Goal: Task Accomplishment & Management: Use online tool/utility

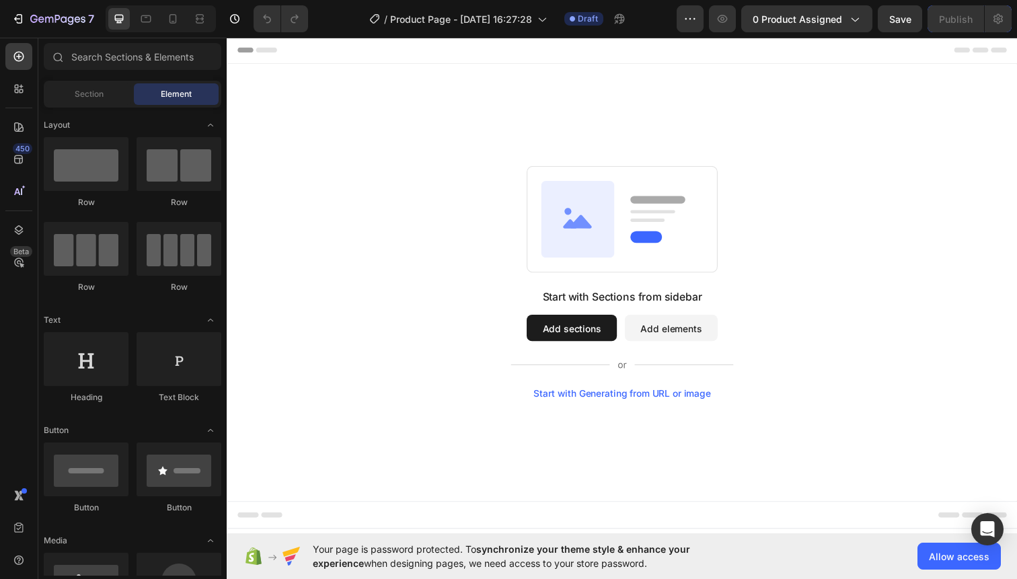
click at [672, 344] on button "Add elements" at bounding box center [680, 334] width 95 height 27
click at [103, 172] on div at bounding box center [86, 164] width 85 height 54
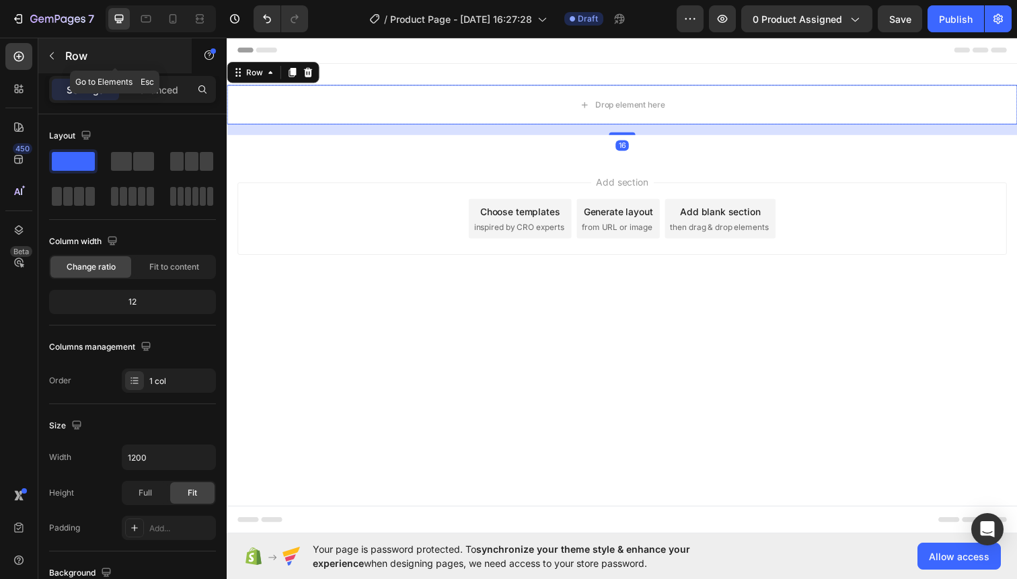
click at [39, 55] on div "Row" at bounding box center [114, 55] width 153 height 35
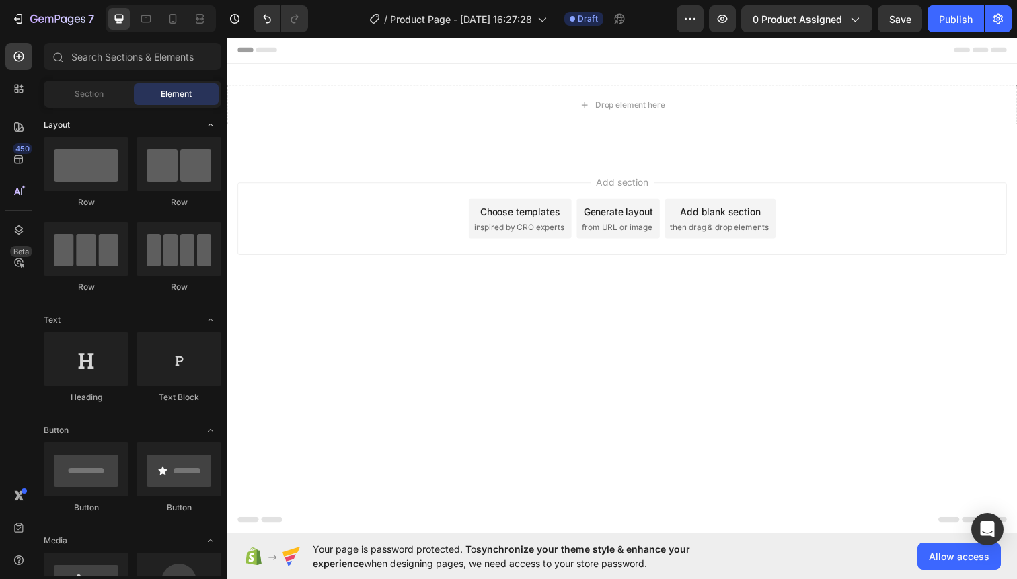
click at [108, 130] on div "Layout" at bounding box center [133, 124] width 178 height 13
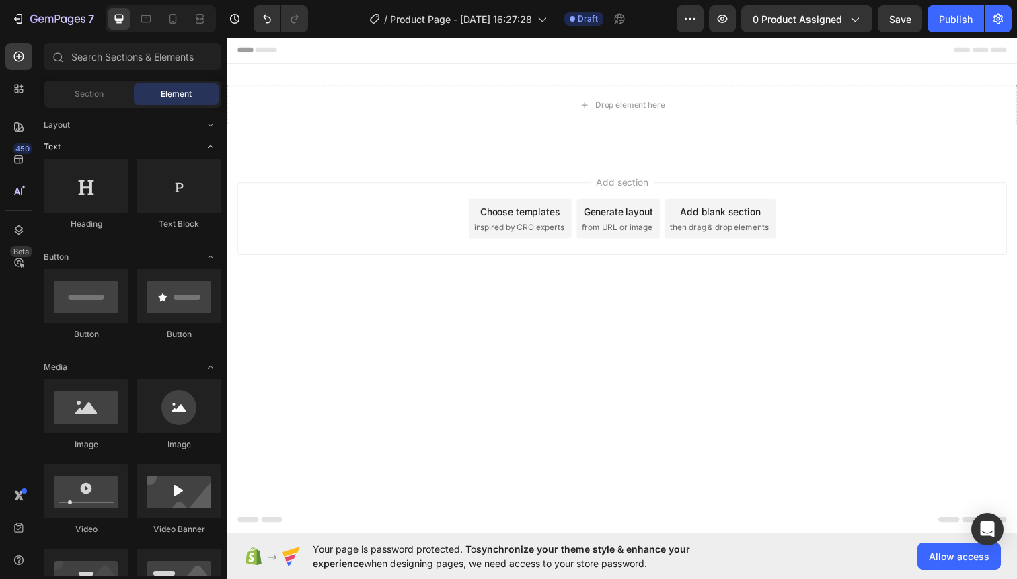
click at [110, 142] on div "Text" at bounding box center [133, 146] width 178 height 13
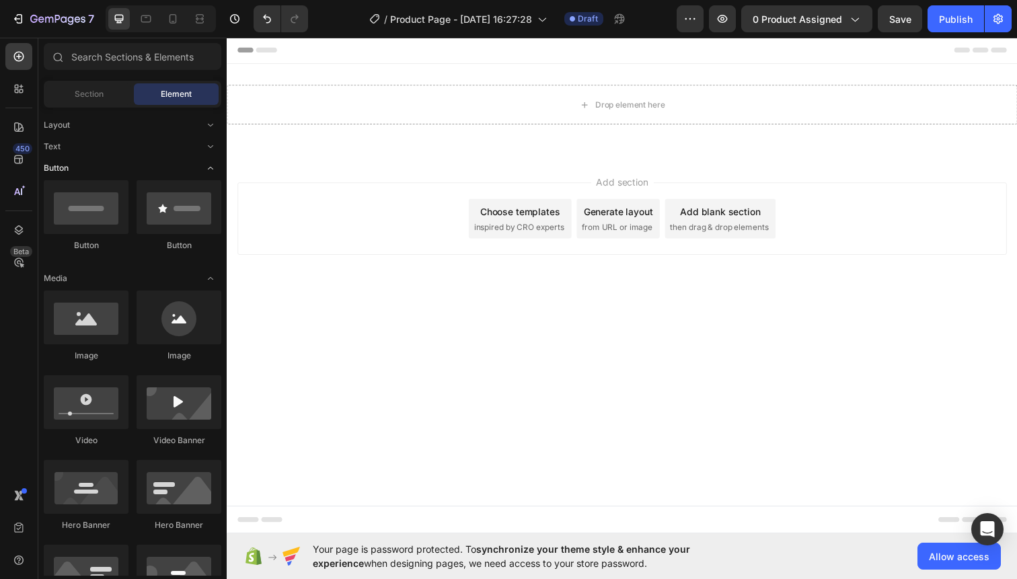
click at [111, 164] on div "Button" at bounding box center [133, 167] width 178 height 13
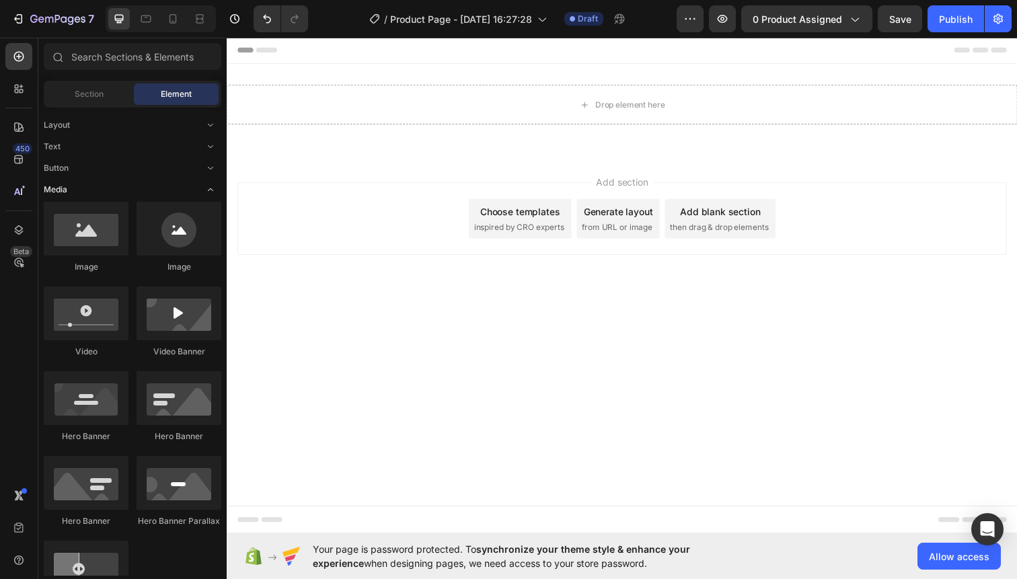
click at [111, 193] on div "Media" at bounding box center [133, 189] width 178 height 13
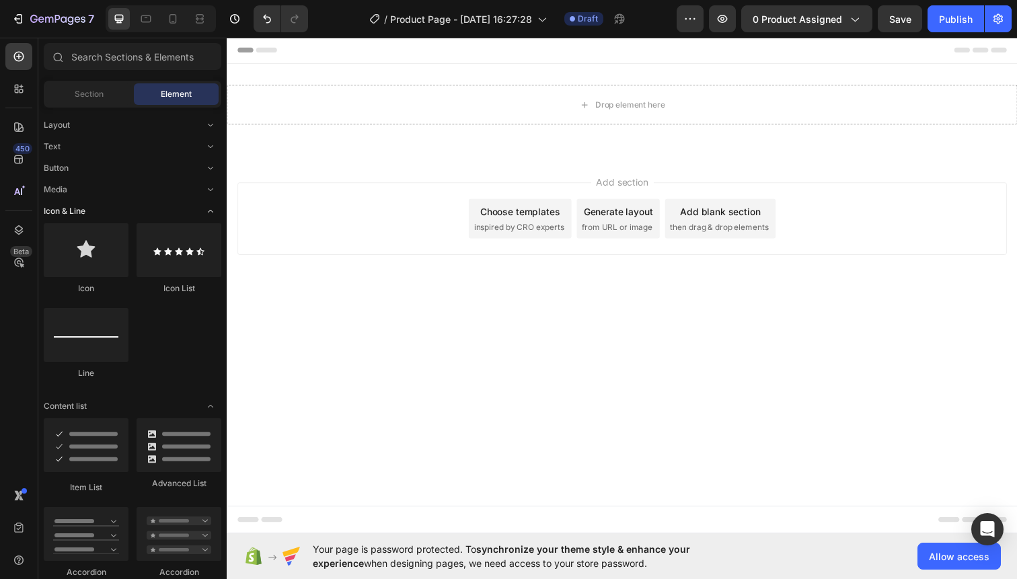
click at [112, 208] on div "Icon & Line" at bounding box center [133, 211] width 178 height 13
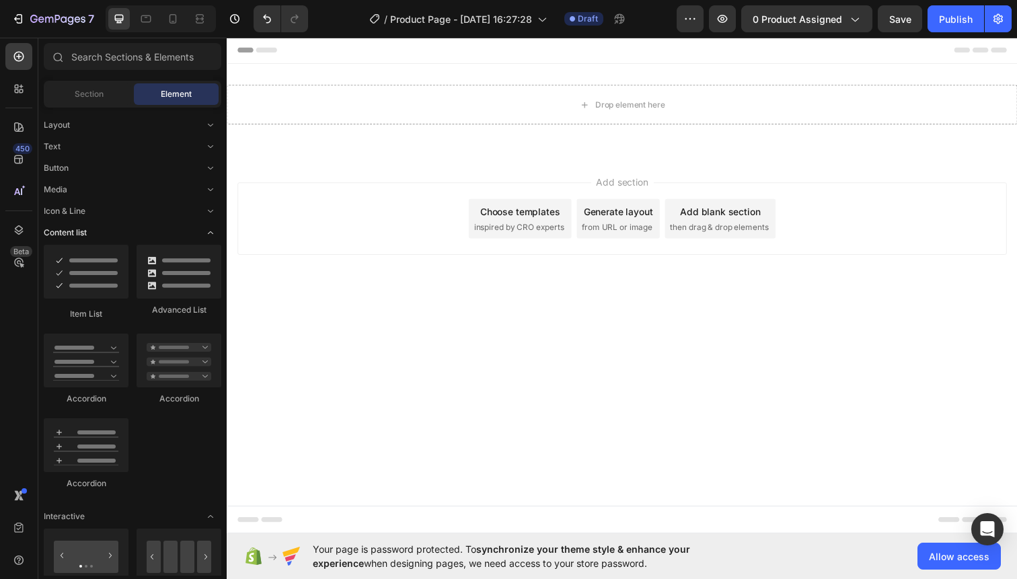
click at [118, 229] on div "Content list" at bounding box center [133, 232] width 178 height 13
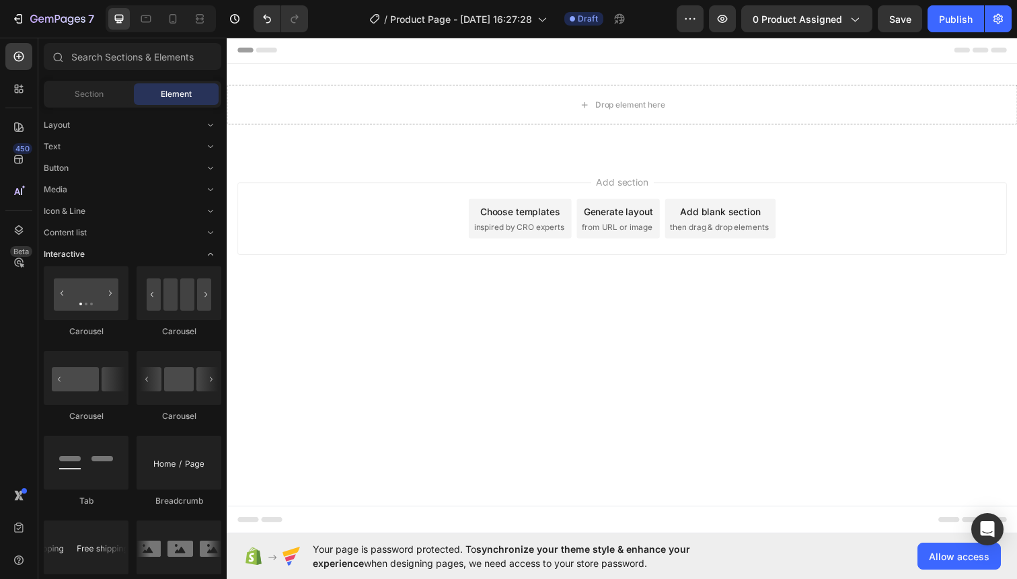
click at [121, 257] on div "Interactive" at bounding box center [133, 254] width 178 height 13
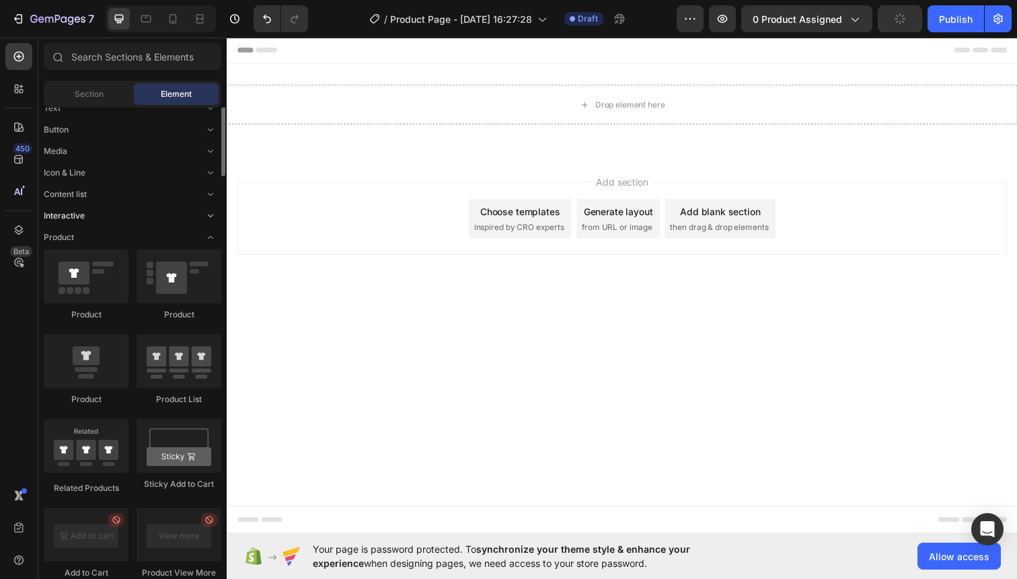
scroll to position [83, 0]
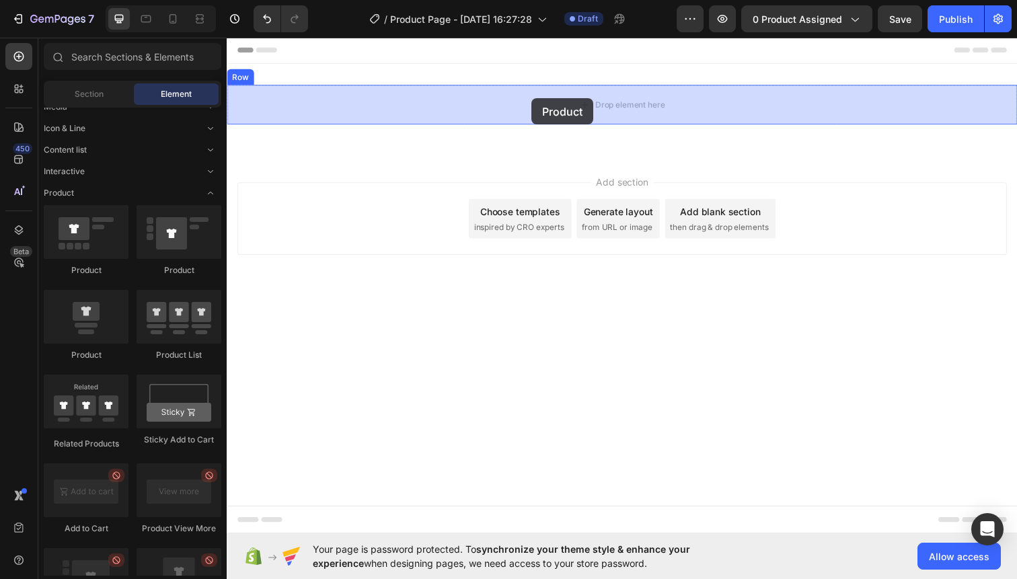
drag, startPoint x: 452, startPoint y: 263, endPoint x: 544, endPoint y: 98, distance: 188.8
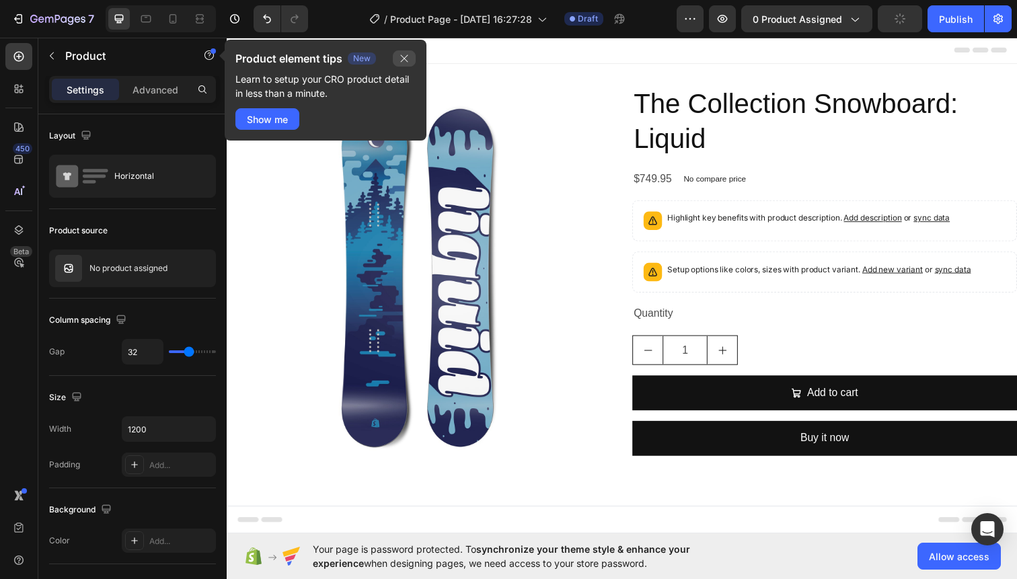
click at [414, 59] on button "button" at bounding box center [404, 58] width 23 height 16
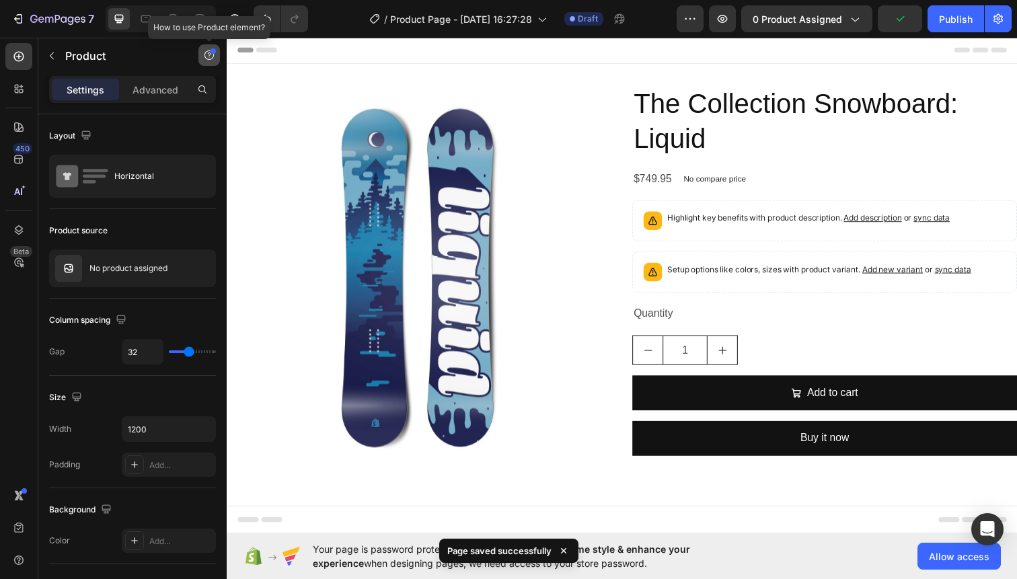
click at [209, 57] on icon "button" at bounding box center [209, 55] width 11 height 11
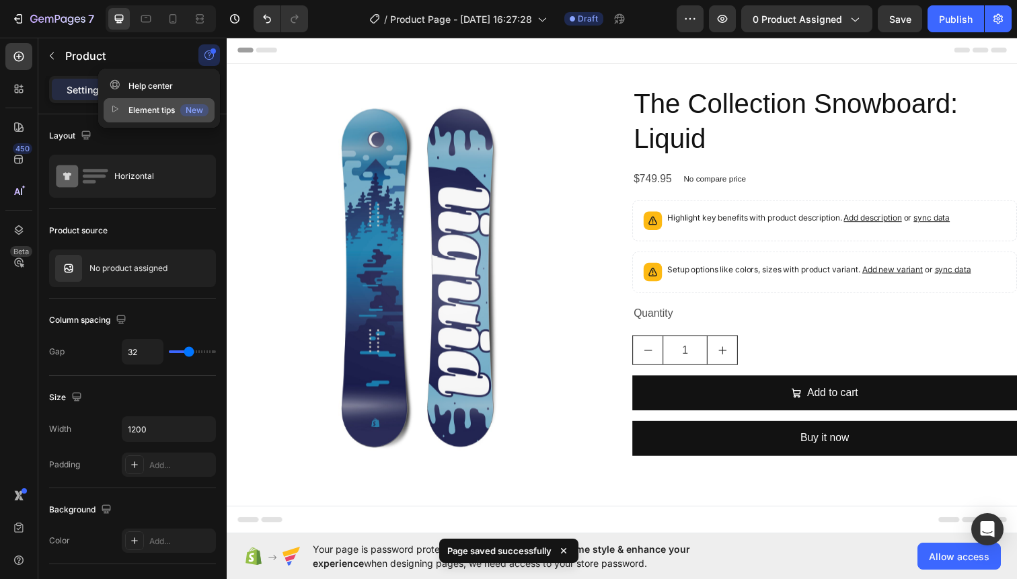
click at [186, 111] on div "New" at bounding box center [194, 110] width 28 height 12
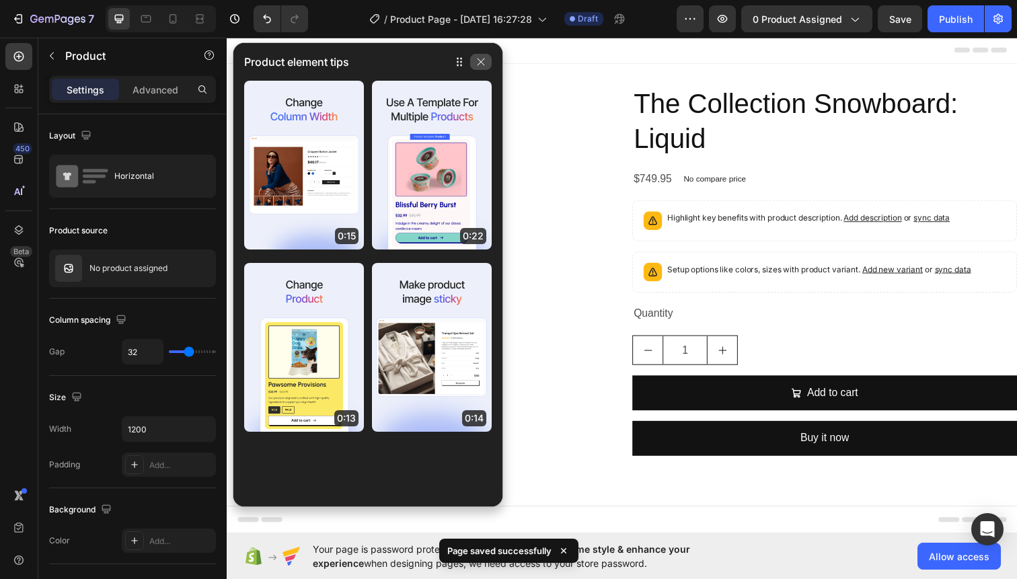
click at [483, 63] on icon "button" at bounding box center [481, 62] width 11 height 11
click at [492, 64] on div "Product element tips" at bounding box center [367, 62] width 269 height 38
click at [482, 63] on icon "button" at bounding box center [481, 62] width 11 height 11
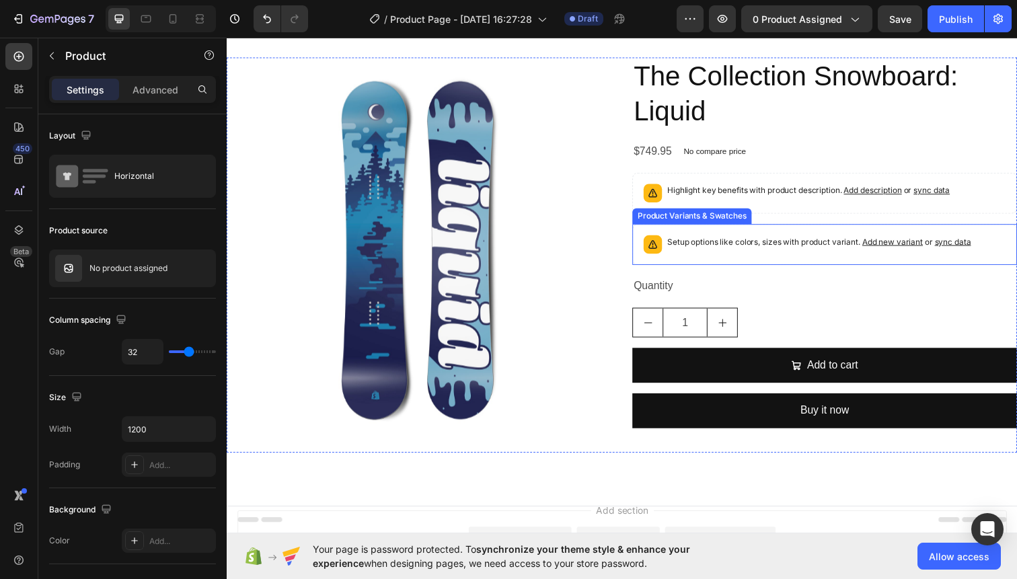
scroll to position [28, 0]
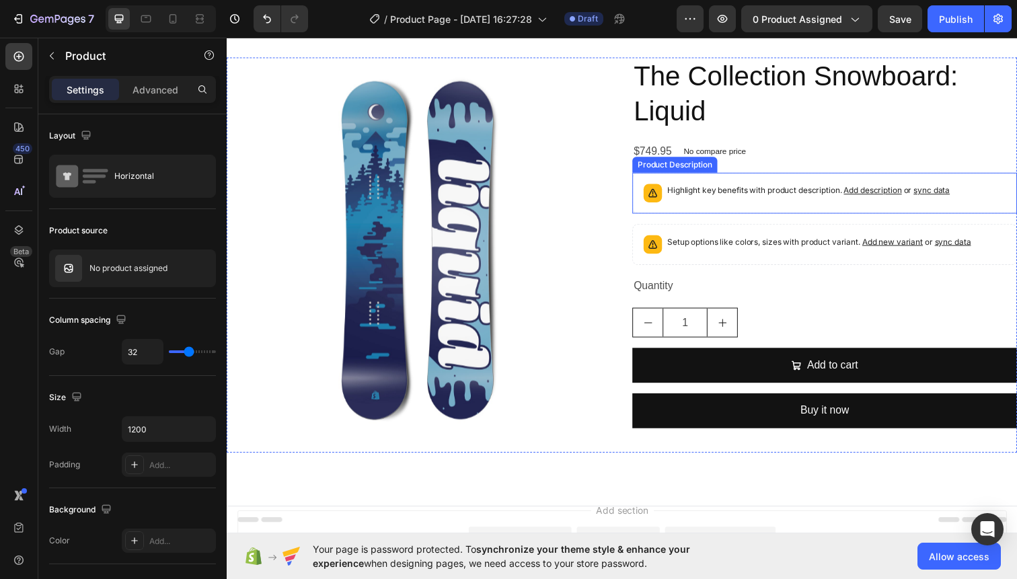
click at [786, 190] on p "Highlight key benefits with product description. Add description or sync data" at bounding box center [821, 193] width 289 height 13
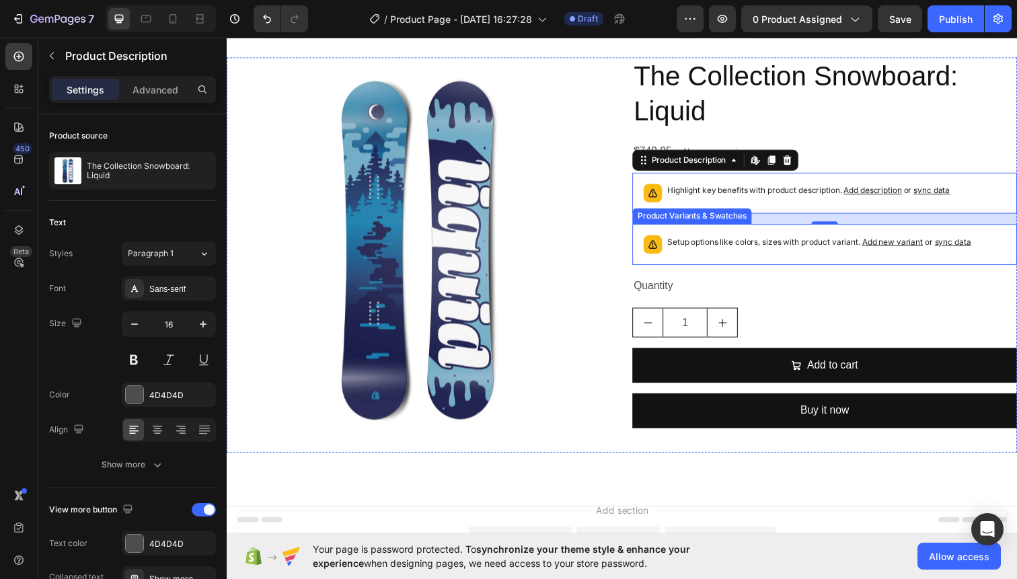
click at [788, 249] on p "Setup options like colors, sizes with product variant. Add new variant or sync …" at bounding box center [832, 245] width 310 height 13
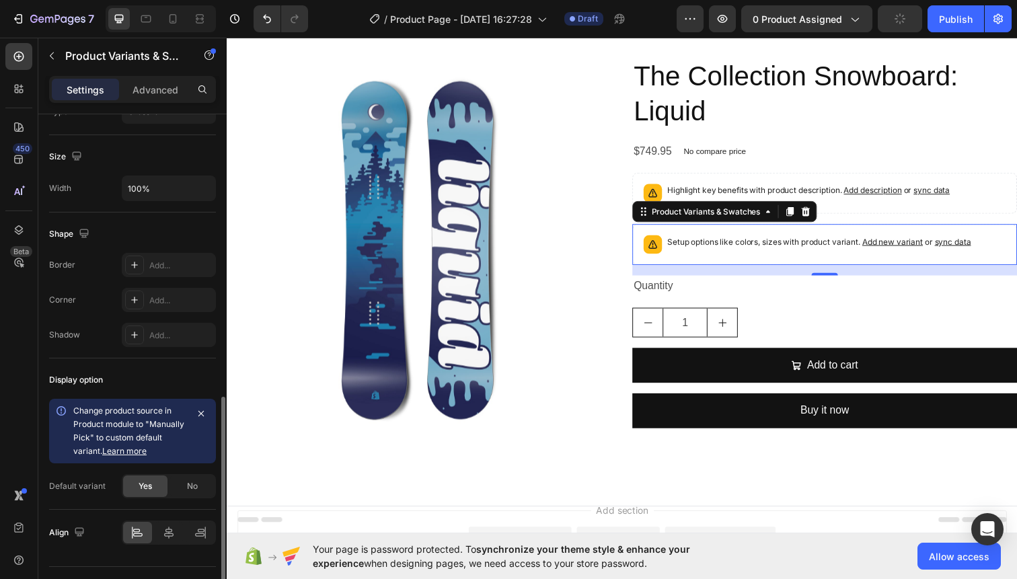
scroll to position [667, 0]
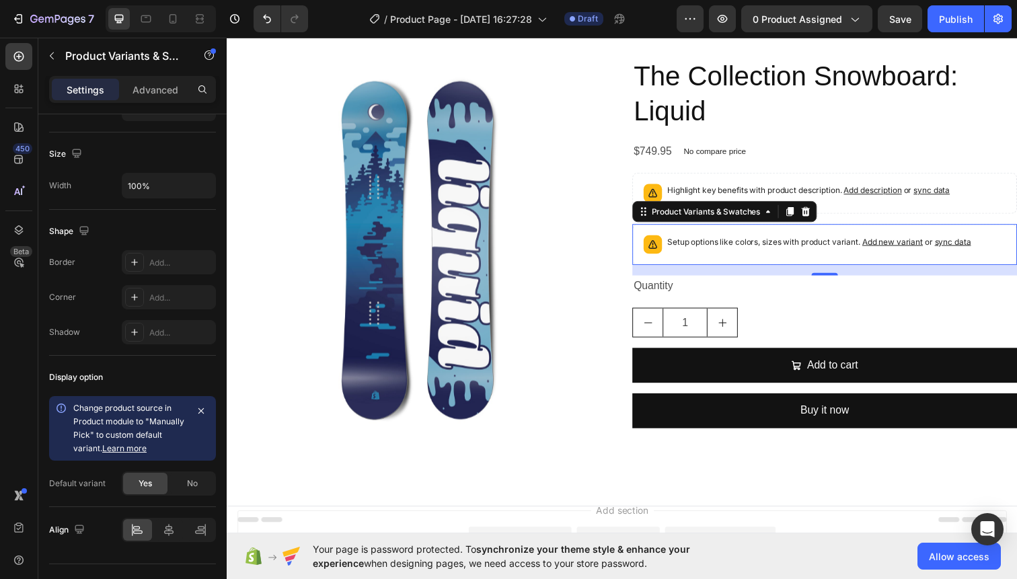
click at [913, 247] on span "Add new variant" at bounding box center [907, 246] width 62 height 10
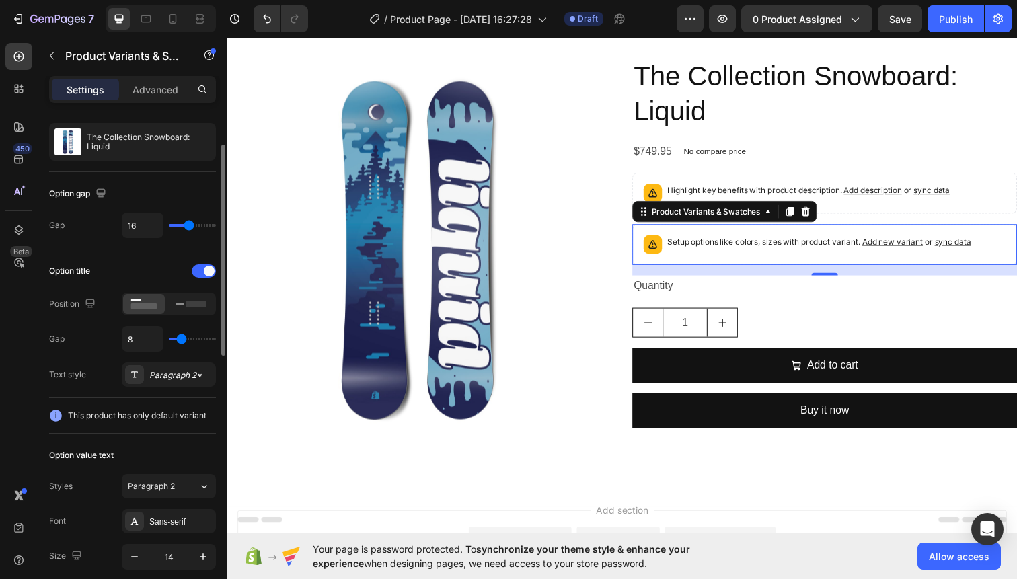
scroll to position [70, 0]
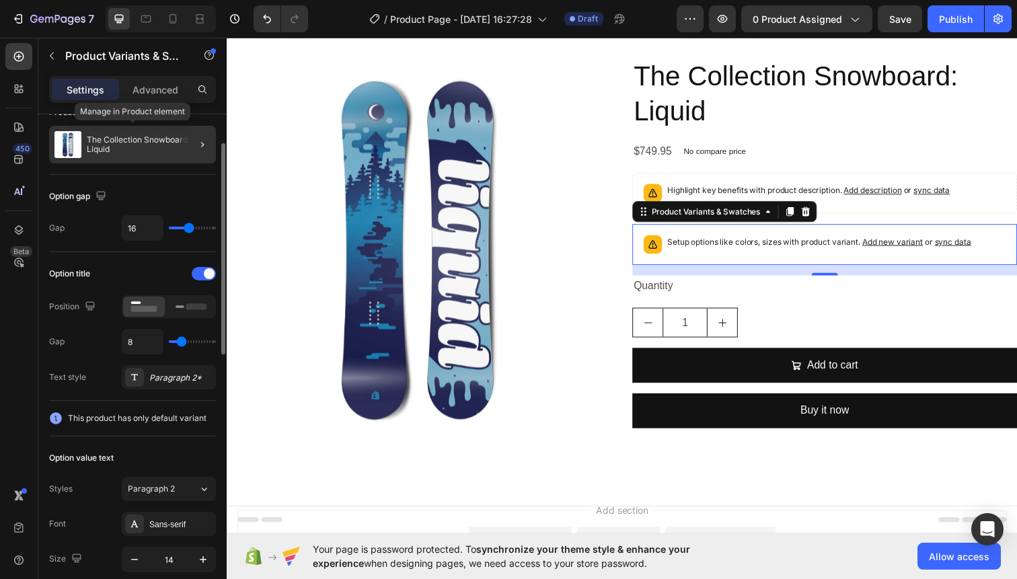
click at [144, 160] on div "The Collection Snowboard: Liquid" at bounding box center [132, 145] width 167 height 38
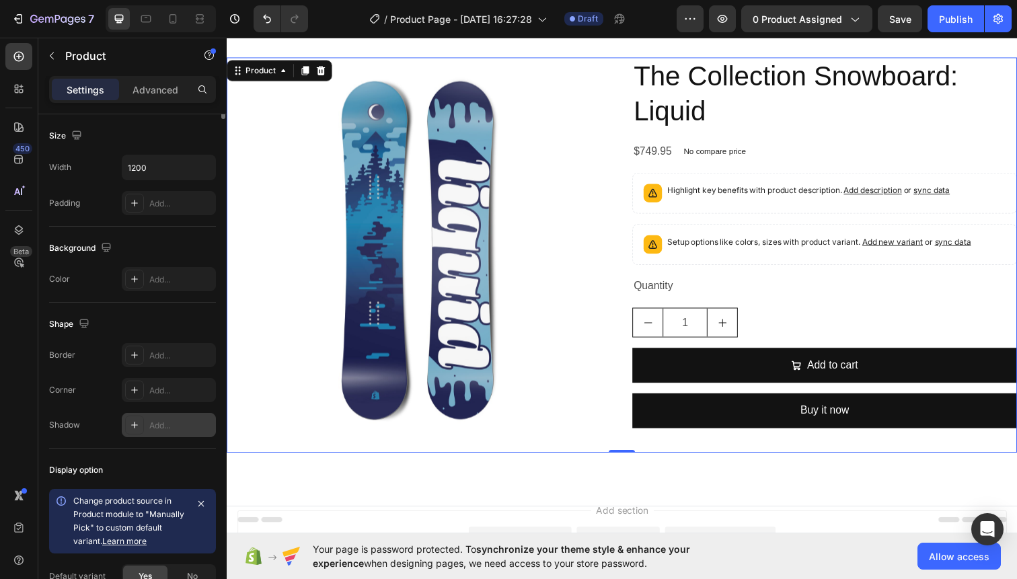
scroll to position [428, 0]
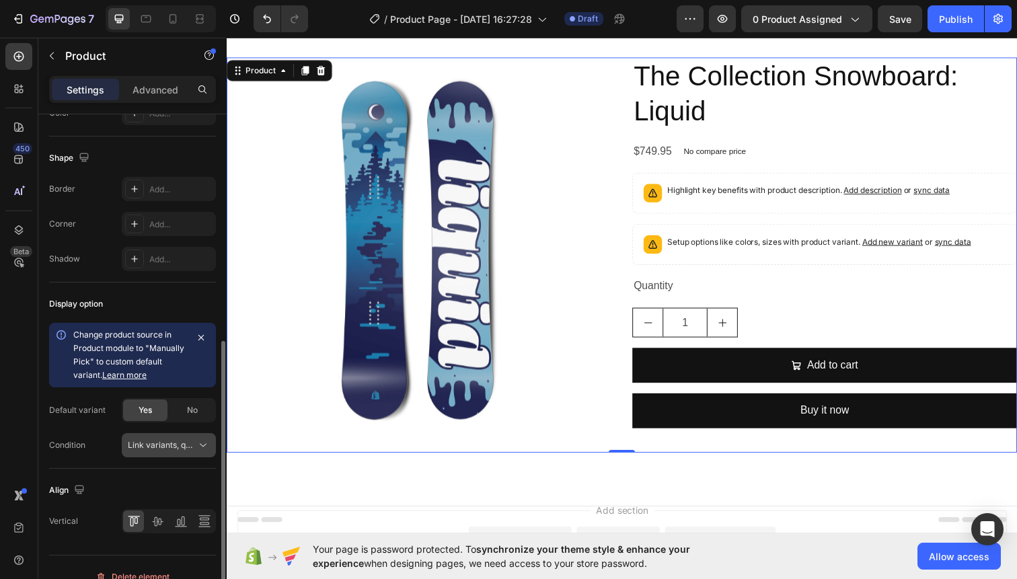
click at [179, 443] on span "Link variants, quantity <br> between same products" at bounding box center [227, 445] width 198 height 10
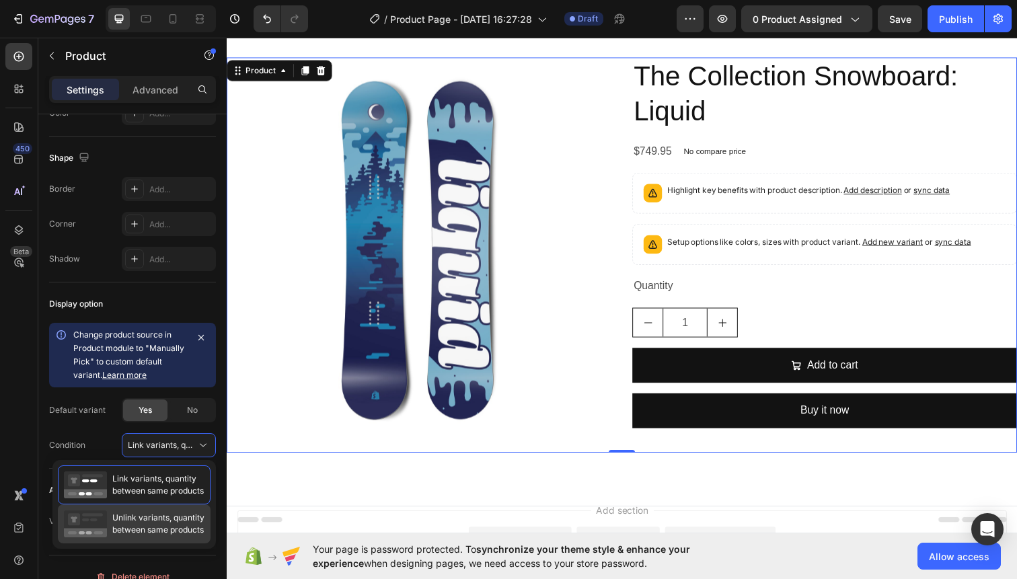
click at [196, 529] on span "Unlink variants, quantity between same products" at bounding box center [158, 524] width 92 height 24
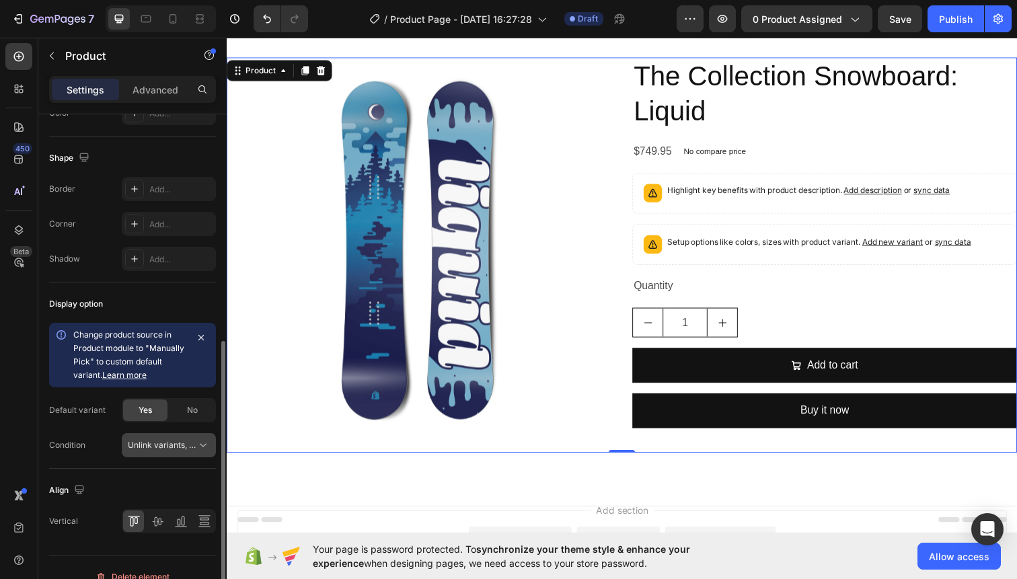
click at [172, 447] on span "Unlink variants, quantity <br> between same products" at bounding box center [231, 445] width 207 height 10
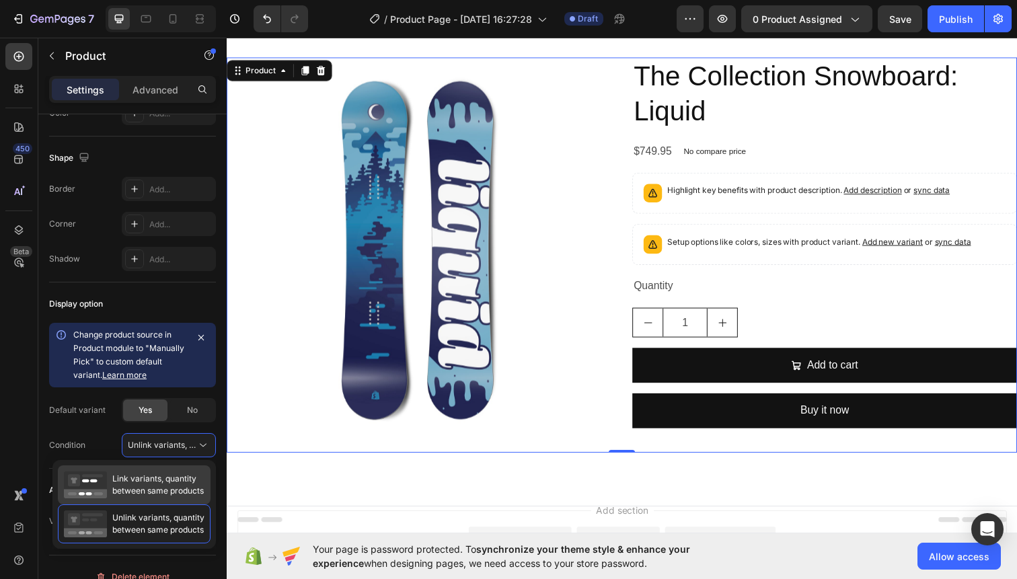
click at [172, 476] on span "Link variants, quantity between same products" at bounding box center [157, 485] width 91 height 24
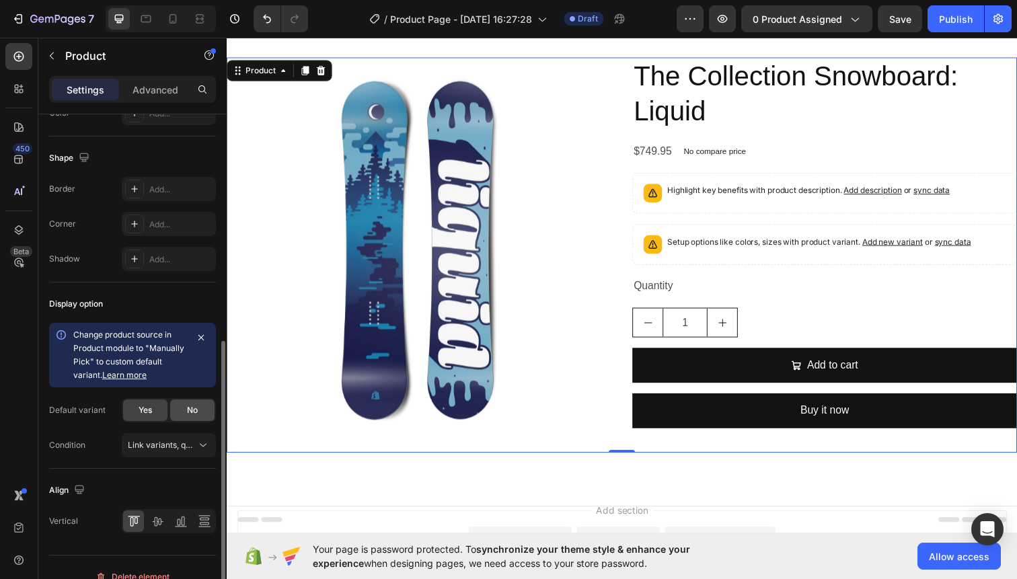
click at [186, 407] on div "No" at bounding box center [192, 411] width 44 height 22
click at [155, 414] on div "Yes" at bounding box center [145, 411] width 44 height 22
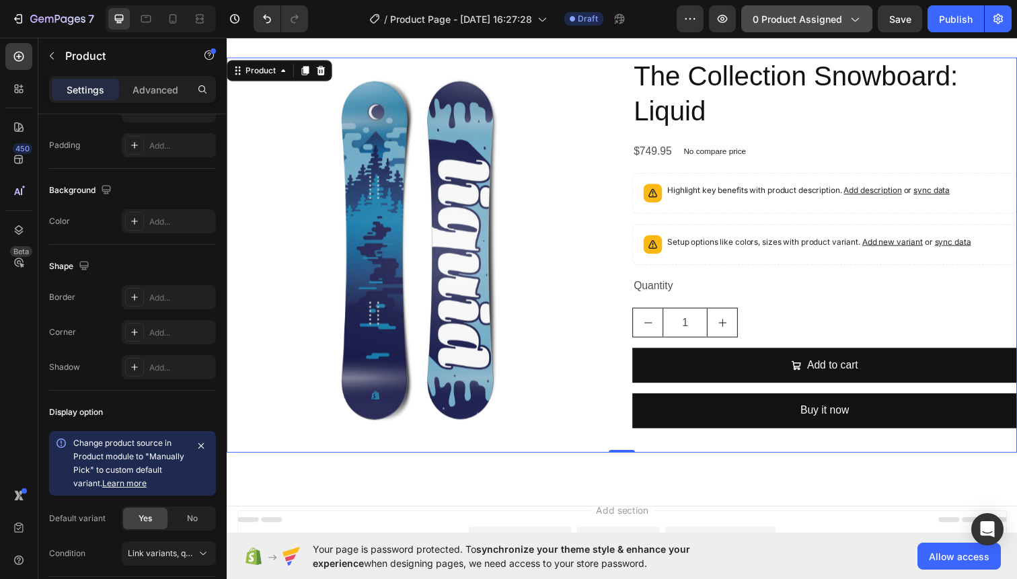
click at [770, 19] on span "0 product assigned" at bounding box center [797, 19] width 89 height 14
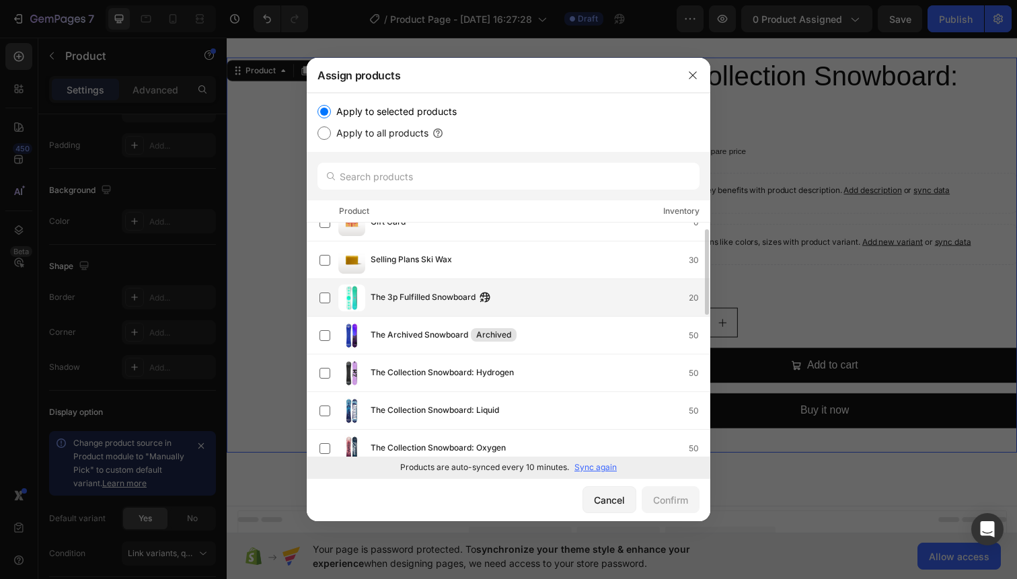
scroll to position [156, 0]
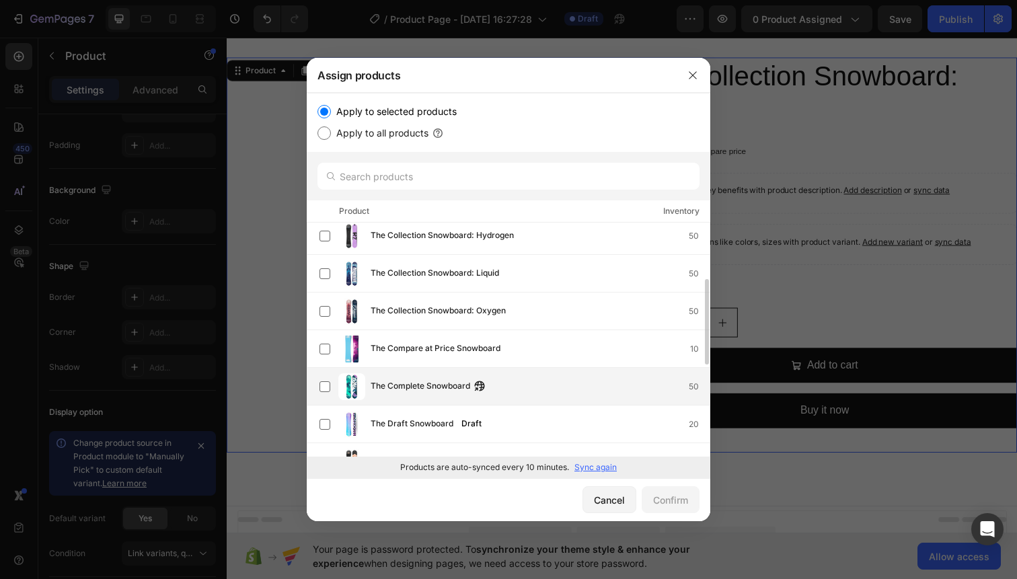
click at [569, 380] on div "The Complete Snowboard 50" at bounding box center [540, 386] width 339 height 15
click at [667, 498] on div "Confirm" at bounding box center [670, 500] width 35 height 14
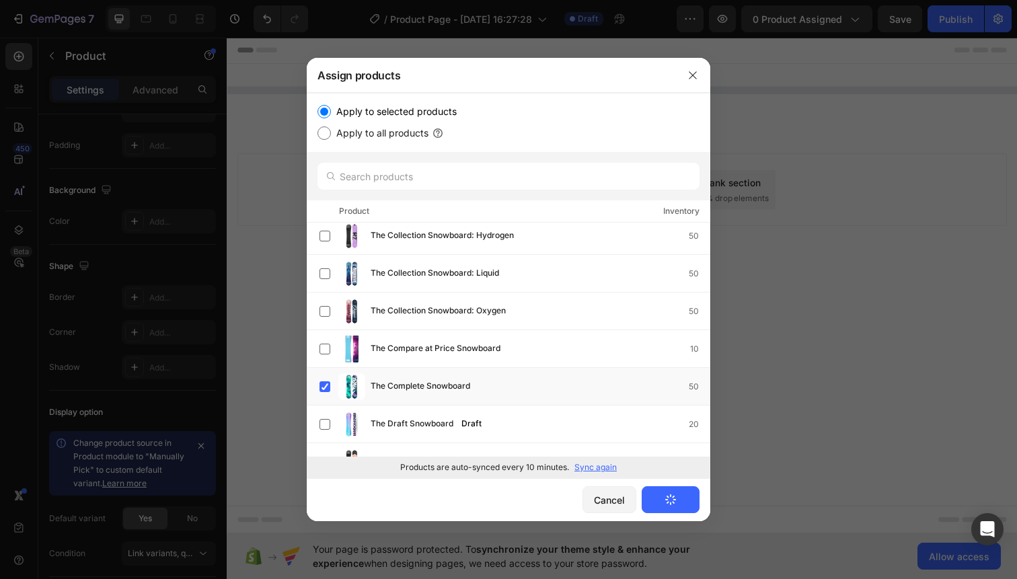
scroll to position [0, 0]
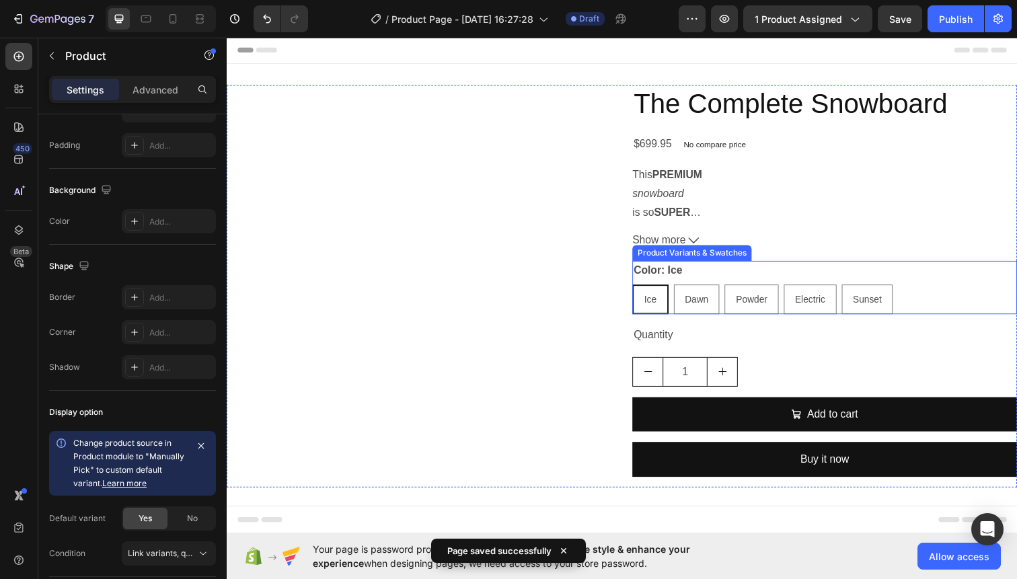
click at [794, 278] on div "Color: Ice Ice Ice Ice Dawn Dawn Dawn Powder Powder Powder Electric Electric El…" at bounding box center [837, 293] width 393 height 54
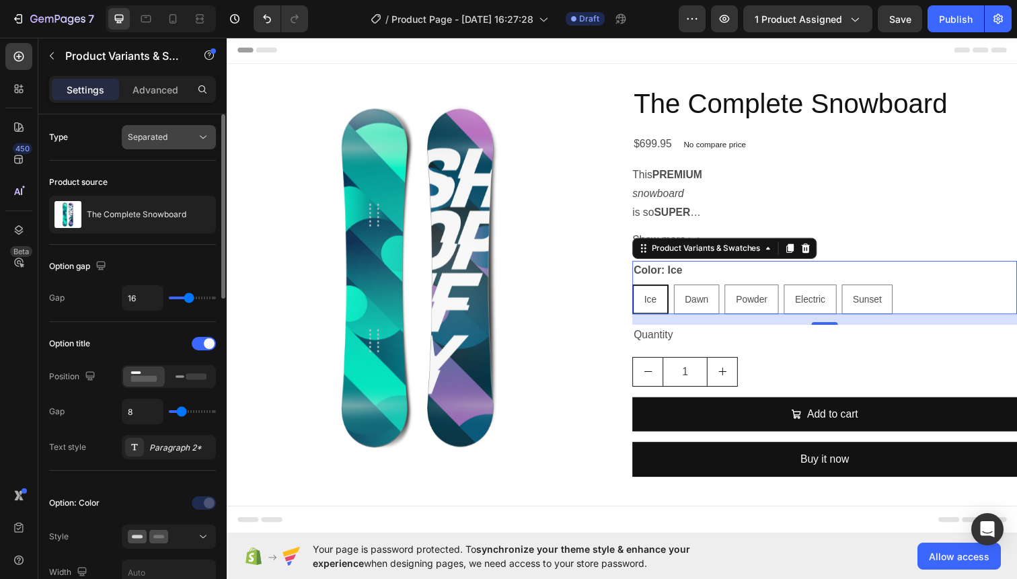
click at [199, 134] on div "Separated" at bounding box center [169, 137] width 82 height 13
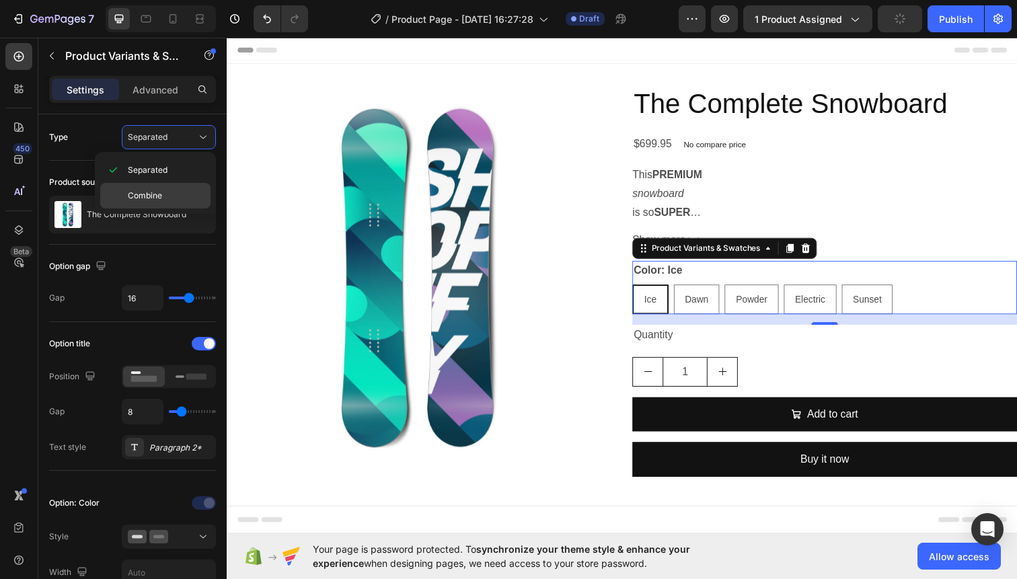
click at [191, 193] on p "Combine" at bounding box center [166, 196] width 77 height 12
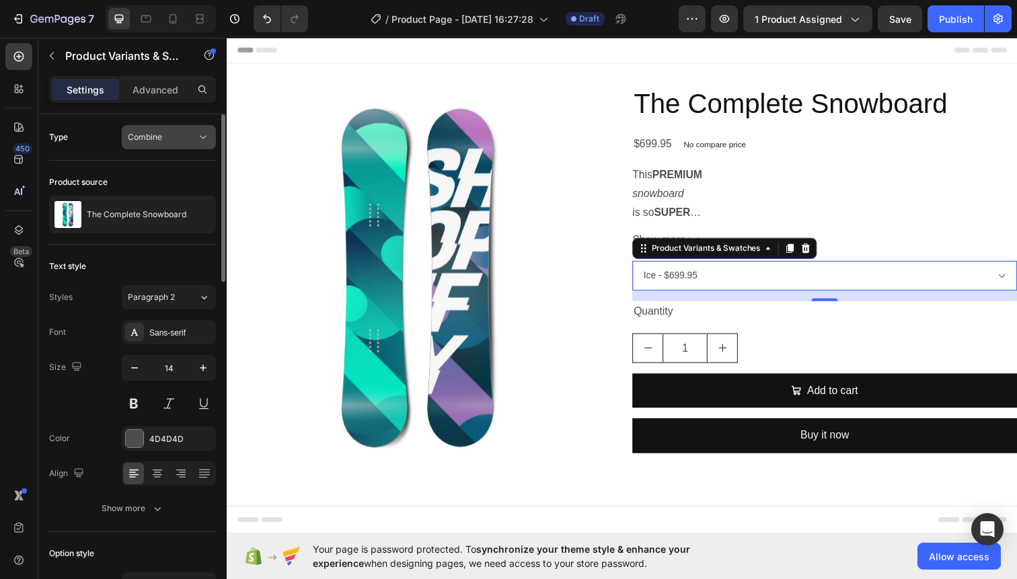
click at [151, 136] on span "Combine" at bounding box center [145, 137] width 34 height 10
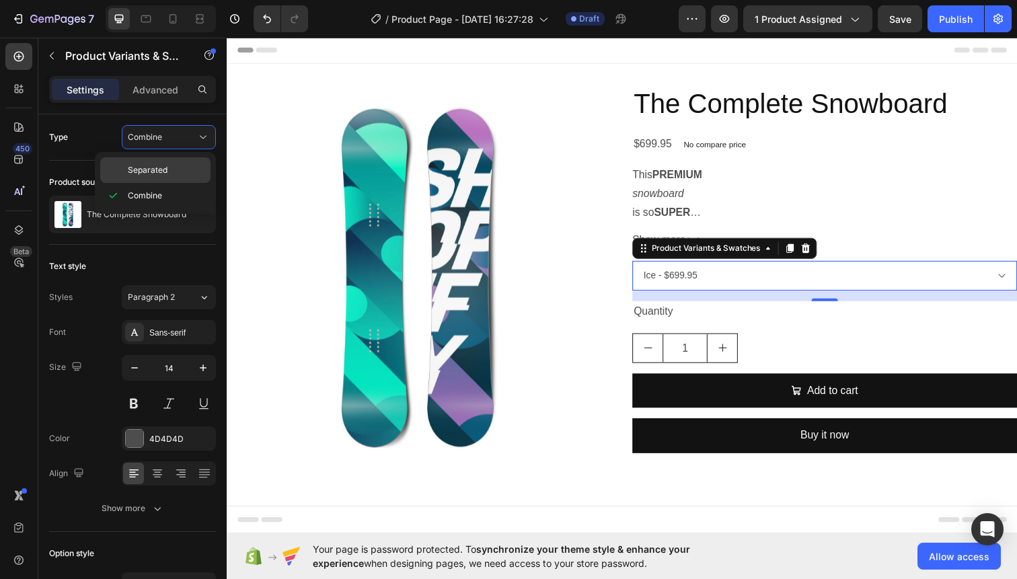
click at [166, 164] on span "Separated" at bounding box center [148, 170] width 40 height 12
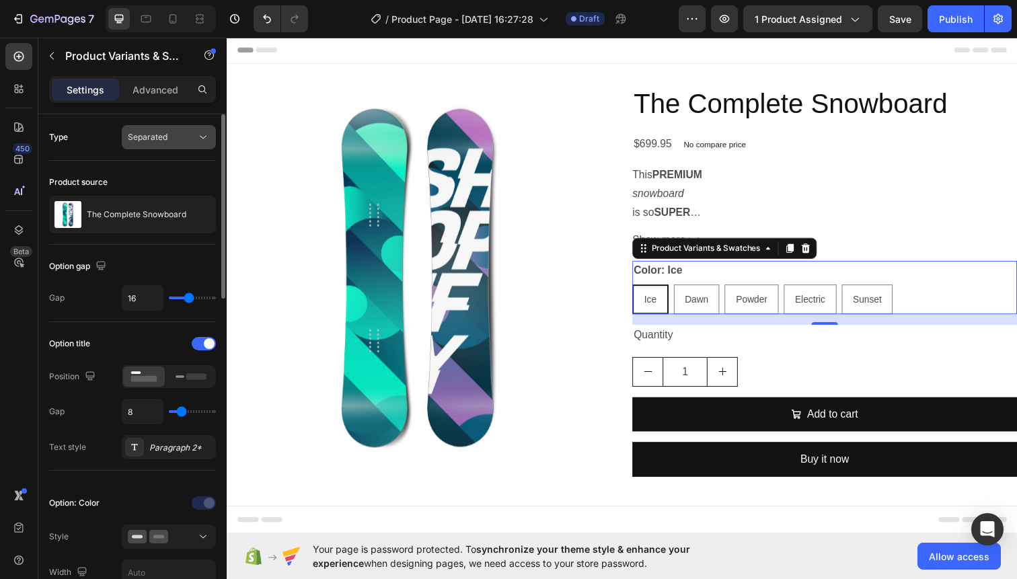
click at [169, 136] on div "Separated" at bounding box center [162, 137] width 69 height 12
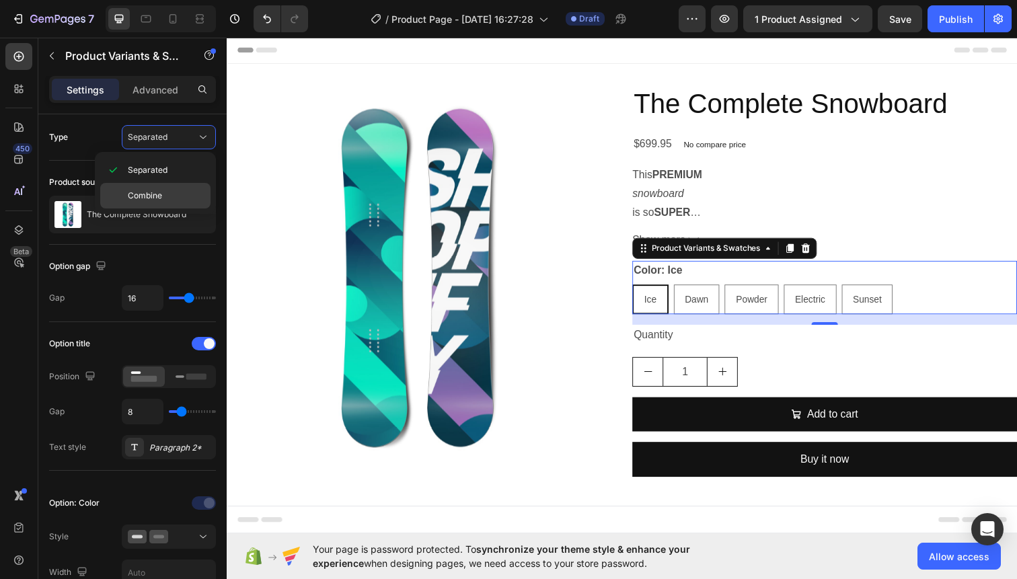
click at [174, 197] on p "Combine" at bounding box center [166, 196] width 77 height 12
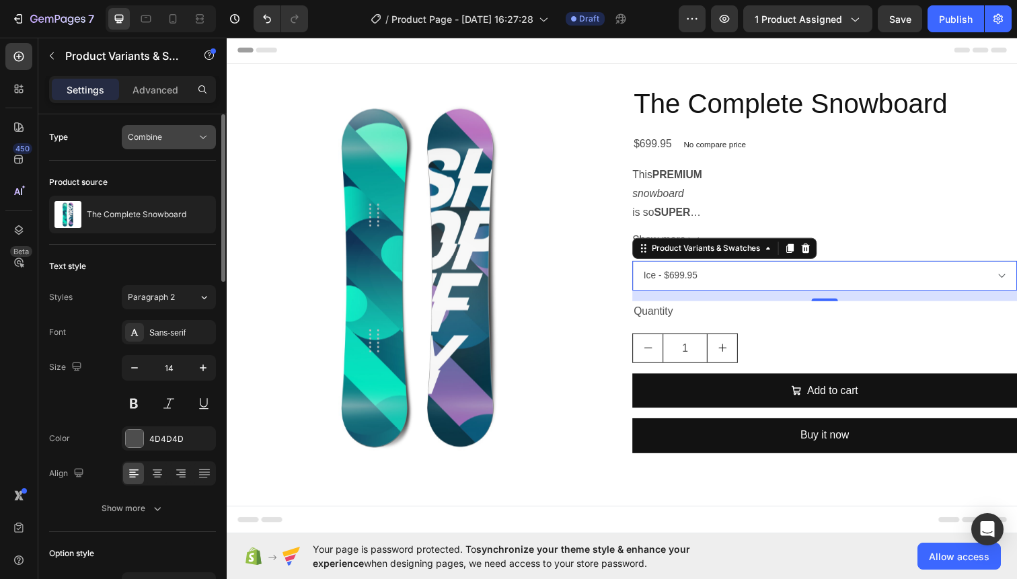
click at [189, 133] on div "Combine" at bounding box center [162, 137] width 69 height 12
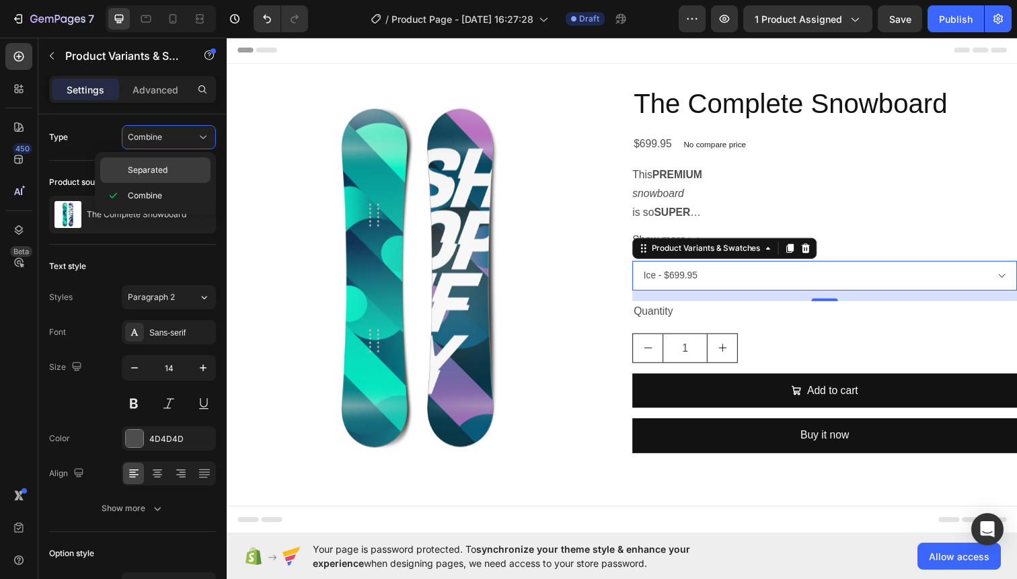
click at [178, 162] on div "Separated" at bounding box center [155, 170] width 110 height 26
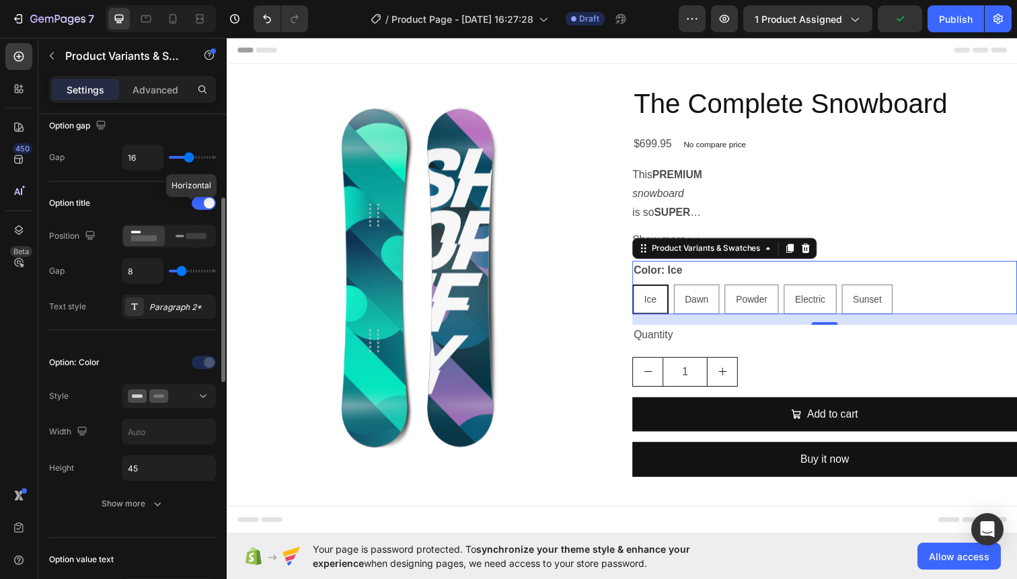
scroll to position [237, 0]
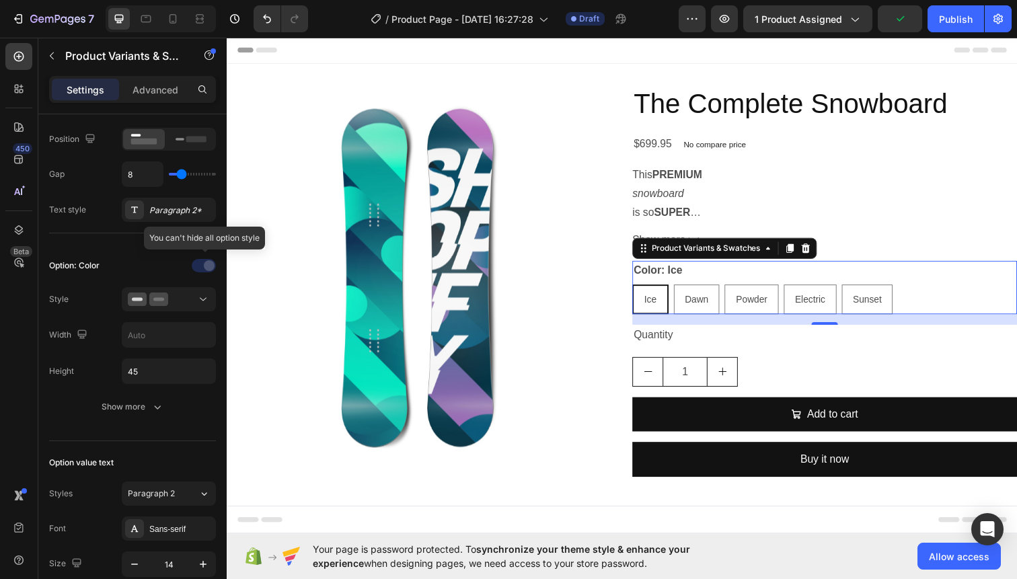
click at [202, 268] on div at bounding box center [205, 266] width 94 height 22
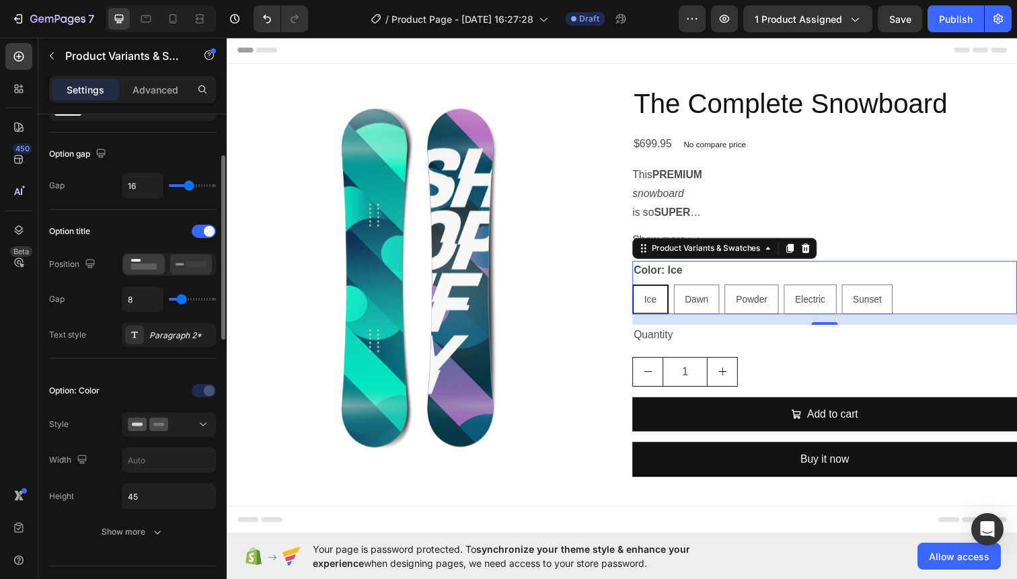
scroll to position [87, 0]
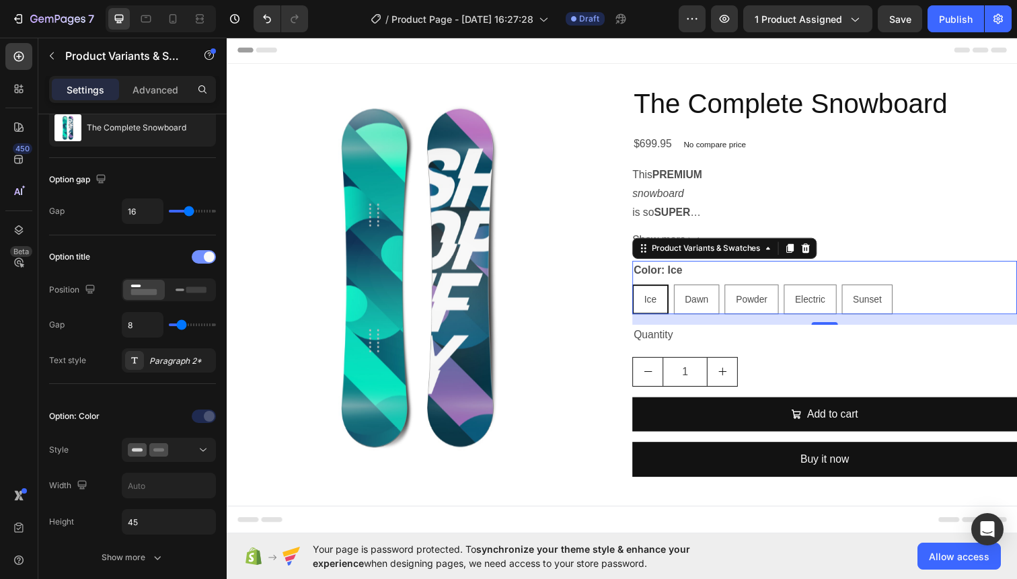
click at [207, 260] on span at bounding box center [209, 257] width 11 height 11
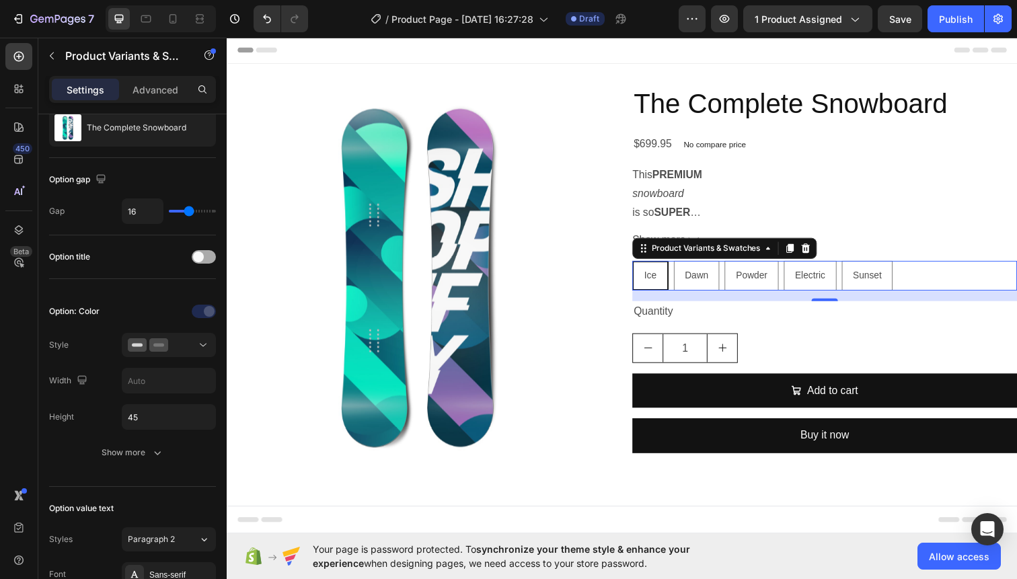
click at [207, 260] on div at bounding box center [204, 256] width 24 height 13
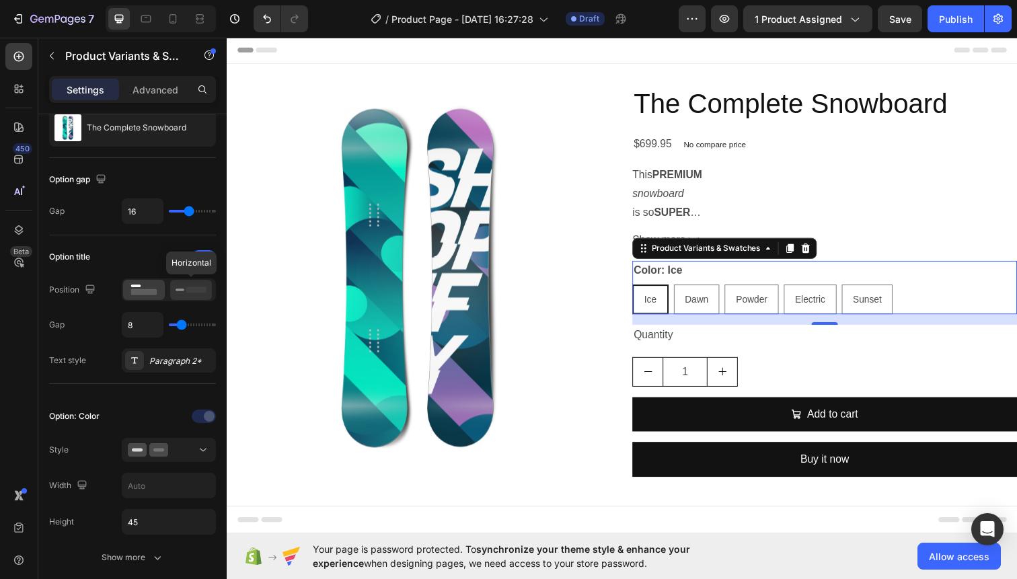
click at [183, 289] on rect at bounding box center [180, 290] width 9 height 3
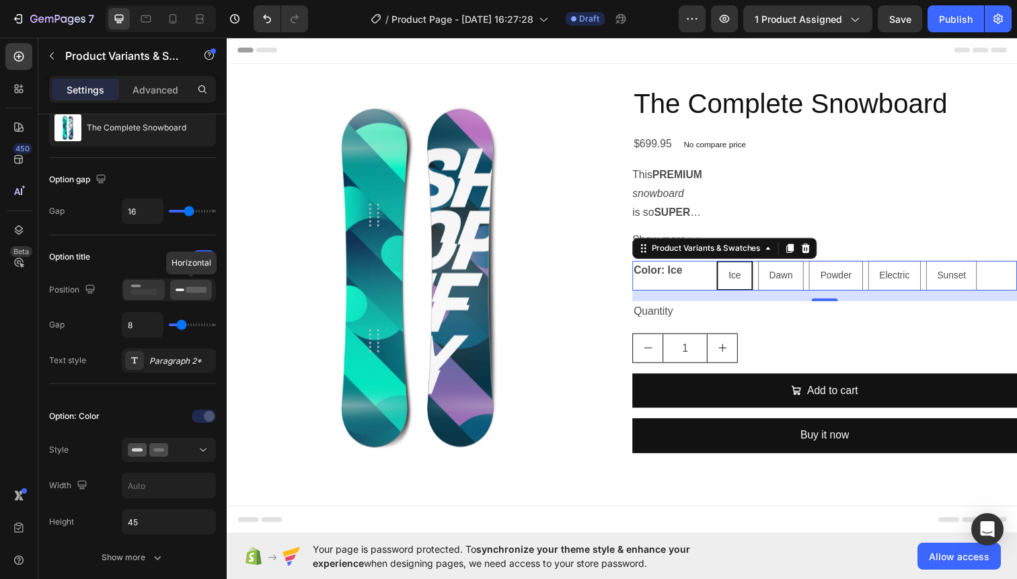
click at [163, 290] on div at bounding box center [144, 290] width 42 height 20
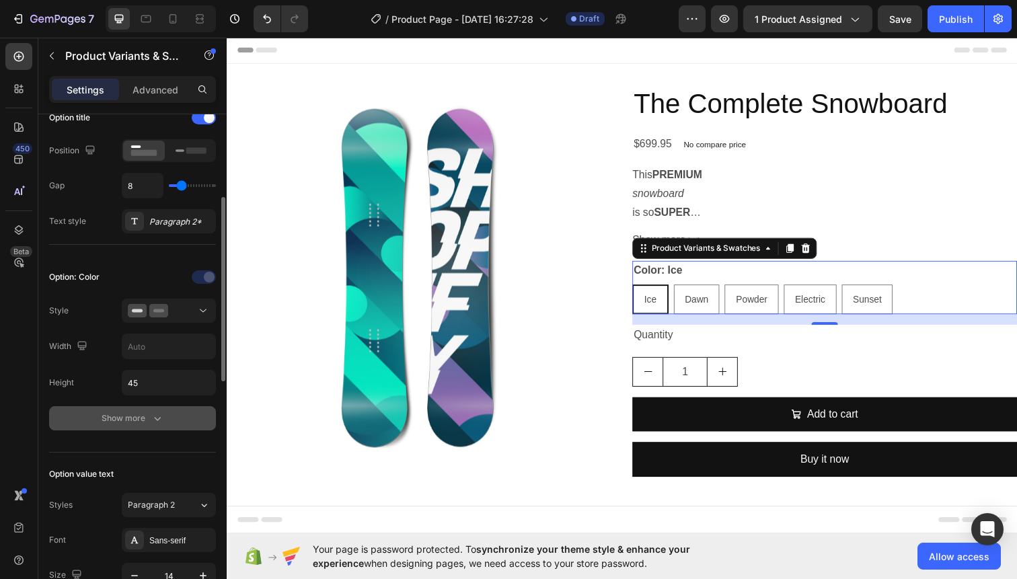
scroll to position [283, 0]
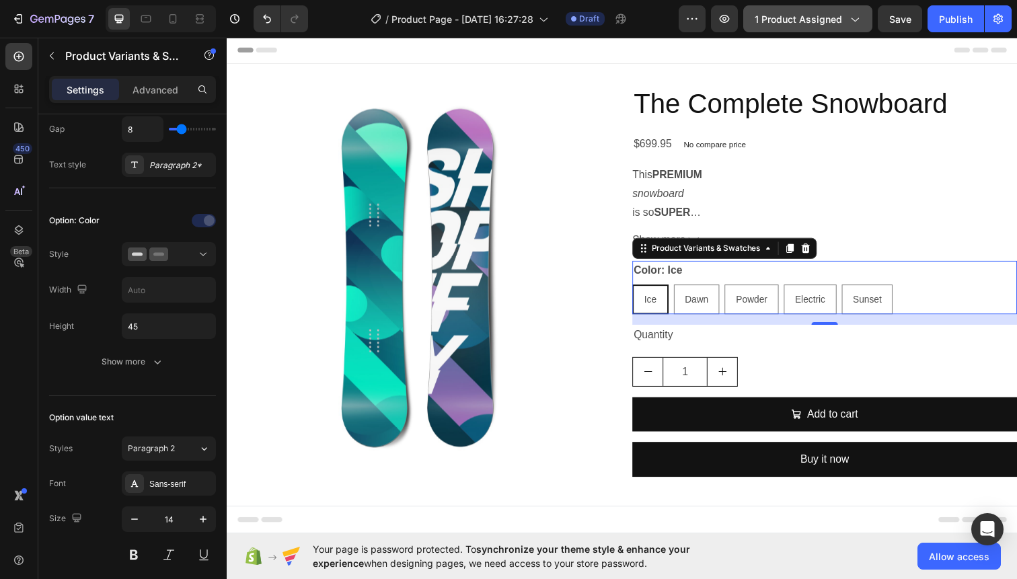
click at [786, 20] on span "1 product assigned" at bounding box center [798, 19] width 87 height 14
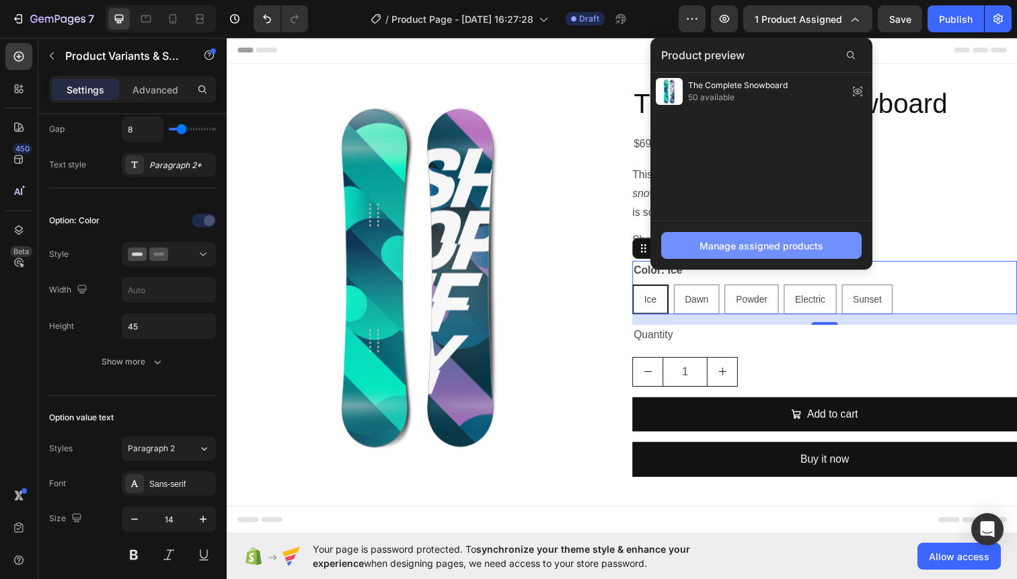
click at [770, 248] on div "Manage assigned products" at bounding box center [762, 246] width 124 height 14
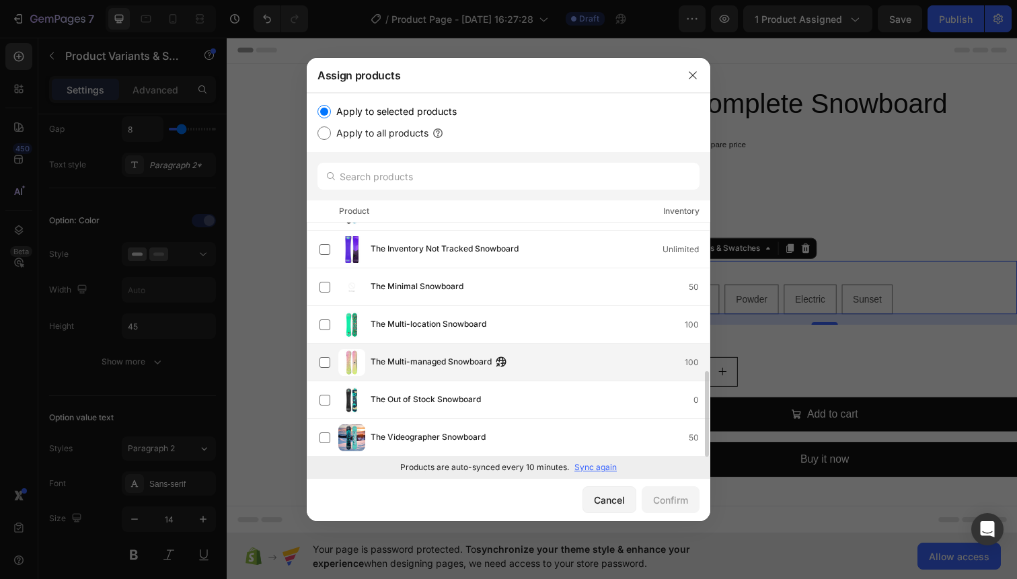
scroll to position [406, 0]
click at [577, 315] on div "The Multi-location Snowboard 100" at bounding box center [515, 324] width 390 height 27
click at [585, 361] on div "The Multi-managed Snowboard 100" at bounding box center [540, 362] width 339 height 15
click at [672, 506] on div "Confirm" at bounding box center [670, 500] width 35 height 14
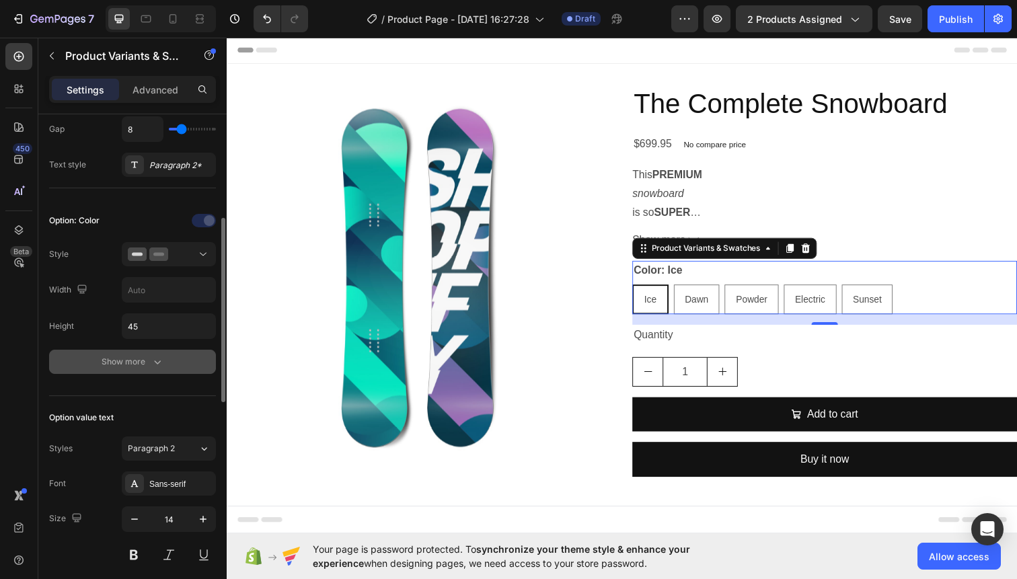
click at [159, 354] on button "Show more" at bounding box center [132, 362] width 167 height 24
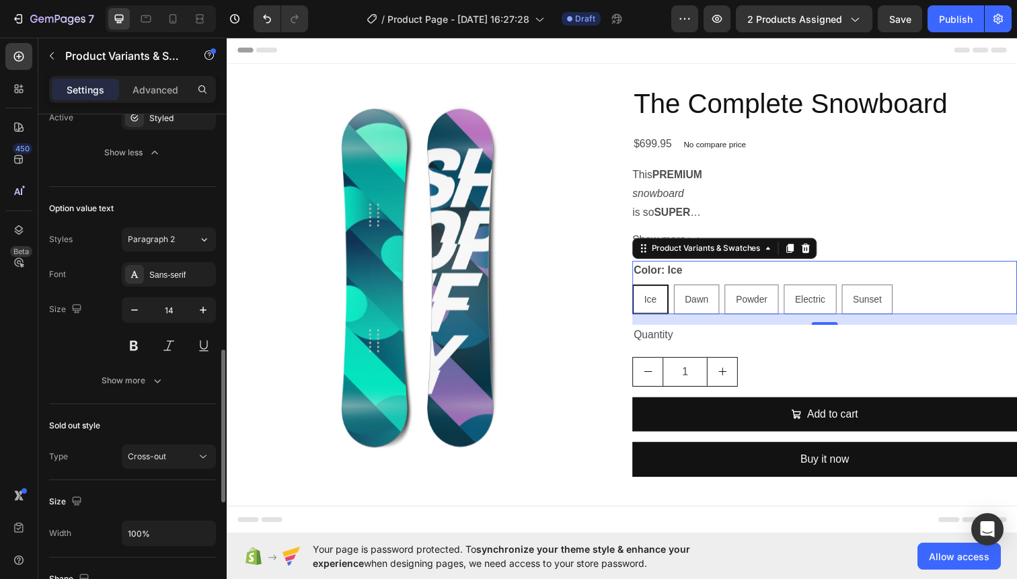
scroll to position [848, 0]
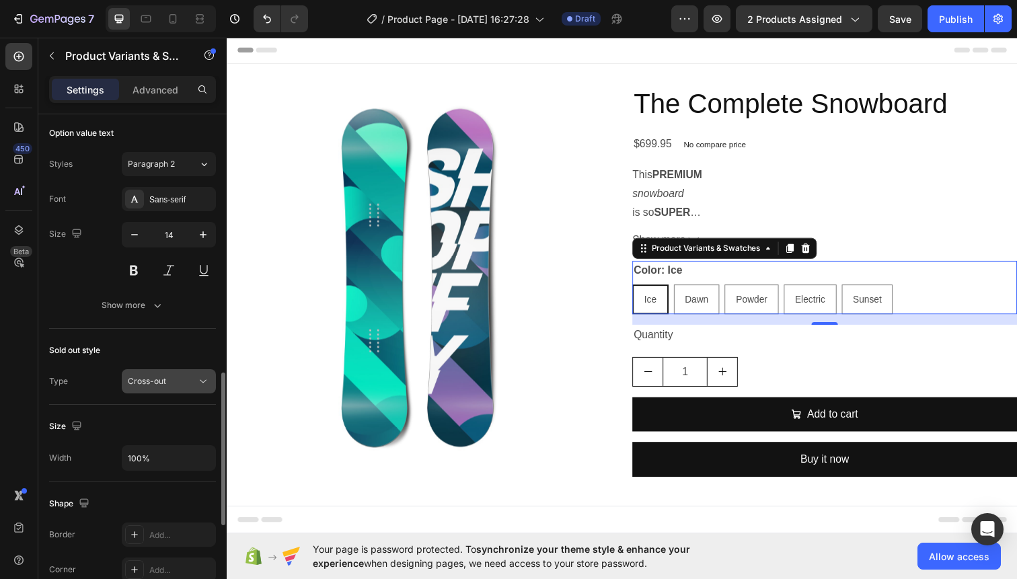
click at [174, 386] on div "Cross-out" at bounding box center [162, 381] width 69 height 12
click at [178, 381] on div "Cross-out" at bounding box center [162, 381] width 69 height 12
click at [178, 379] on div "Cross-out" at bounding box center [162, 381] width 69 height 12
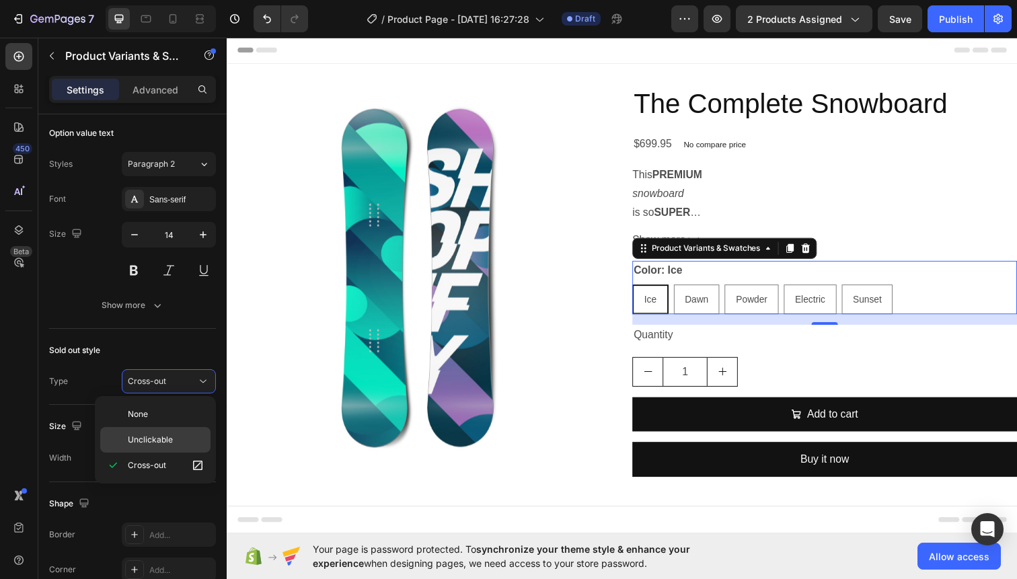
click at [175, 433] on div "Unclickable" at bounding box center [155, 440] width 110 height 26
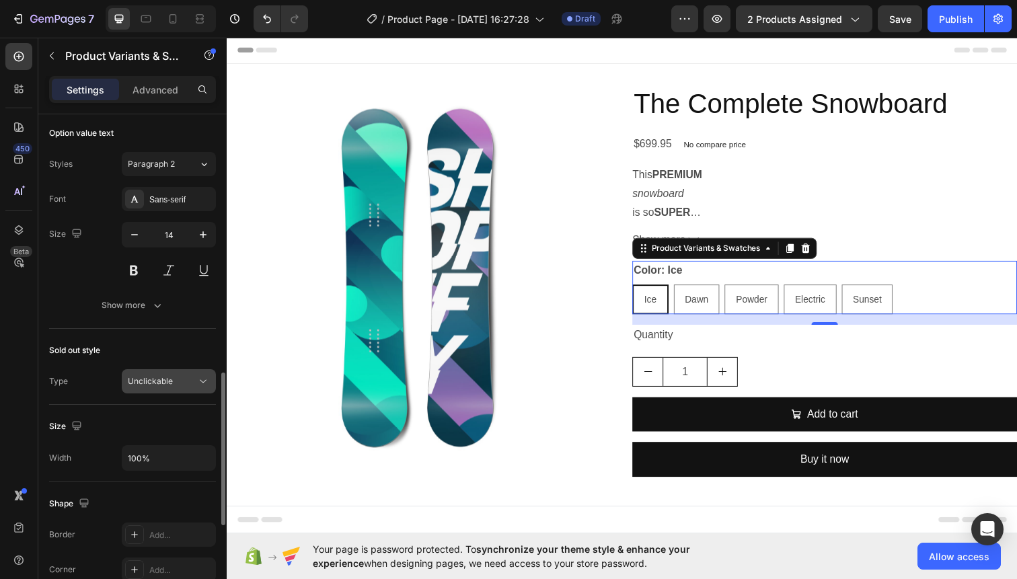
click at [176, 378] on div "Unclickable" at bounding box center [162, 381] width 69 height 12
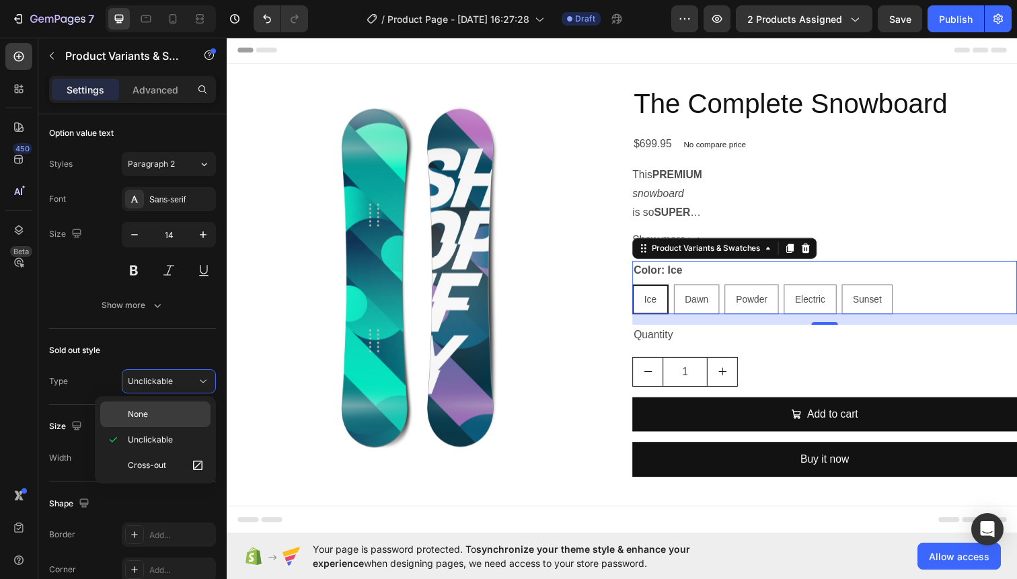
click at [161, 409] on p "None" at bounding box center [166, 414] width 77 height 12
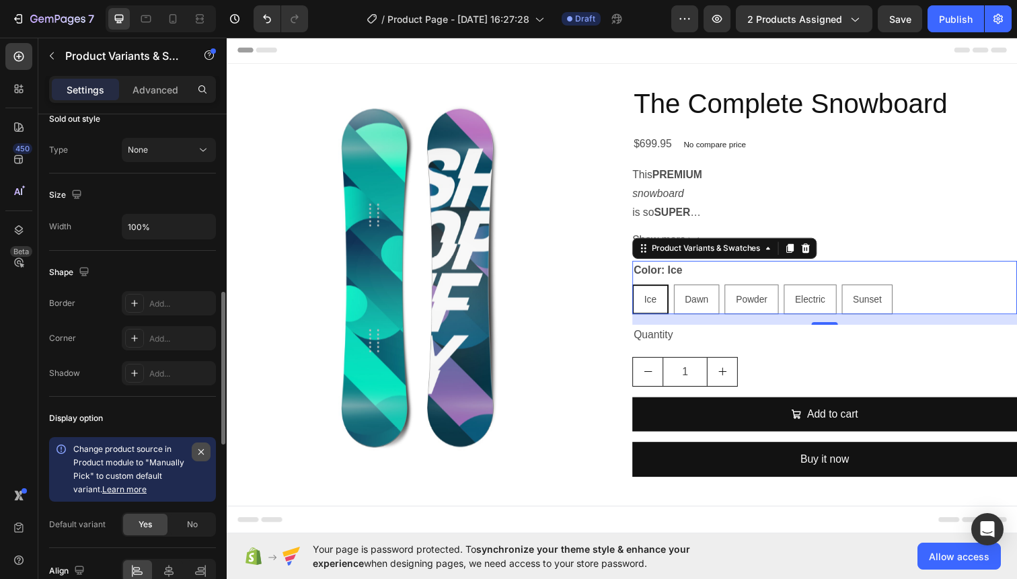
scroll to position [1148, 0]
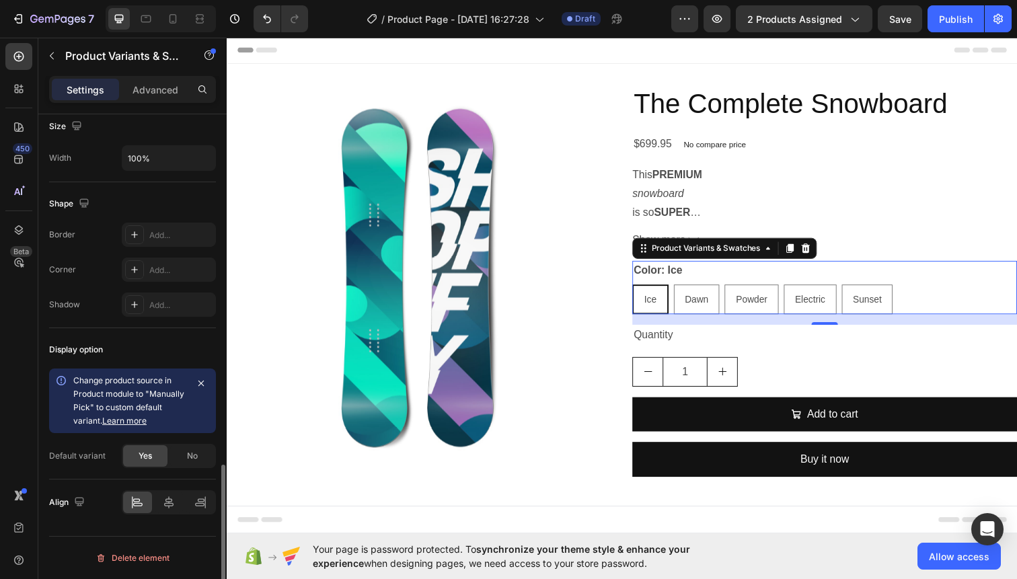
click at [139, 423] on link "Learn more" at bounding box center [124, 421] width 44 height 10
click at [780, 30] on button "2 products assigned" at bounding box center [804, 18] width 137 height 27
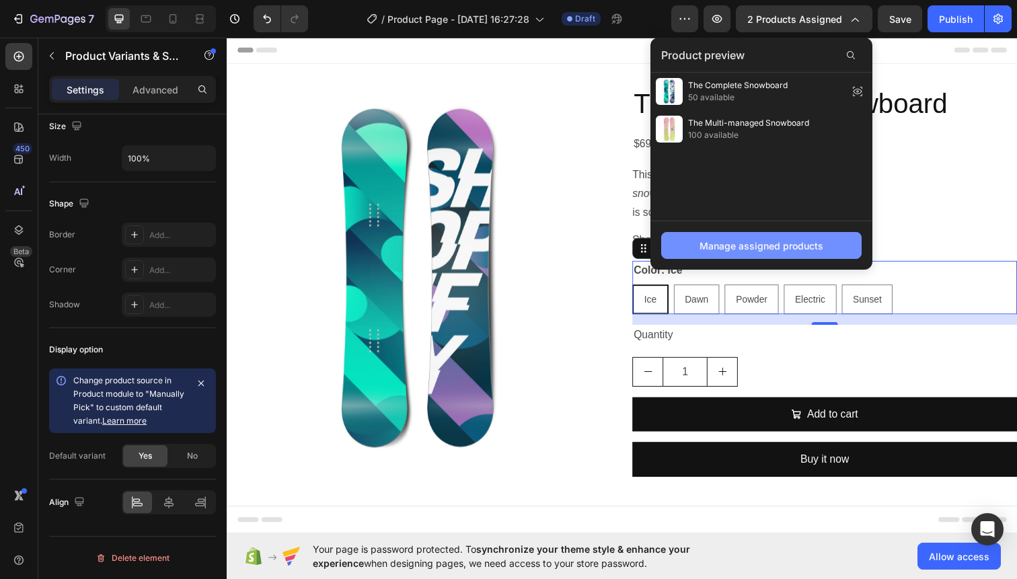
click at [801, 249] on div "Manage assigned products" at bounding box center [762, 246] width 124 height 14
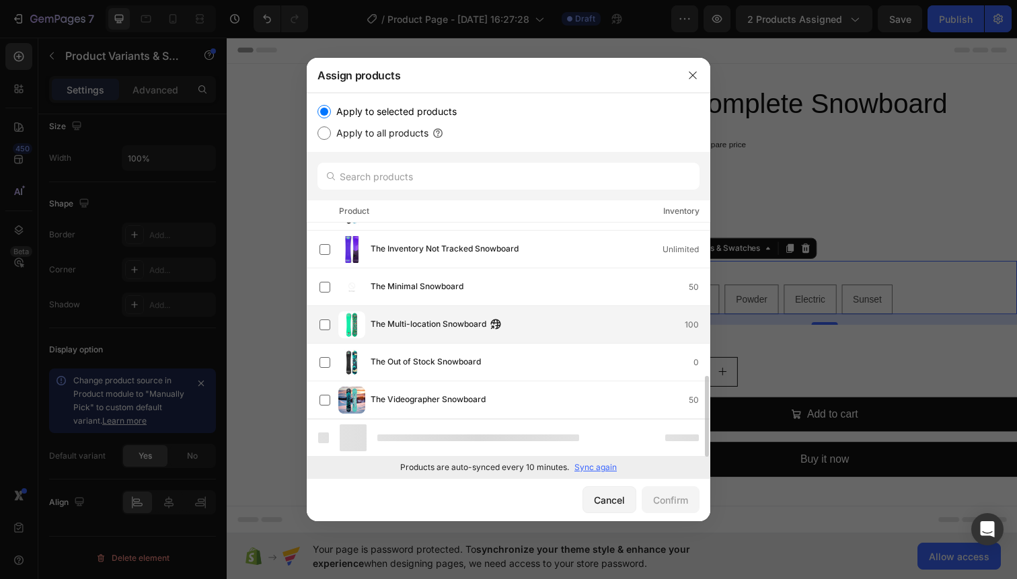
scroll to position [406, 0]
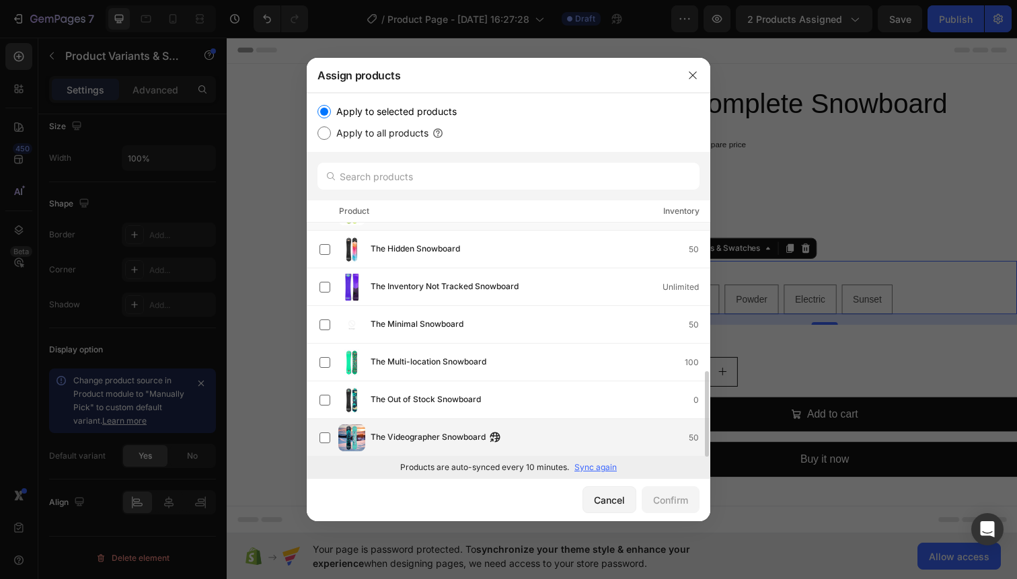
click at [535, 425] on div "The Videographer Snowboard 50" at bounding box center [515, 437] width 390 height 27
click at [666, 499] on div "Confirm" at bounding box center [670, 500] width 35 height 14
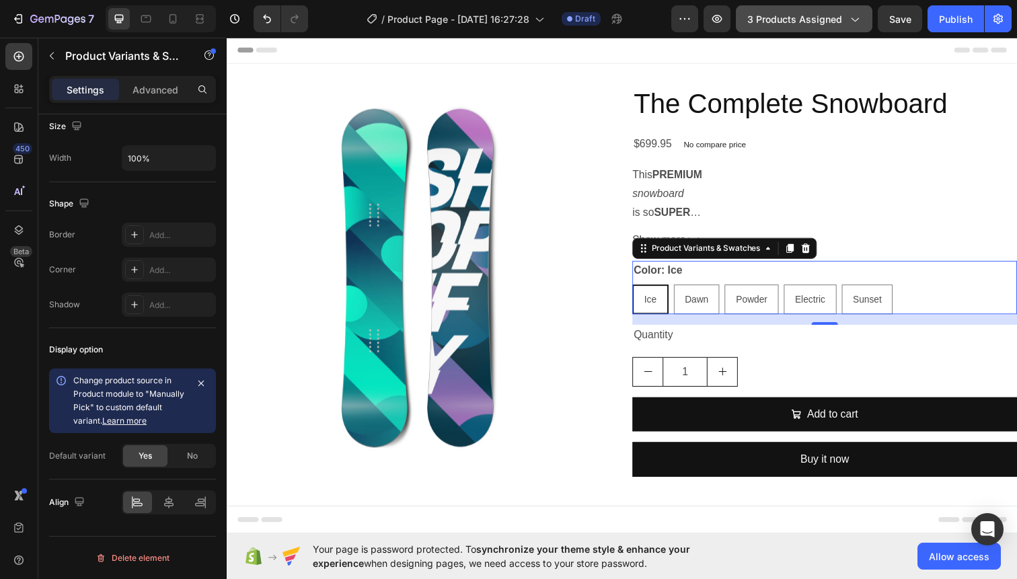
click at [831, 11] on button "3 products assigned" at bounding box center [804, 18] width 137 height 27
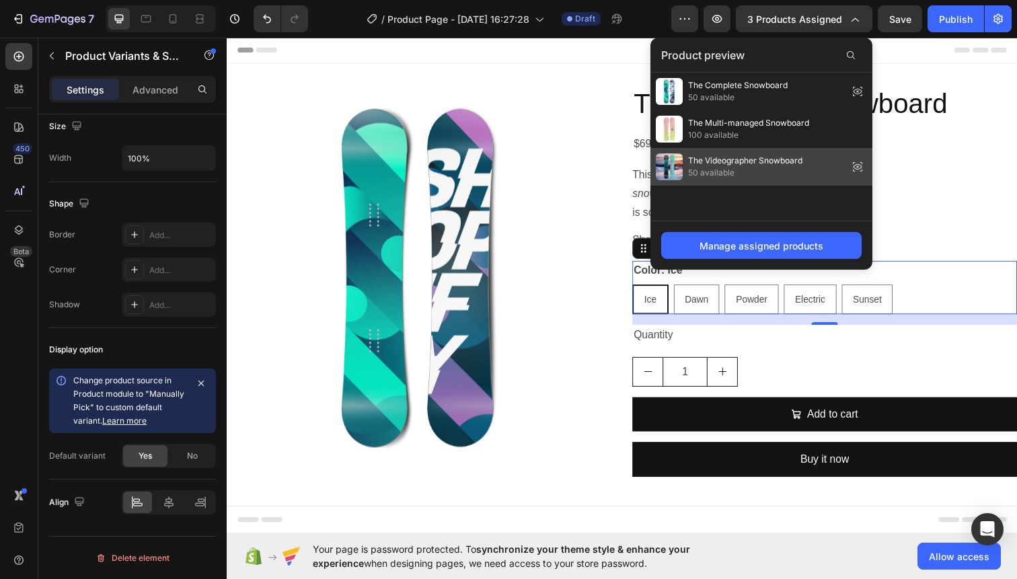
click at [797, 159] on span "The Videographer Snowboard" at bounding box center [745, 161] width 114 height 12
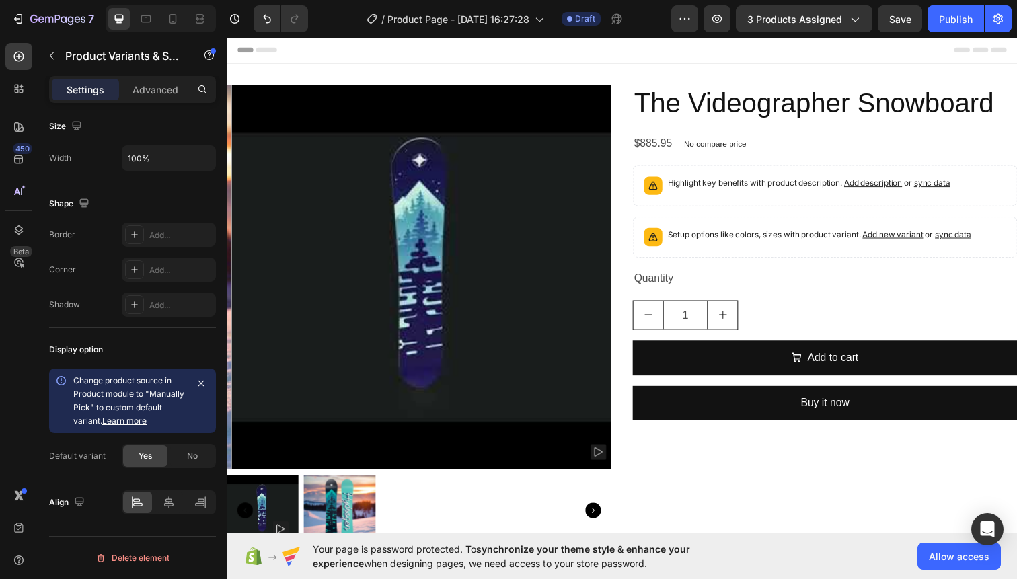
click at [895, 241] on span "Add new variant" at bounding box center [907, 238] width 62 height 10
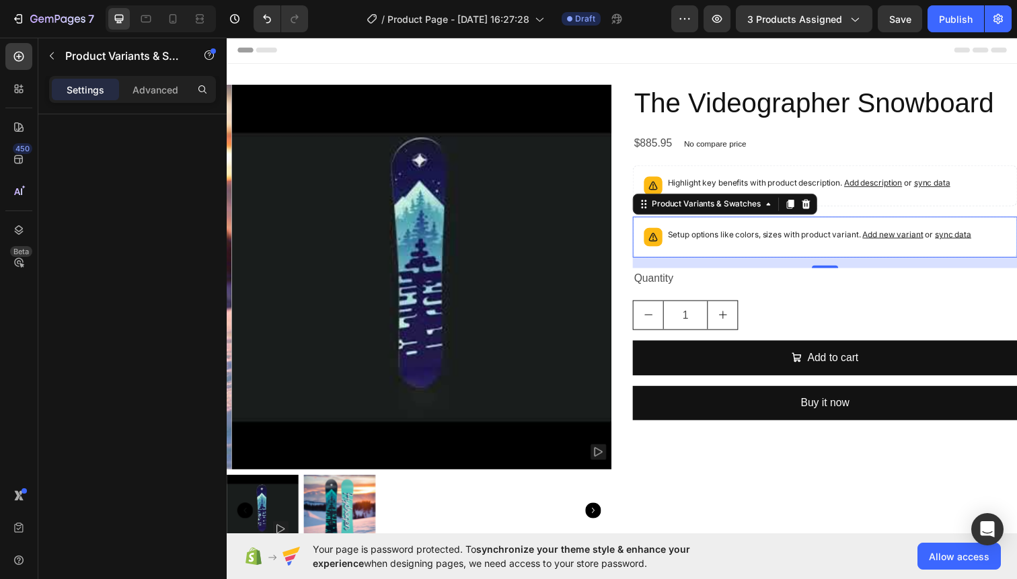
click at [965, 240] on span "sync data" at bounding box center [968, 238] width 37 height 10
click at [960, 233] on p "Setup options like colors, sizes with product variant. Add new variant or sync …" at bounding box center [832, 238] width 310 height 13
click at [961, 235] on span "sync data" at bounding box center [968, 238] width 37 height 10
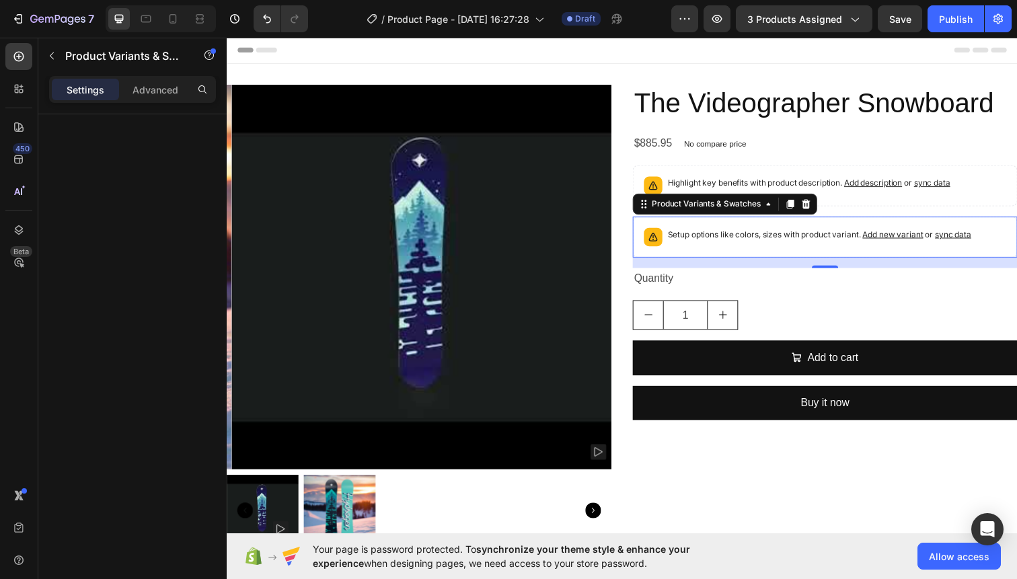
click at [961, 235] on span "sync data" at bounding box center [968, 238] width 37 height 10
click at [793, 24] on span "3 products assigned" at bounding box center [794, 19] width 95 height 14
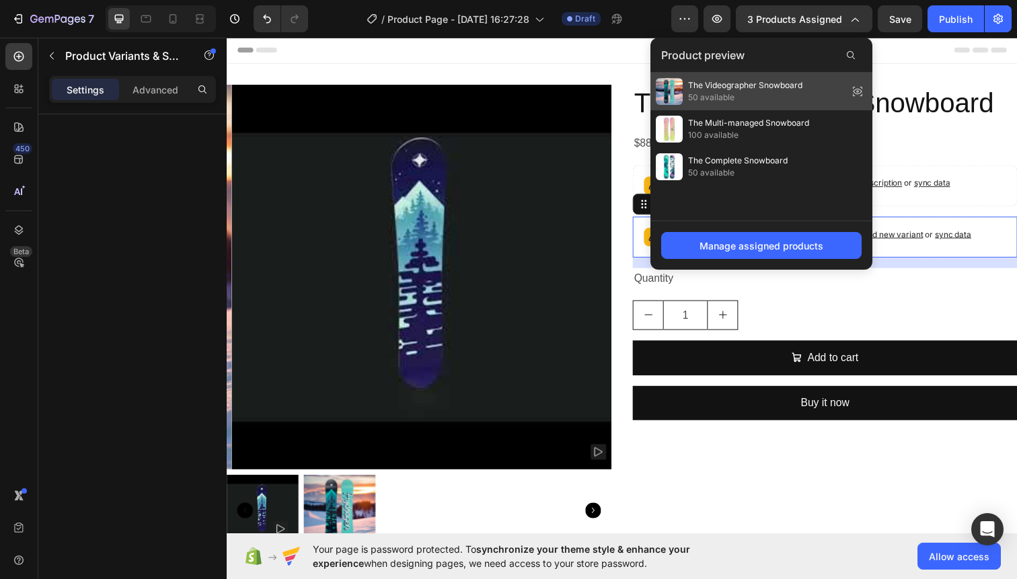
click at [857, 83] on icon at bounding box center [857, 91] width 19 height 19
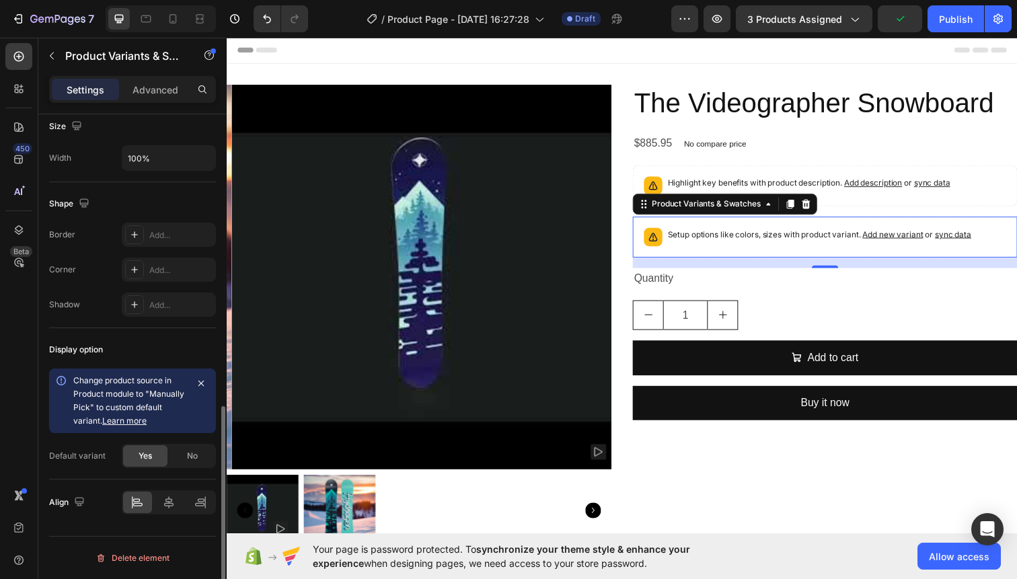
scroll to position [695, 0]
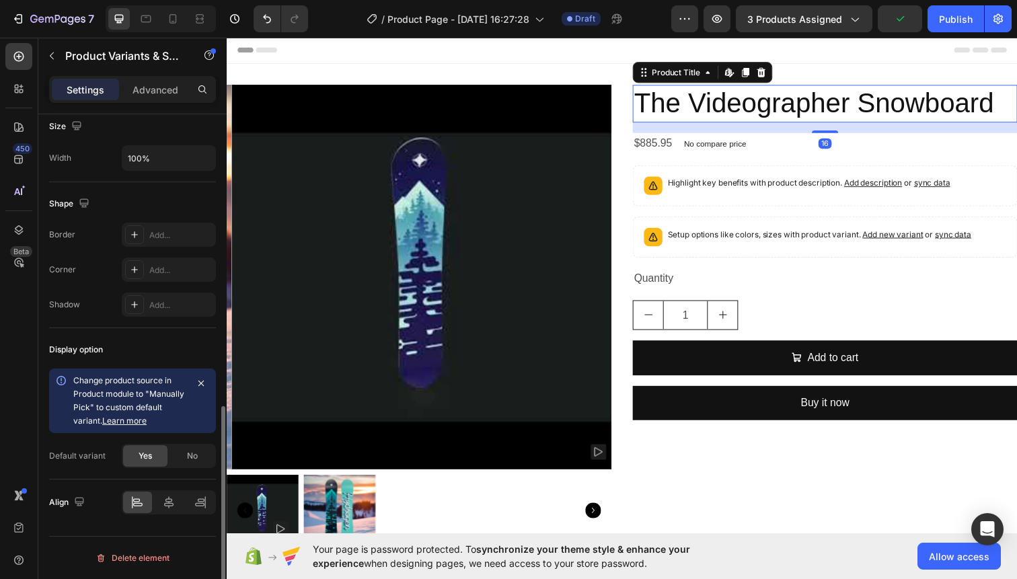
click at [871, 88] on h2 "The Videographer Snowboard" at bounding box center [837, 105] width 393 height 38
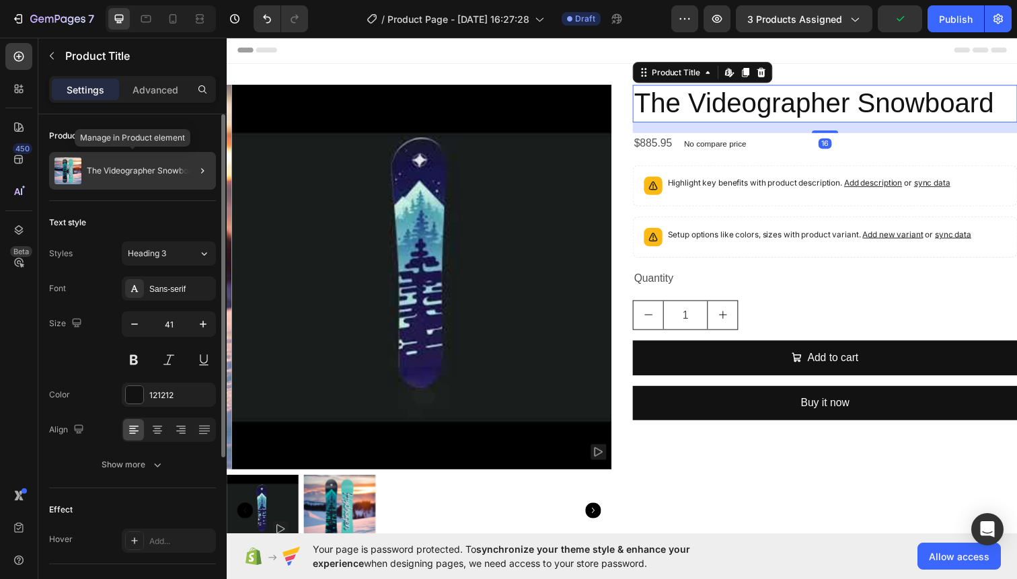
click at [153, 168] on p "The Videographer Snowboard" at bounding box center [144, 170] width 114 height 9
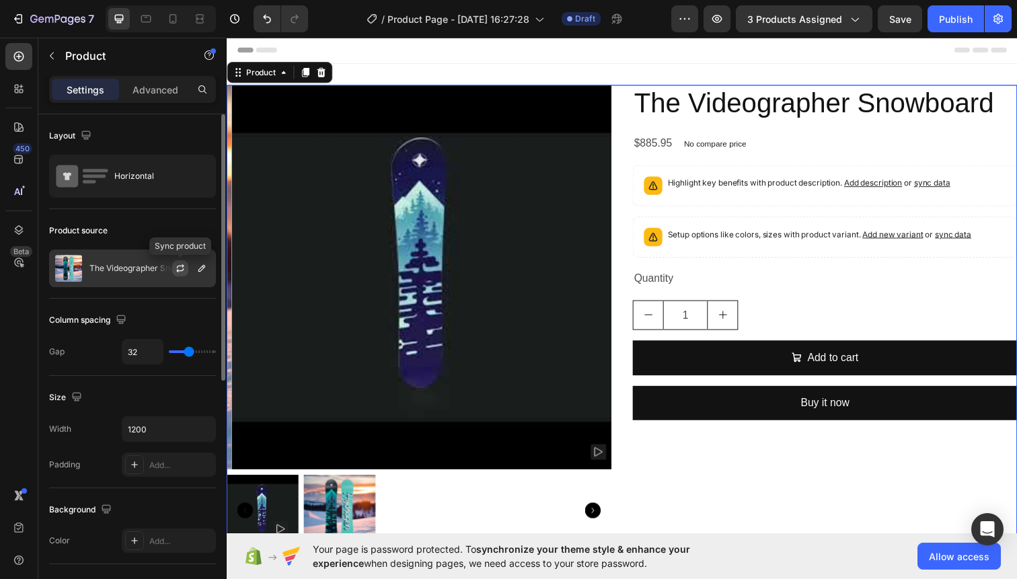
click at [180, 267] on icon "button" at bounding box center [180, 268] width 11 height 11
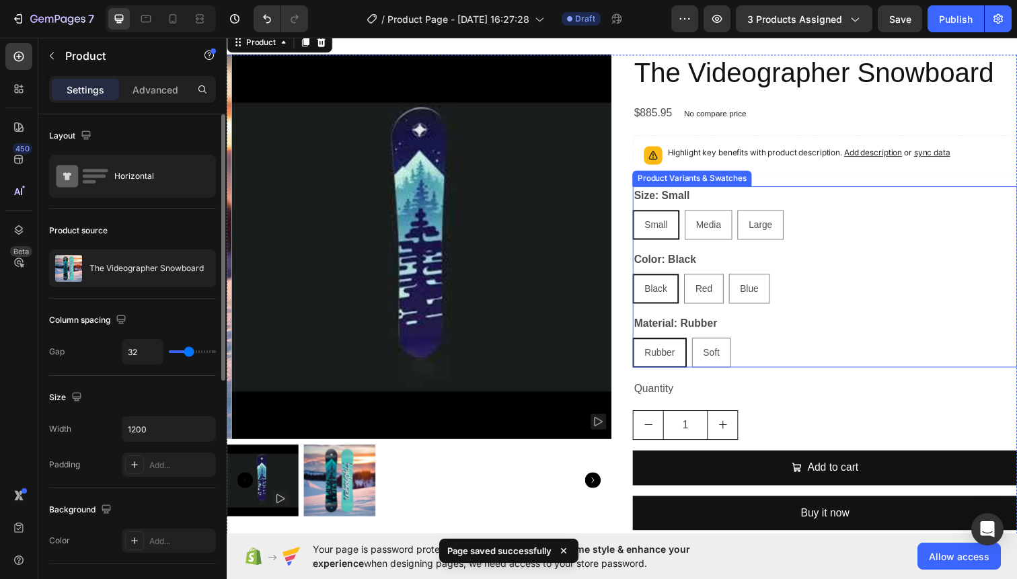
scroll to position [33, 0]
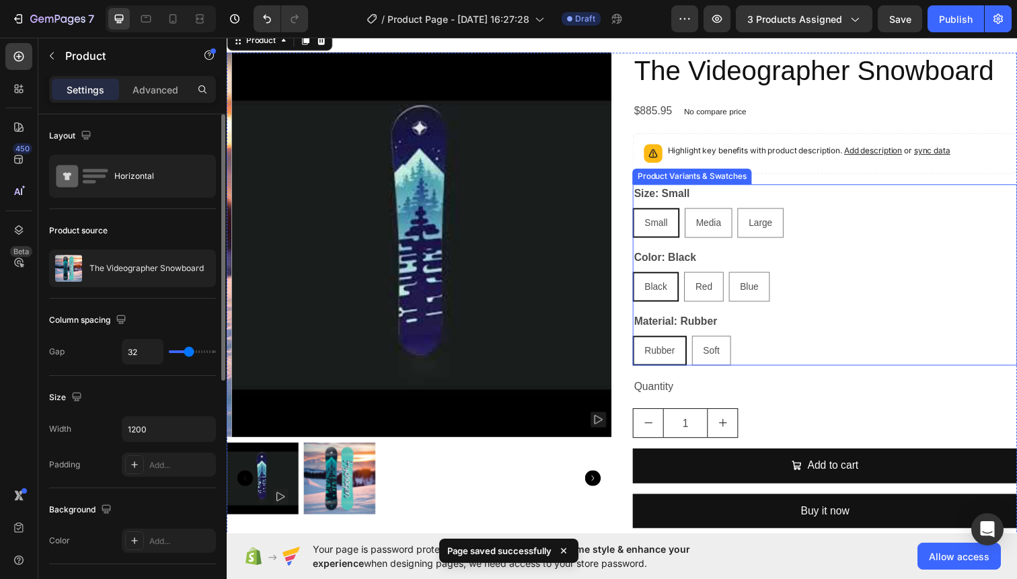
click at [809, 254] on div "Color: Black Black Black Black Red Red Red Blue Blue Blue" at bounding box center [837, 280] width 393 height 54
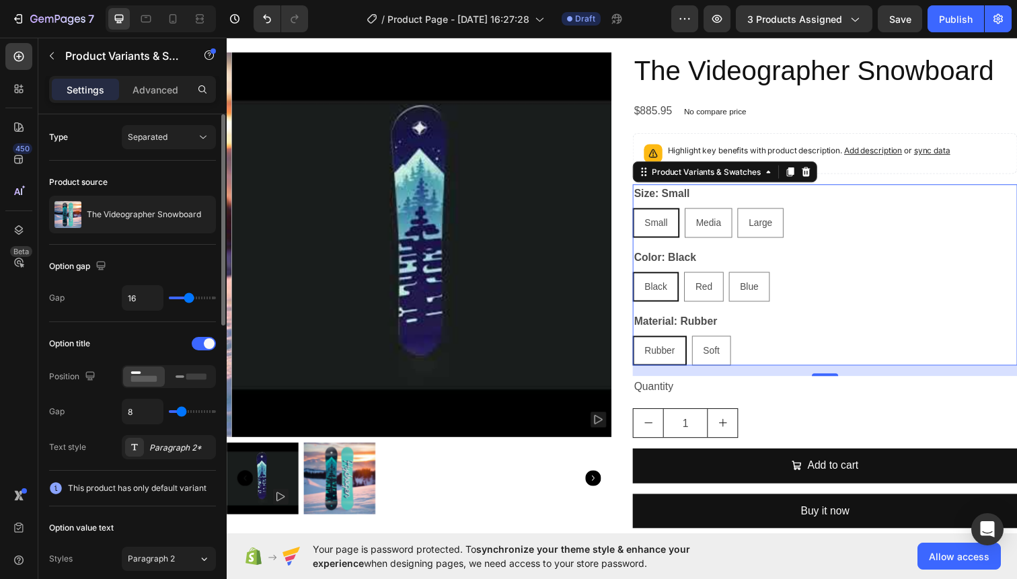
scroll to position [115, 0]
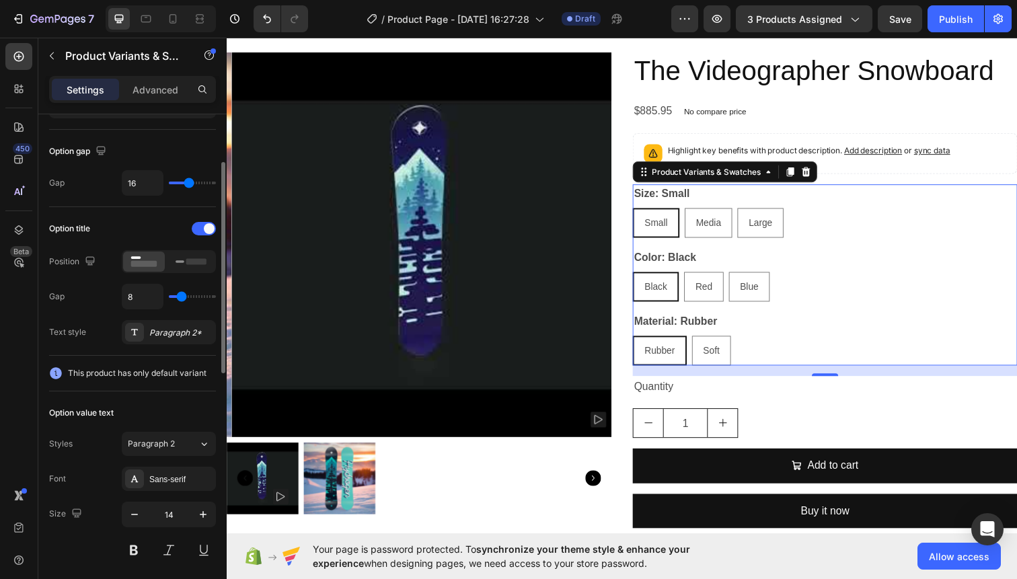
click at [756, 248] on div "Size: Small Small Small Small Media Media Media Large Large Large Color: Black …" at bounding box center [837, 280] width 393 height 185
click at [663, 231] on span "Small" at bounding box center [665, 226] width 24 height 11
click at [641, 212] on input "Small Small Small" at bounding box center [640, 211] width 1 height 1
click at [720, 248] on div "Size: Small Small Small Small Media Media Media Large Large Large Color: Black …" at bounding box center [837, 280] width 393 height 185
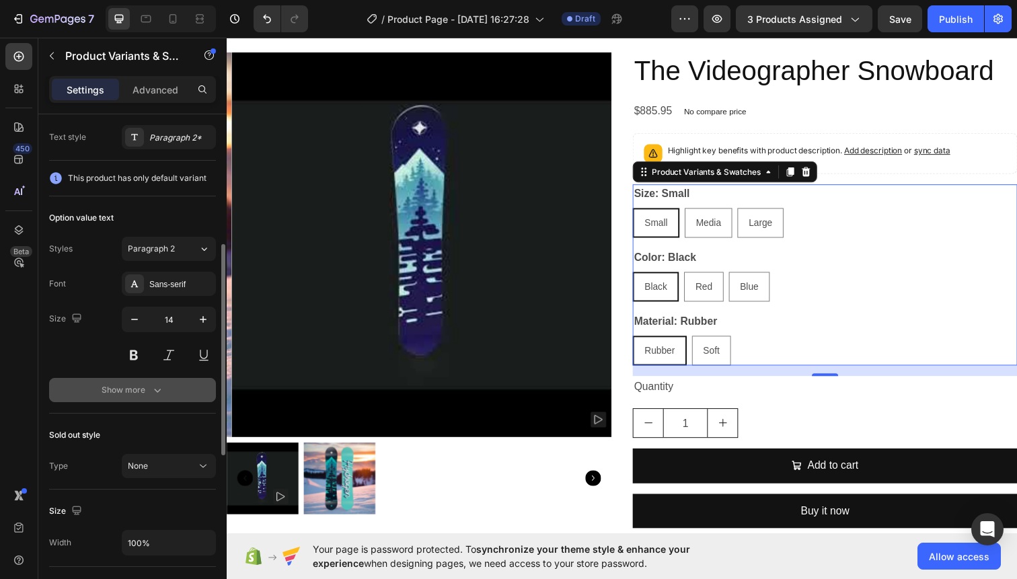
click at [163, 392] on icon "button" at bounding box center [157, 389] width 13 height 13
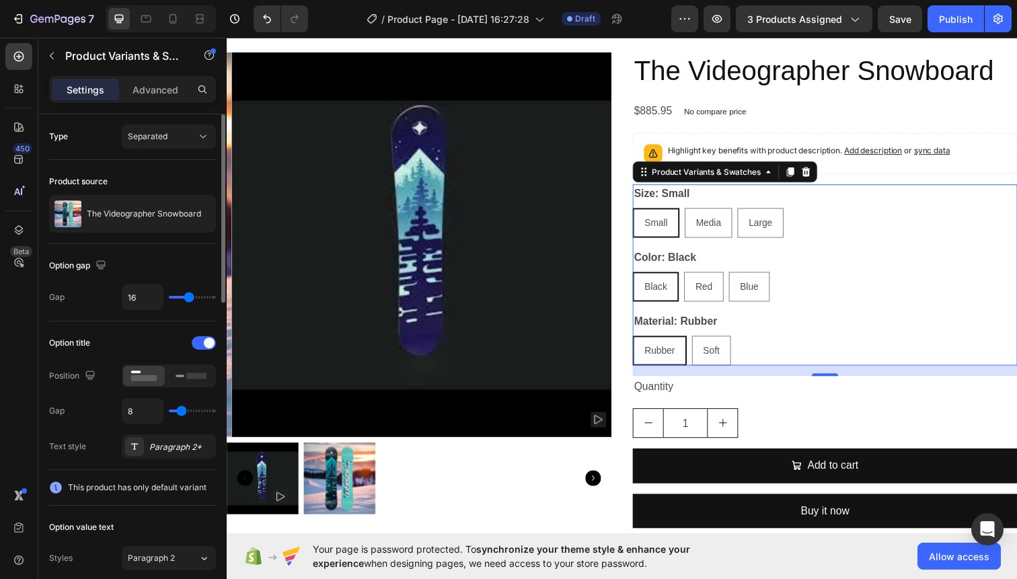
scroll to position [0, 0]
click at [153, 142] on span "Separated" at bounding box center [148, 137] width 40 height 12
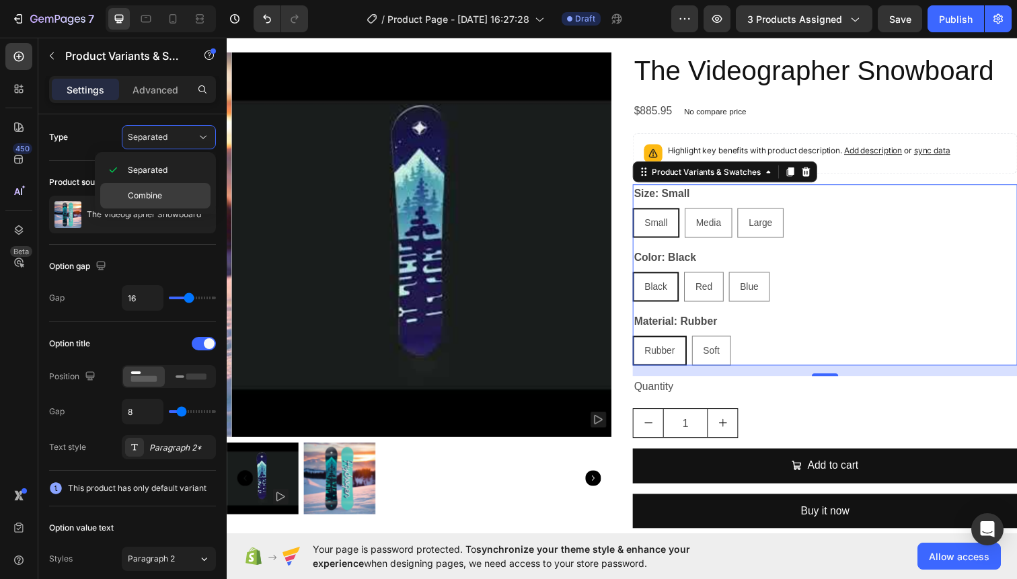
click at [157, 193] on span "Combine" at bounding box center [145, 196] width 34 height 12
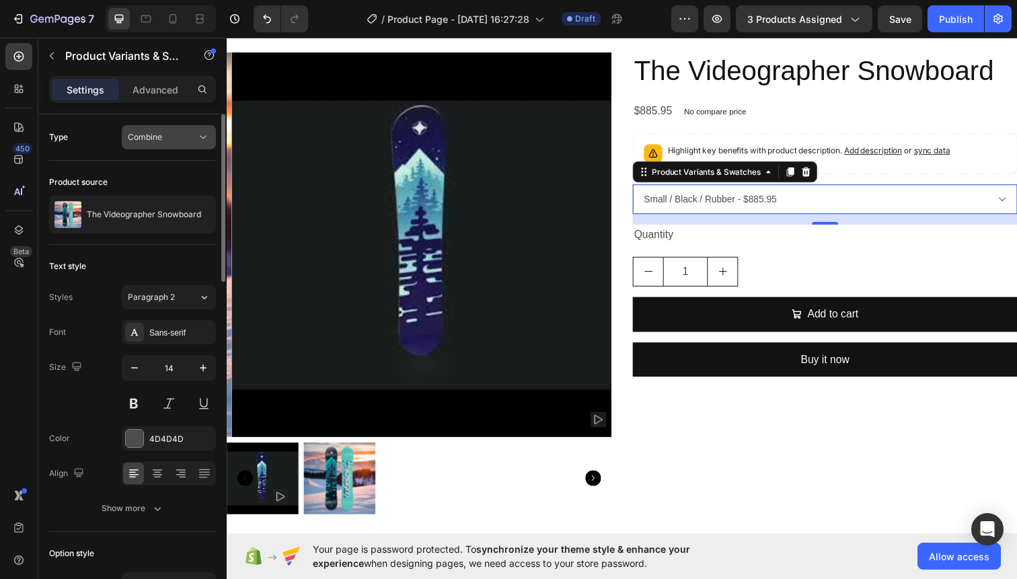
click at [181, 138] on div "Combine" at bounding box center [162, 137] width 69 height 12
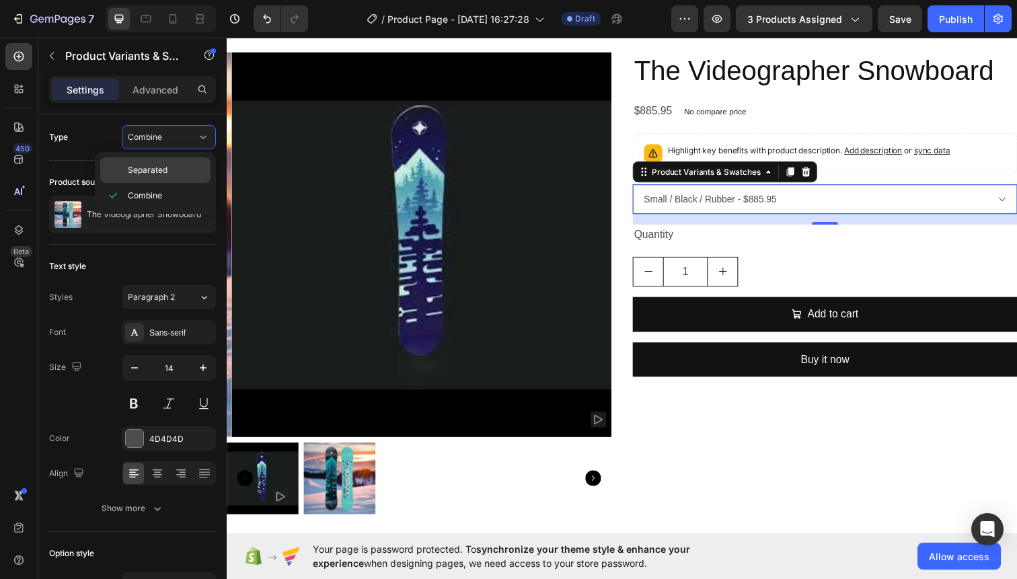
click at [175, 170] on p "Separated" at bounding box center [166, 170] width 77 height 12
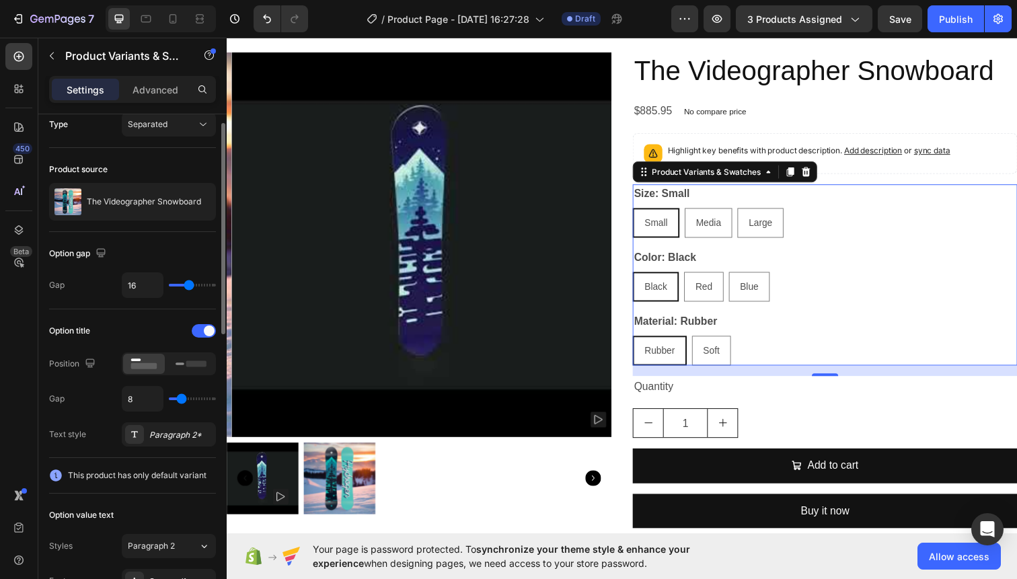
scroll to position [15, 0]
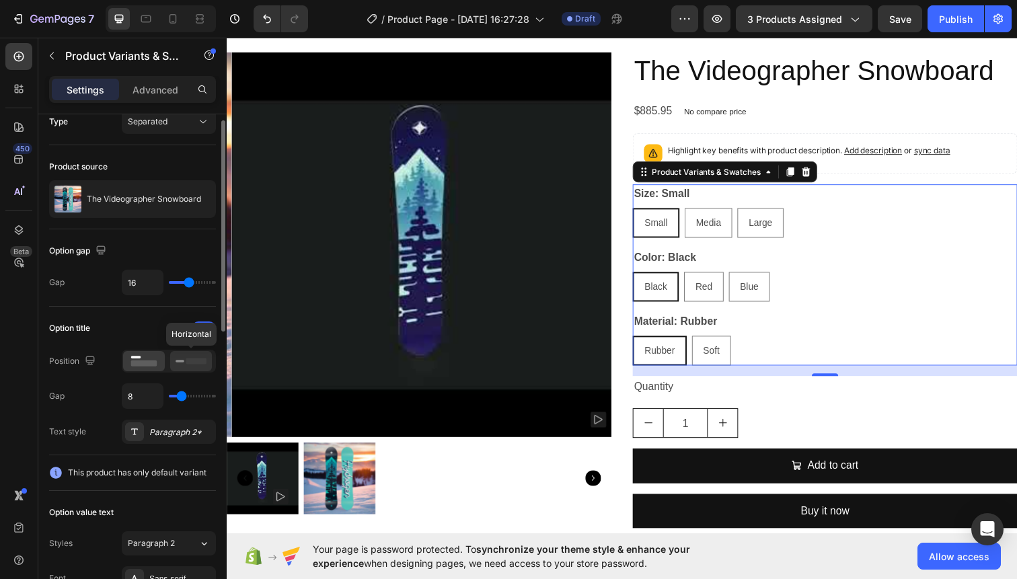
click at [179, 359] on icon at bounding box center [191, 361] width 31 height 15
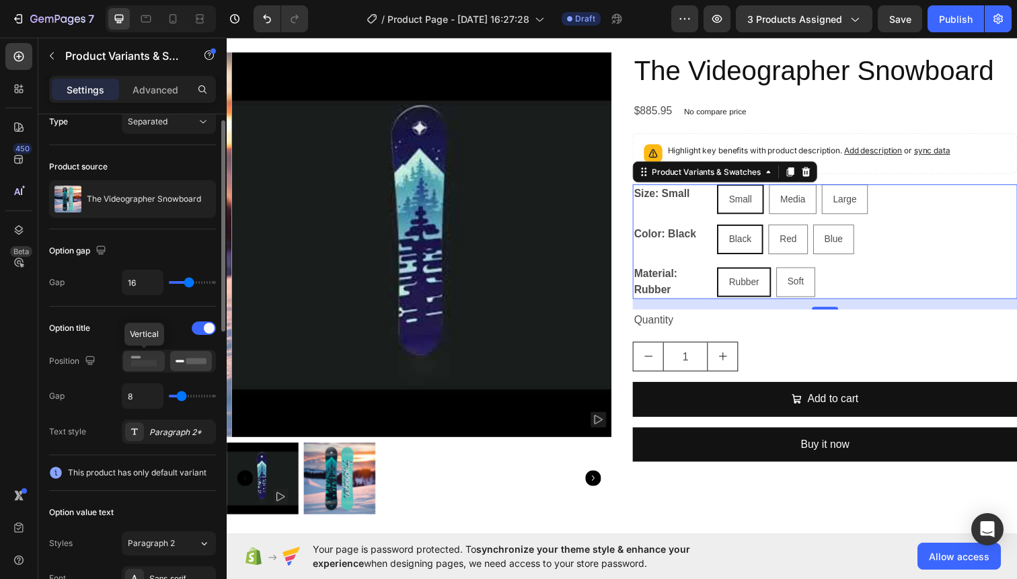
click at [140, 359] on icon at bounding box center [143, 361] width 31 height 15
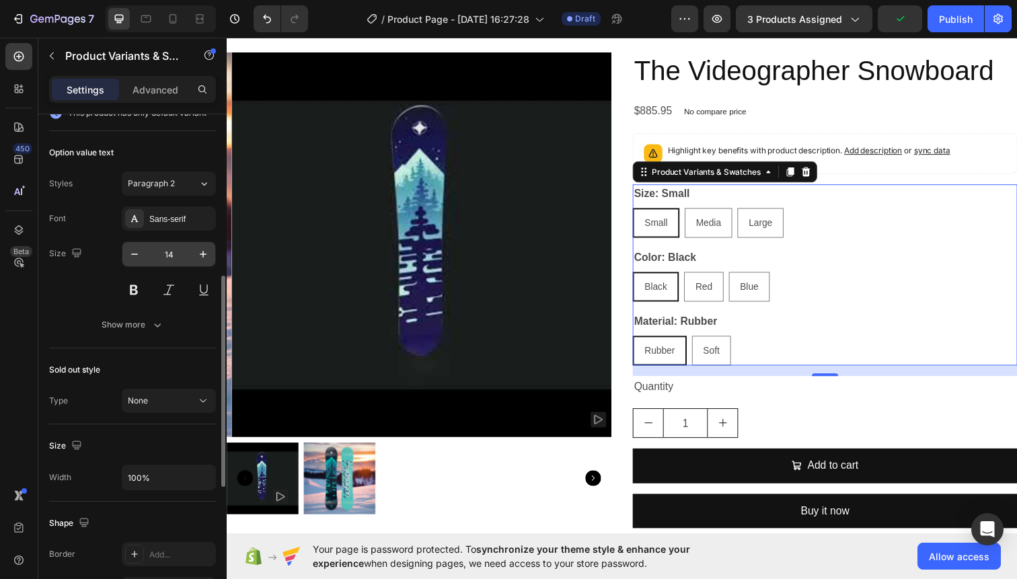
scroll to position [394, 0]
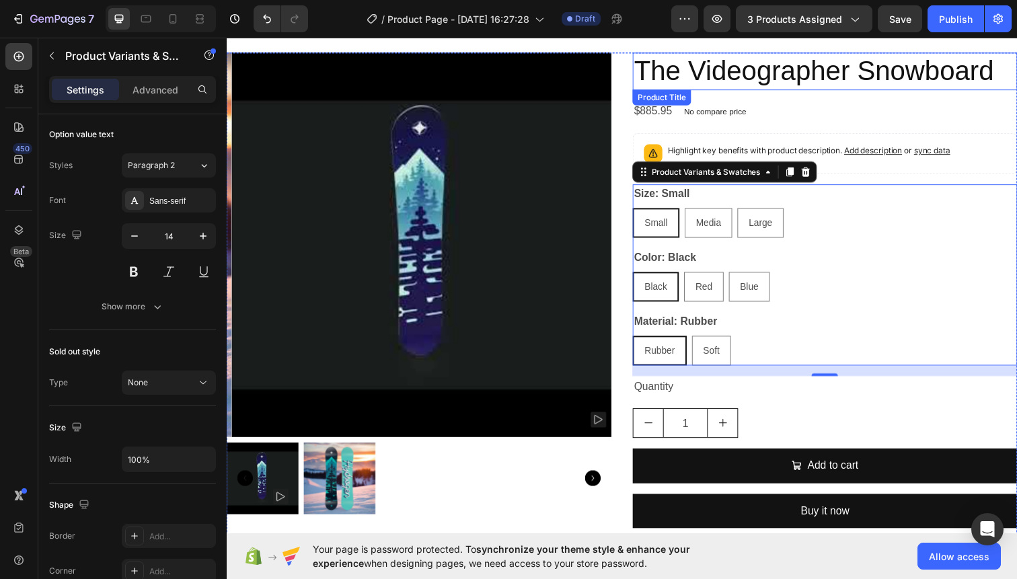
click at [810, 74] on h2 "The Videographer Snowboard" at bounding box center [837, 72] width 393 height 38
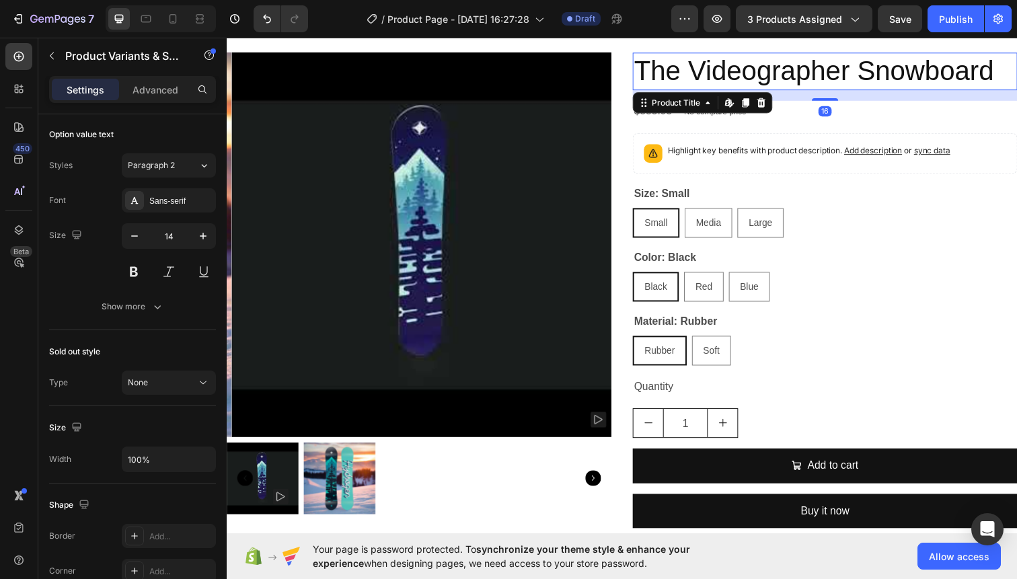
scroll to position [0, 0]
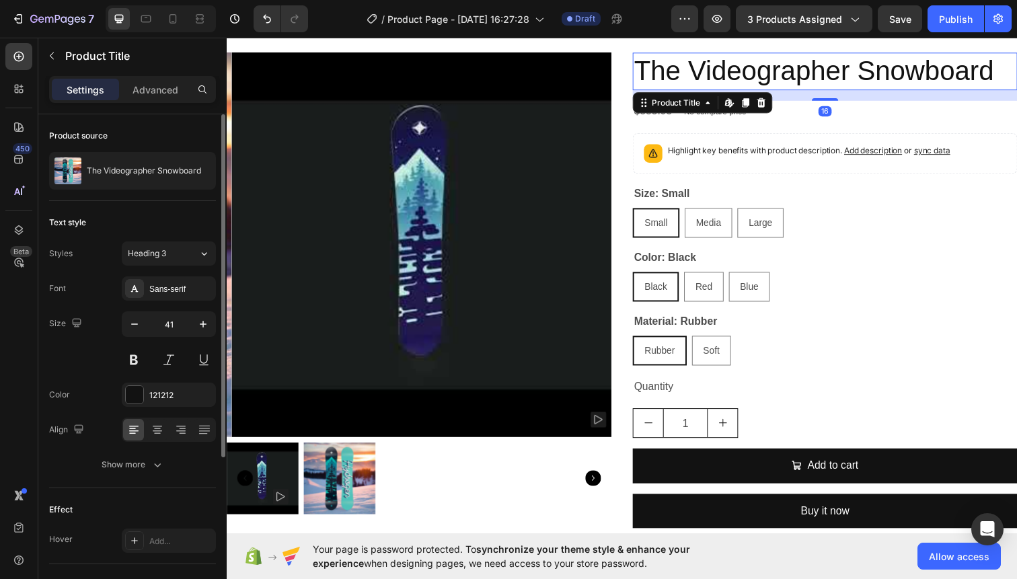
click at [810, 74] on h2 "The Videographer Snowboard" at bounding box center [837, 72] width 393 height 38
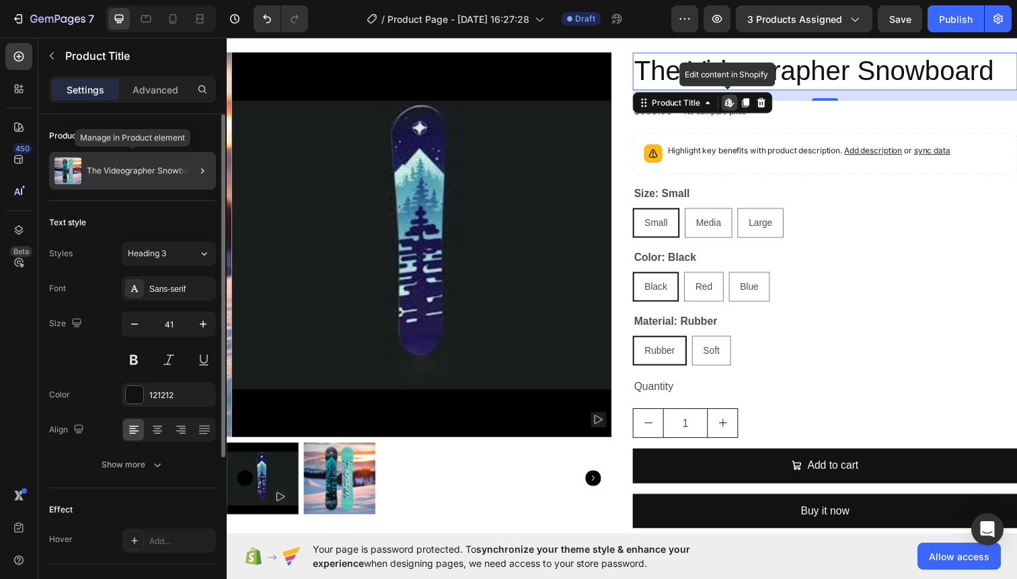
click at [144, 167] on p "The Videographer Snowboard" at bounding box center [144, 170] width 114 height 9
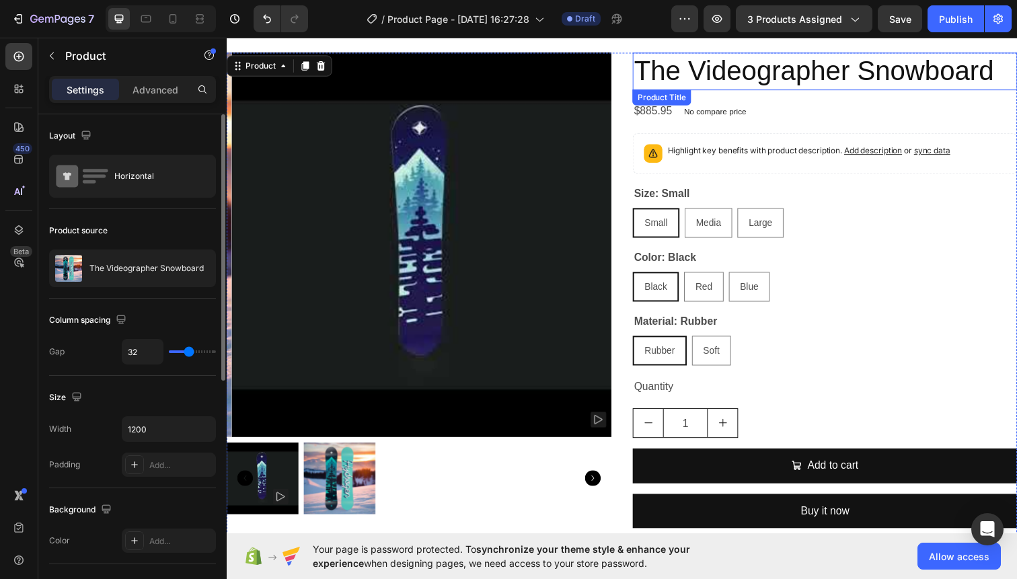
click at [892, 71] on h2 "The Videographer Snowboard" at bounding box center [837, 72] width 393 height 38
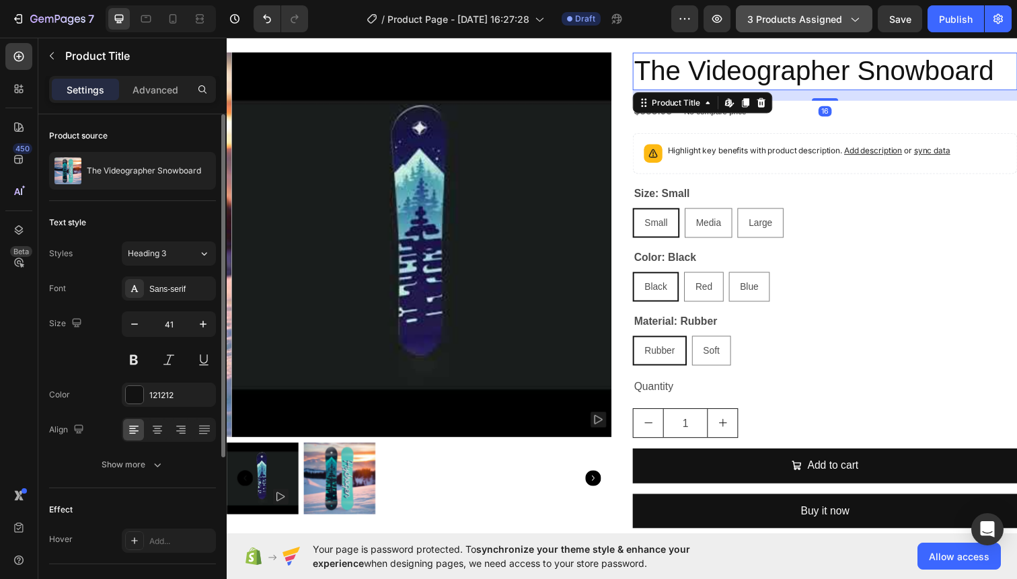
click at [803, 18] on span "3 products assigned" at bounding box center [794, 19] width 95 height 14
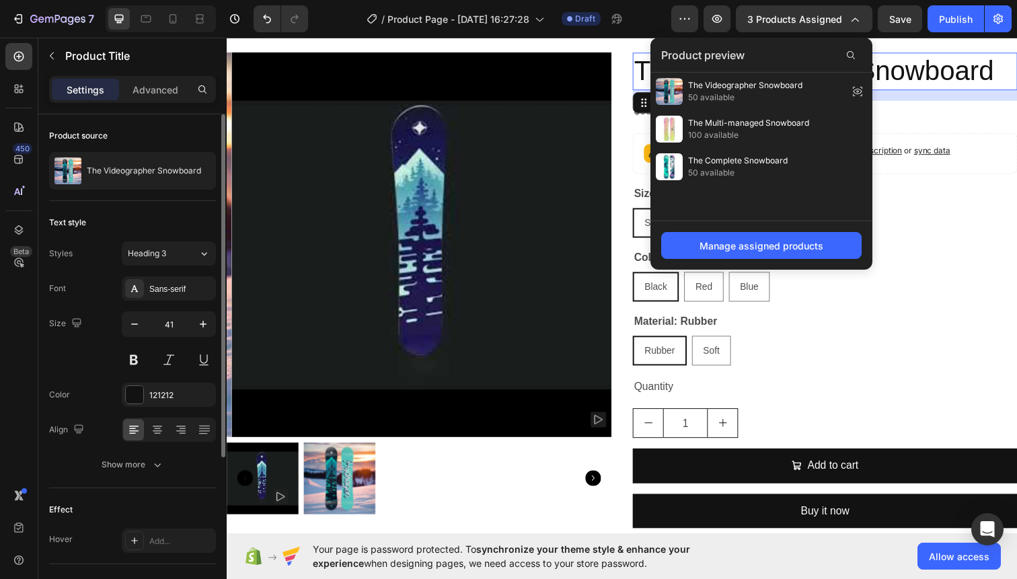
click at [938, 229] on div "Small Small Small Media Media Media Large Large Large" at bounding box center [837, 227] width 393 height 30
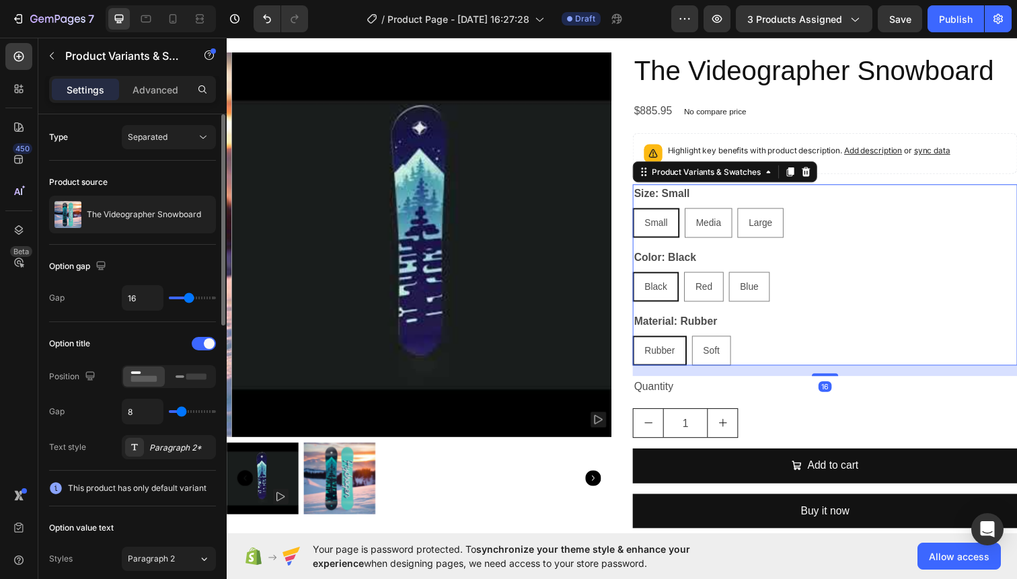
click at [837, 223] on div "Small Small Small Media Media Media Large Large Large" at bounding box center [837, 227] width 393 height 30
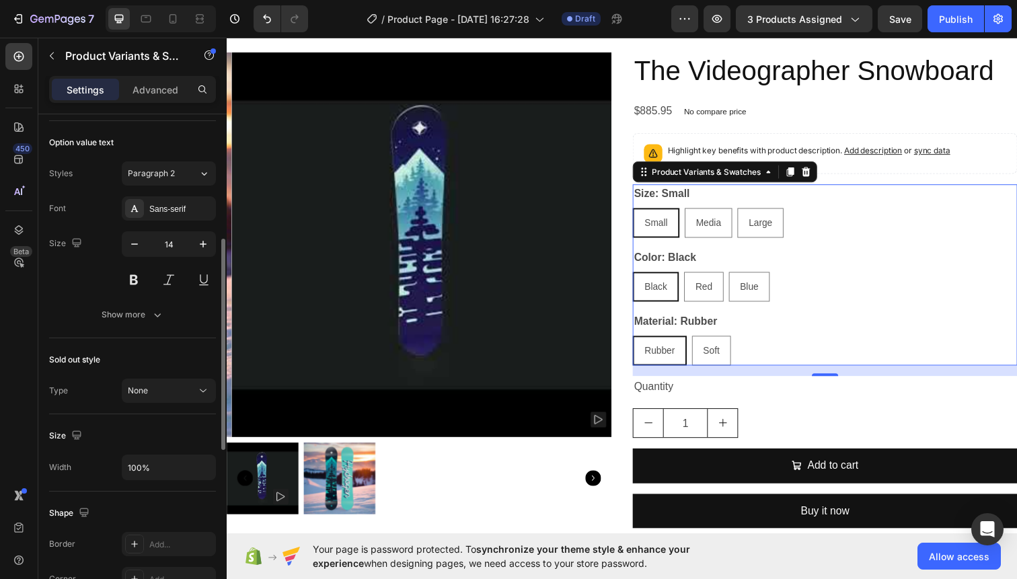
scroll to position [288, 0]
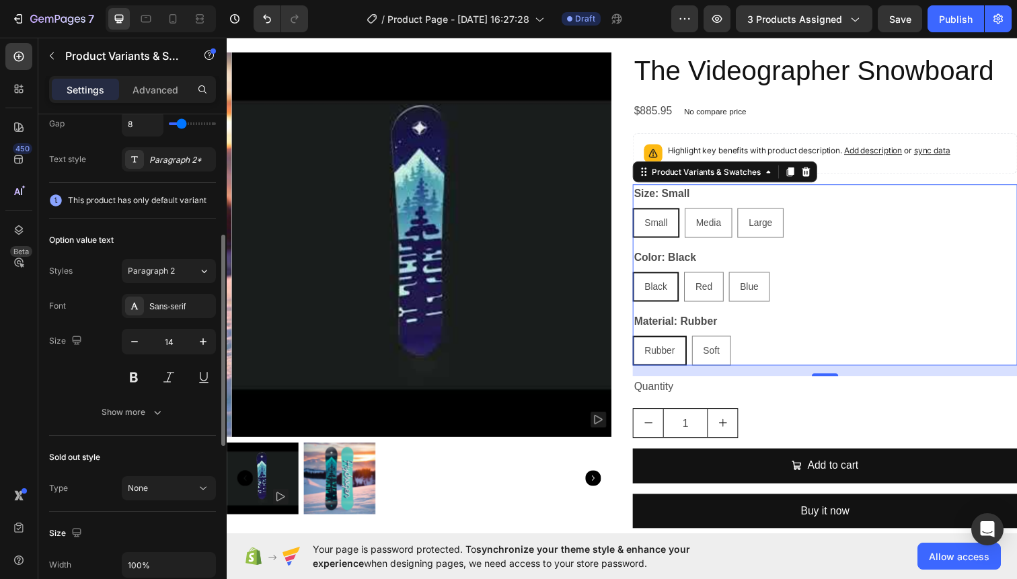
click at [750, 249] on div "Size: Small Small Small Small Media Media Media Large Large Large Color: Black …" at bounding box center [837, 280] width 393 height 185
click at [756, 237] on div "Large" at bounding box center [772, 227] width 46 height 28
click at [748, 212] on input "Large Large Large" at bounding box center [747, 211] width 1 height 1
radio input "true"
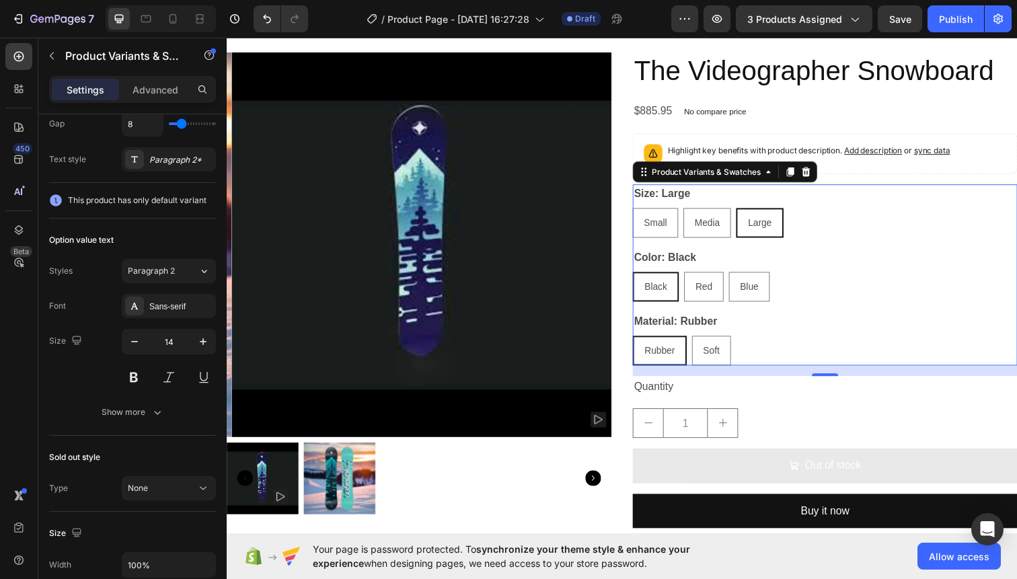
click at [756, 237] on div "Large" at bounding box center [771, 227] width 46 height 28
click at [747, 212] on input "Large Large Large" at bounding box center [746, 211] width 1 height 1
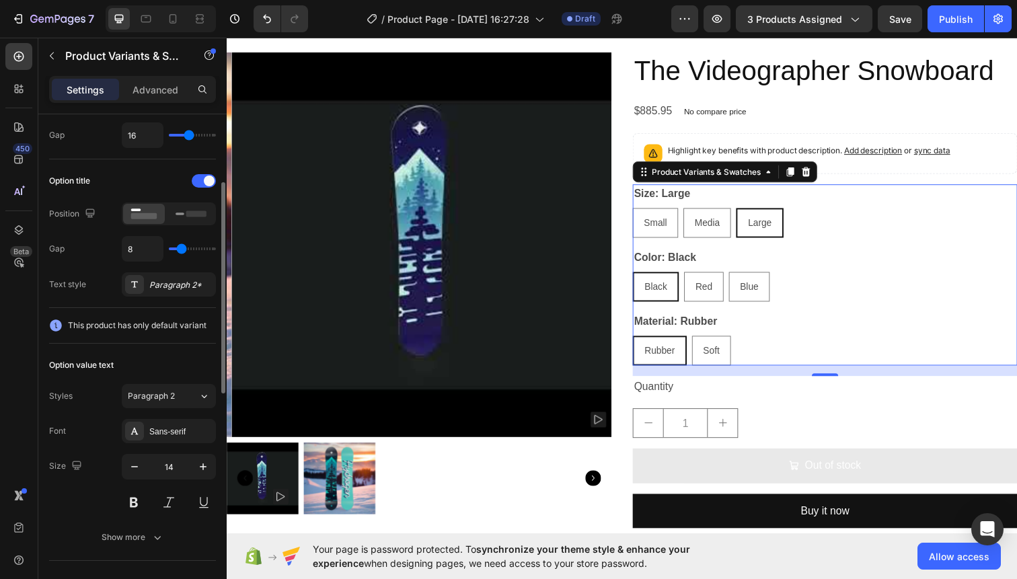
scroll to position [140, 0]
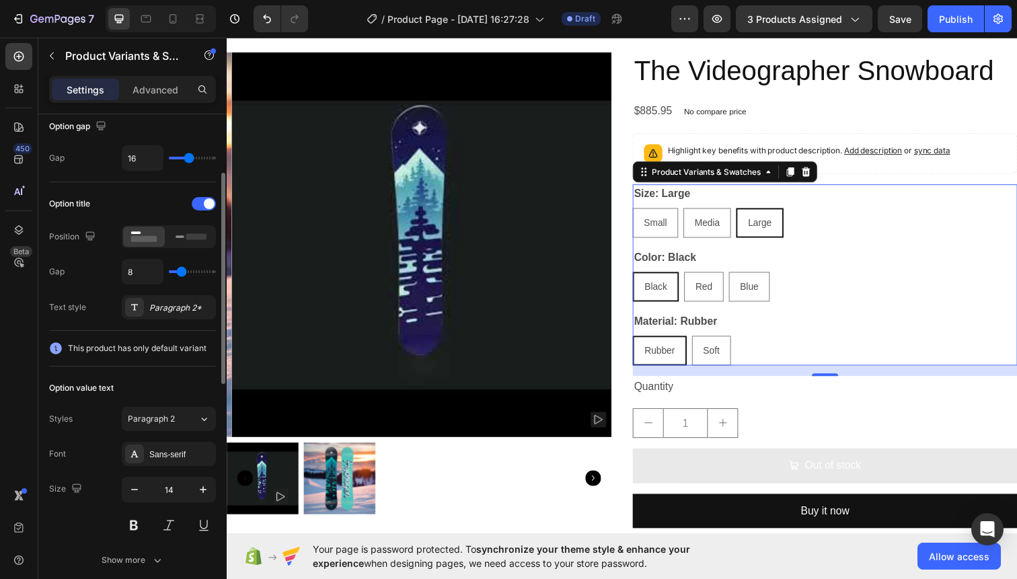
click at [159, 356] on div "This product has only default variant" at bounding box center [132, 349] width 167 height 36
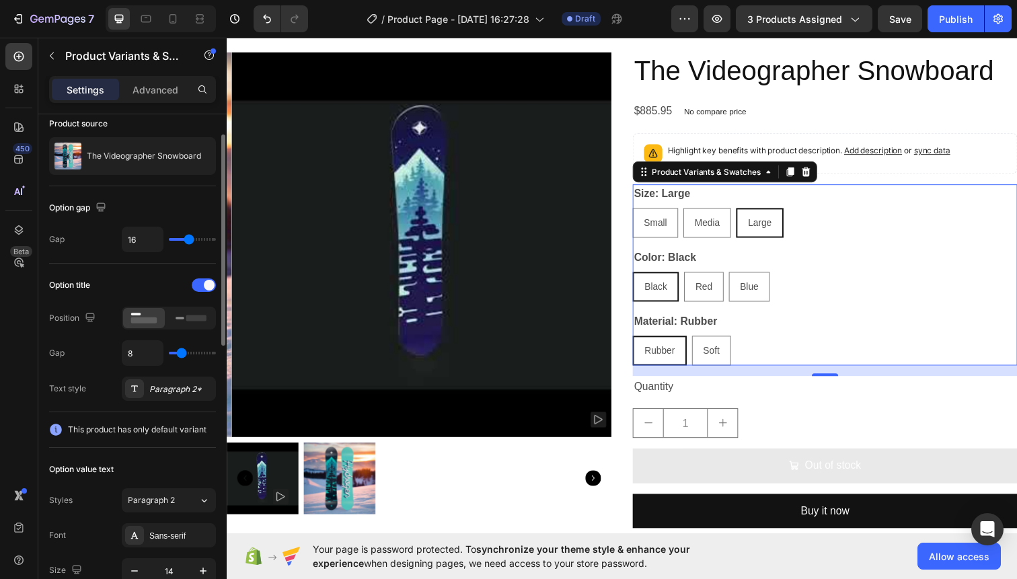
scroll to position [41, 0]
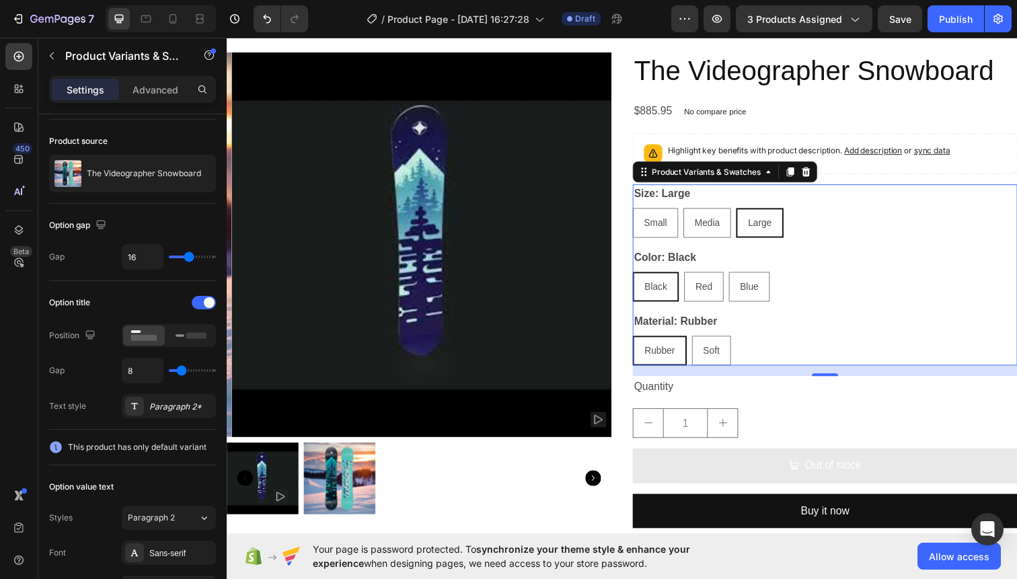
click at [939, 268] on div "Color: Black Black Black Black Red Red Red Blue Blue Blue" at bounding box center [837, 280] width 393 height 54
click at [186, 172] on div at bounding box center [197, 174] width 38 height 38
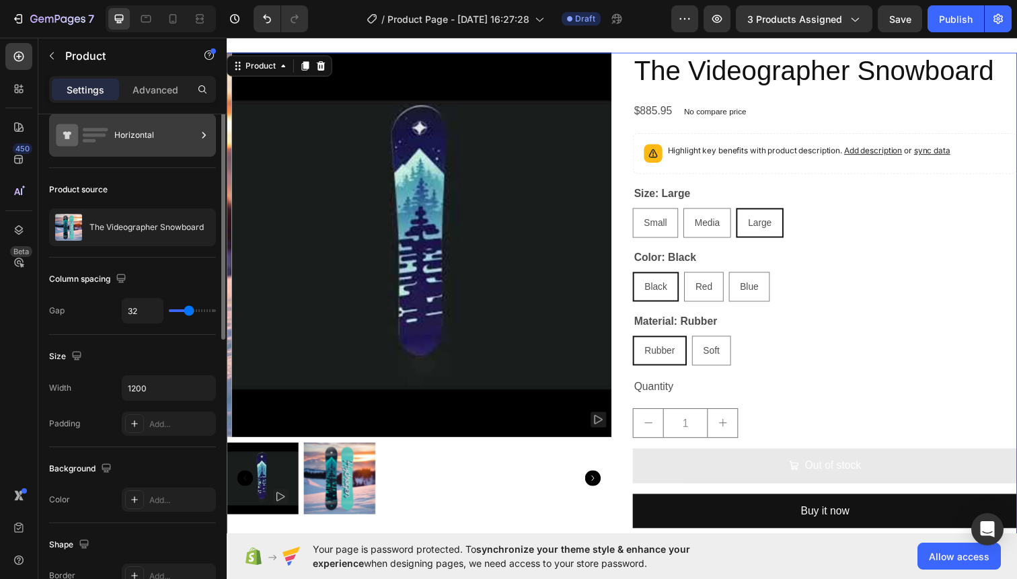
scroll to position [0, 0]
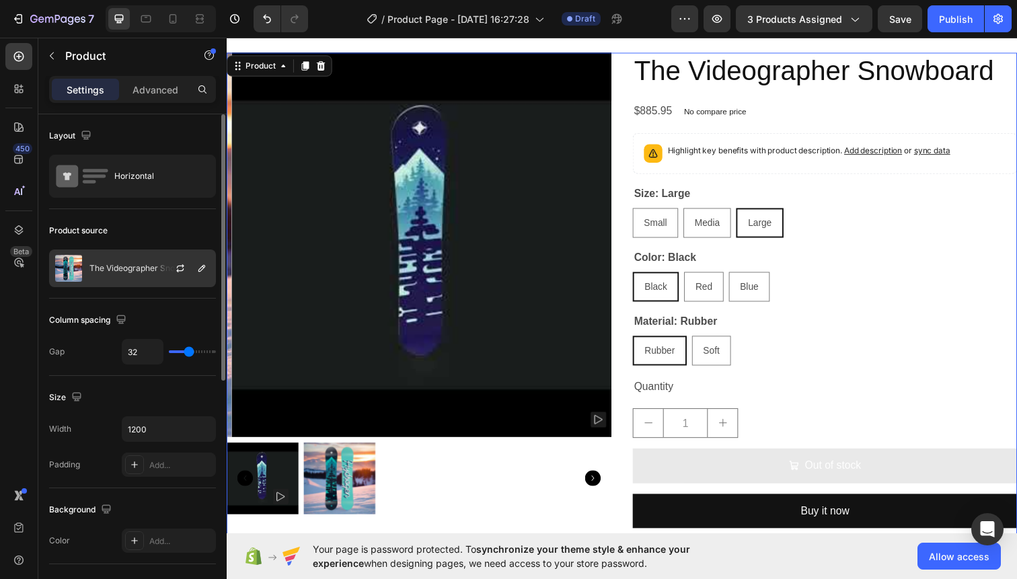
click at [188, 266] on div at bounding box center [185, 268] width 59 height 36
click at [172, 268] on button "button" at bounding box center [180, 268] width 16 height 16
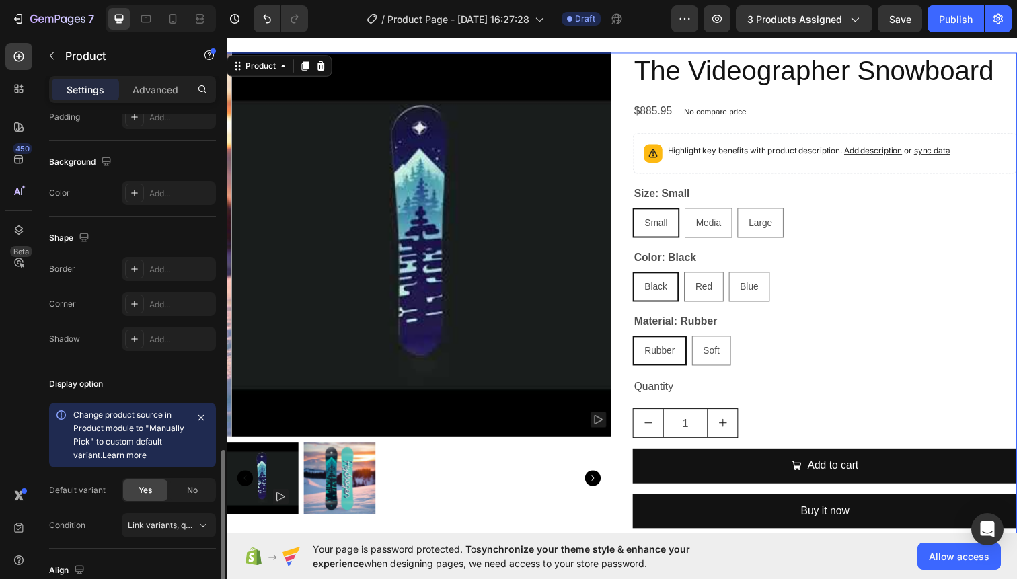
scroll to position [447, 0]
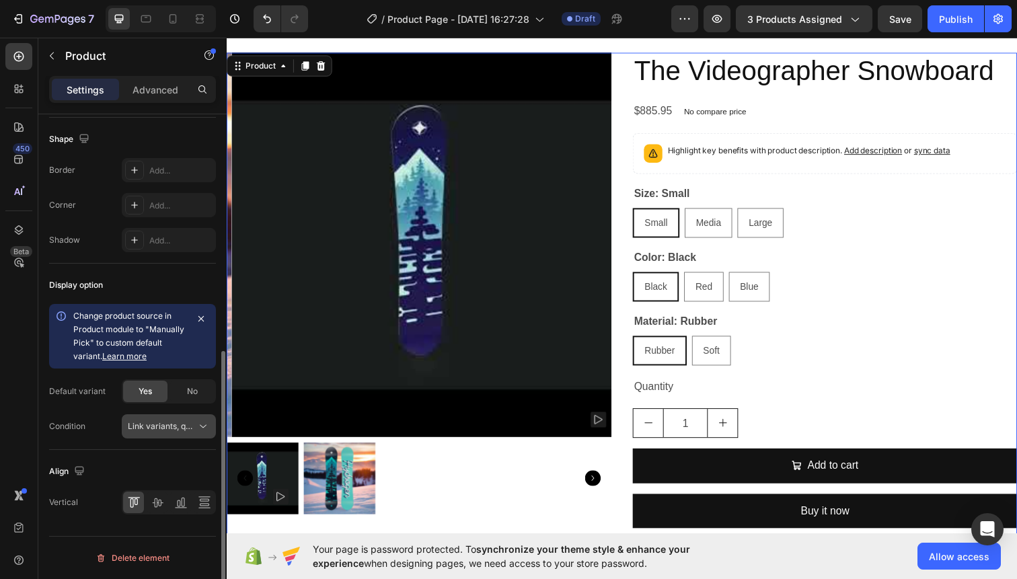
click at [162, 426] on span "Link variants, quantity <br> between same products" at bounding box center [227, 426] width 198 height 10
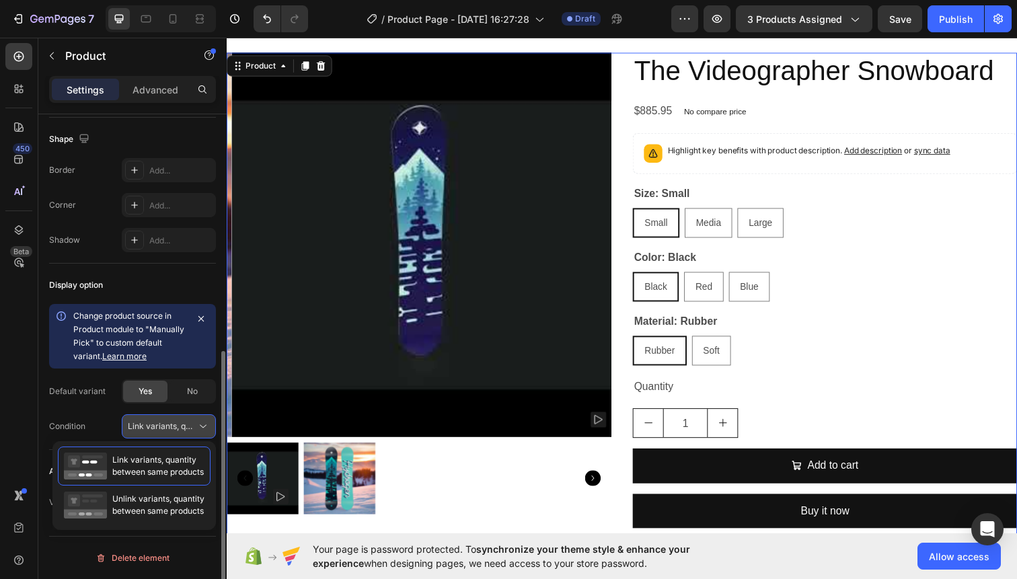
click at [167, 424] on span "Link variants, quantity <br> between same products" at bounding box center [227, 426] width 198 height 10
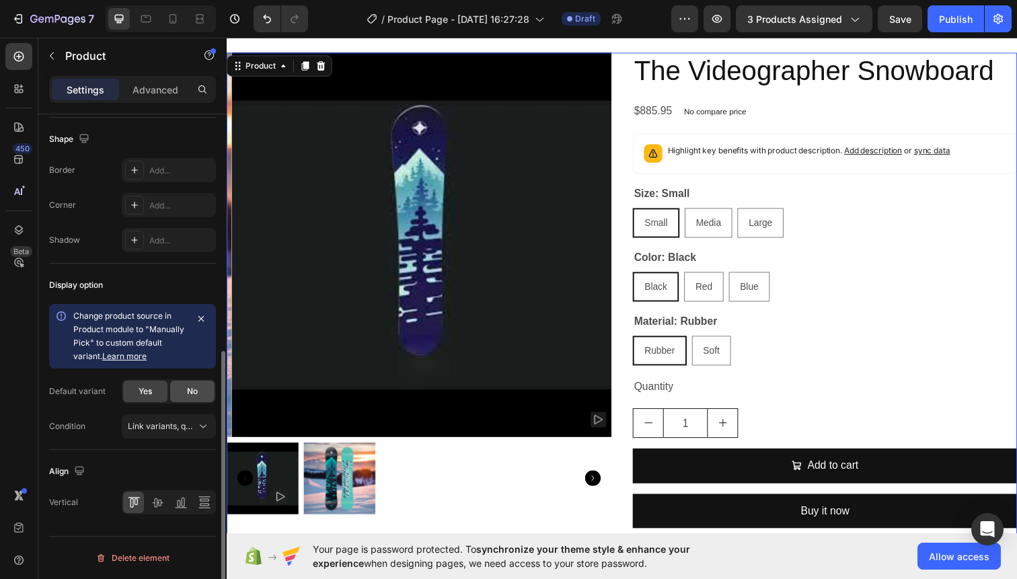
click at [179, 387] on div "No" at bounding box center [192, 392] width 44 height 22
click at [152, 394] on div "Yes" at bounding box center [145, 392] width 44 height 22
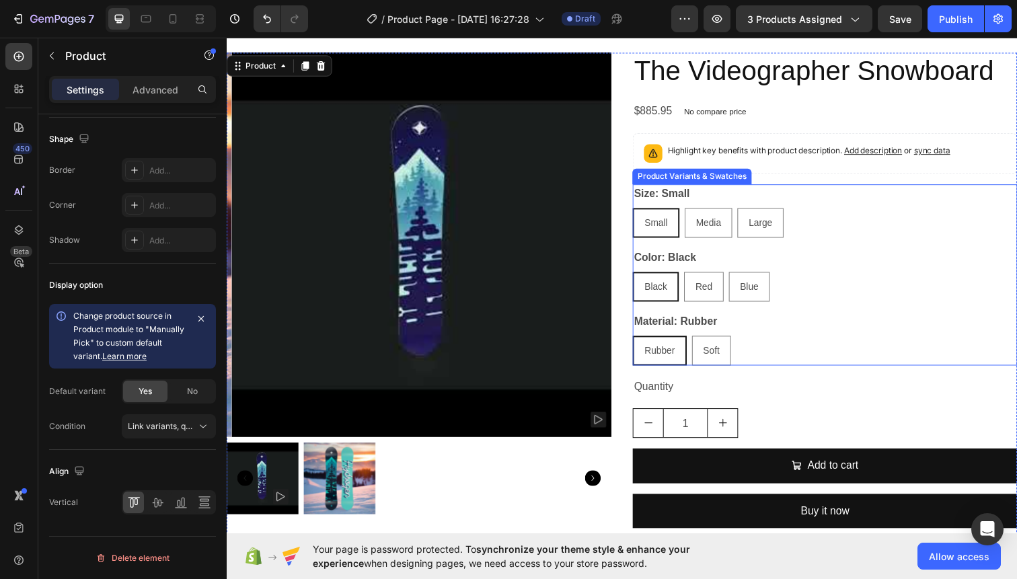
click at [754, 338] on div "Material: Rubber Rubber Rubber Rubber Soft Soft Soft" at bounding box center [837, 345] width 393 height 54
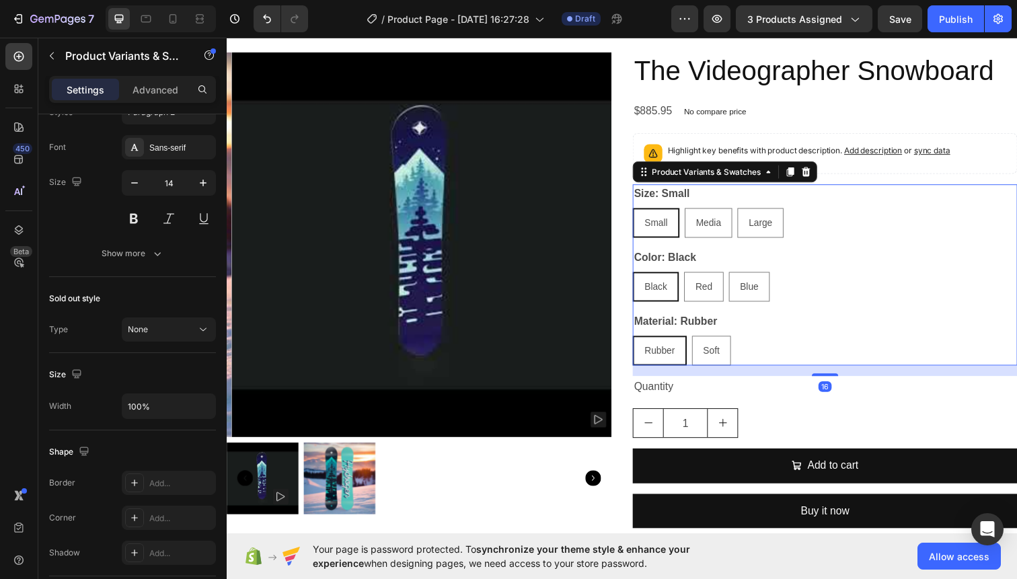
scroll to position [0, 0]
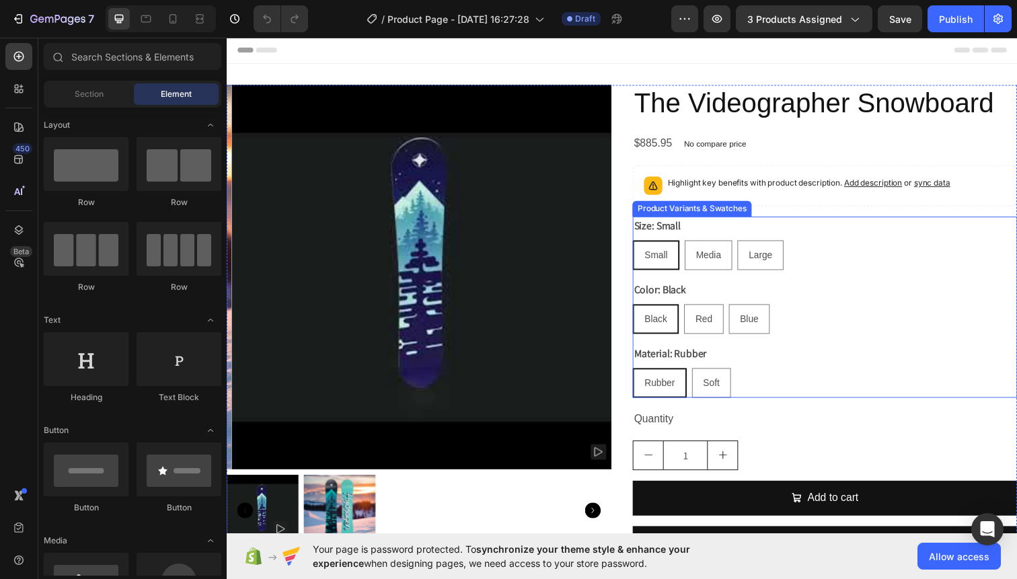
click at [841, 238] on div "Size: Small Small Small Small Media Media Media Large Large Large" at bounding box center [837, 248] width 393 height 54
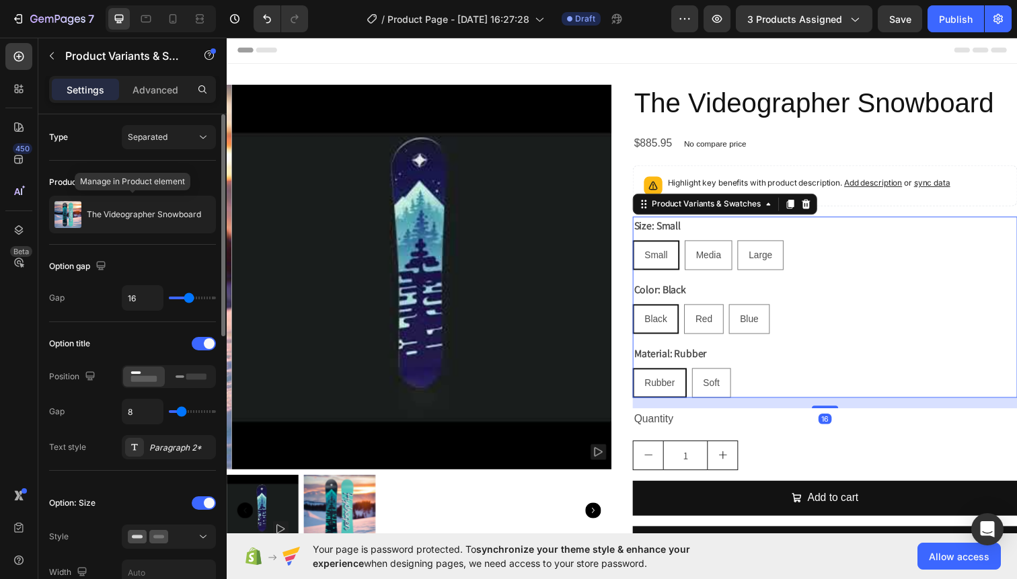
click at [158, 215] on p "The Videographer Snowboard" at bounding box center [144, 214] width 114 height 9
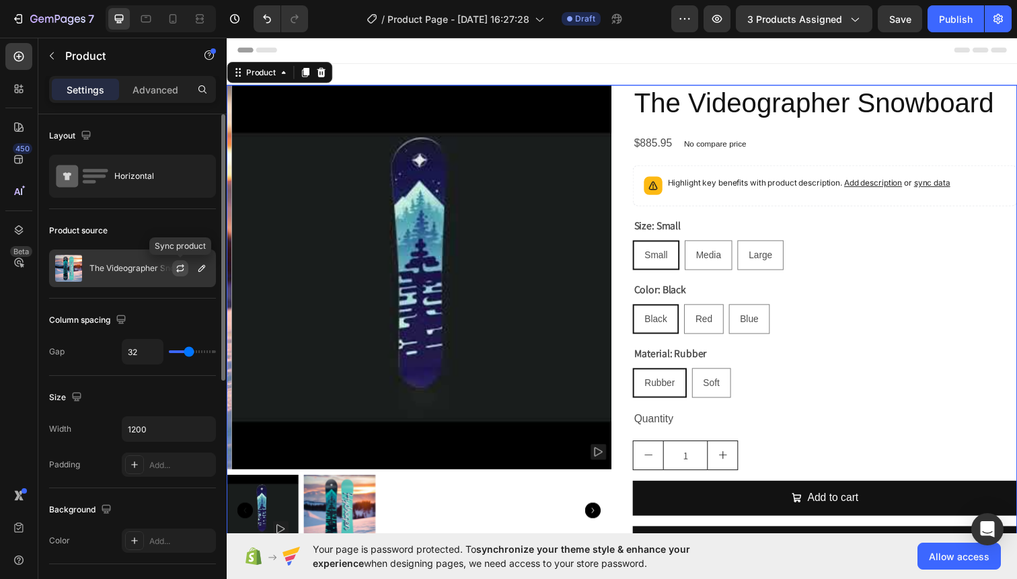
click at [179, 272] on icon "button" at bounding box center [180, 268] width 11 height 11
click at [324, 69] on icon at bounding box center [323, 73] width 9 height 9
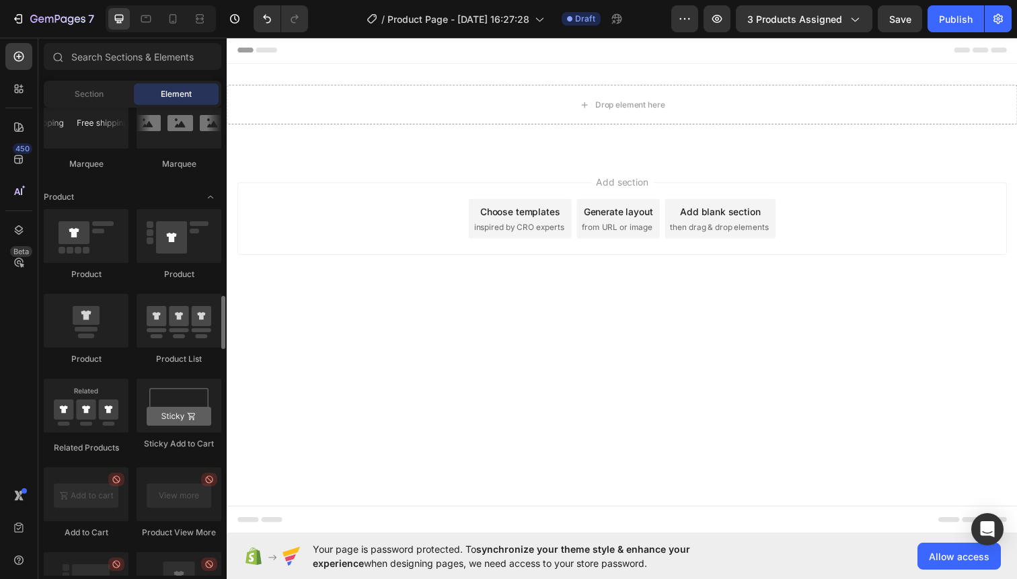
scroll to position [1508, 0]
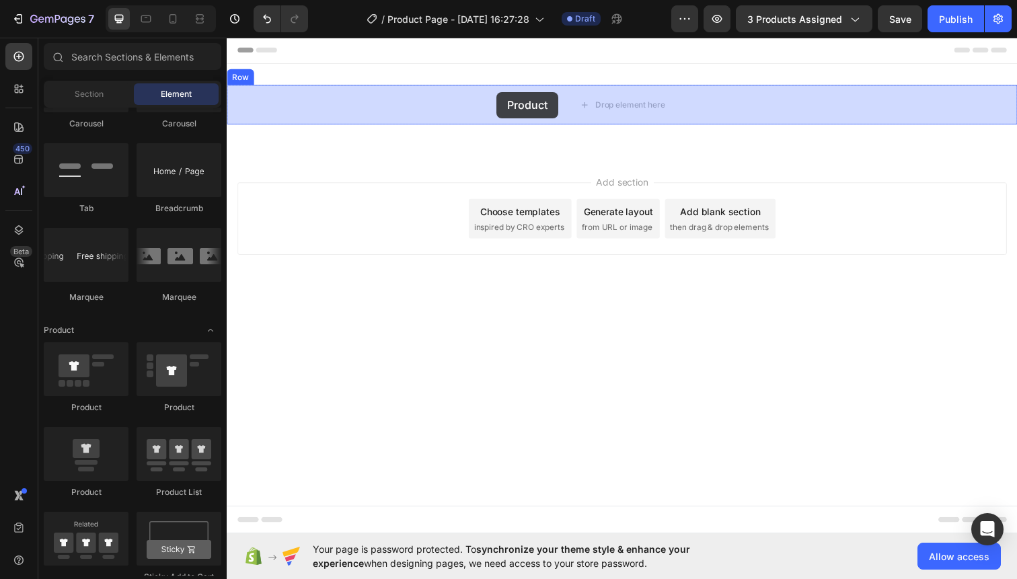
drag, startPoint x: 402, startPoint y: 362, endPoint x: 503, endPoint y: 93, distance: 287.1
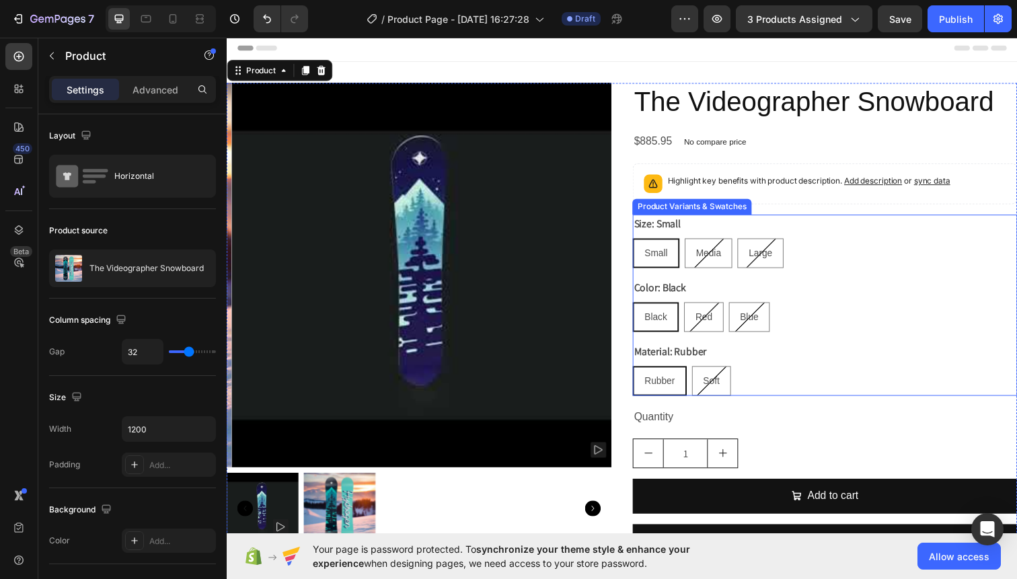
scroll to position [0, 0]
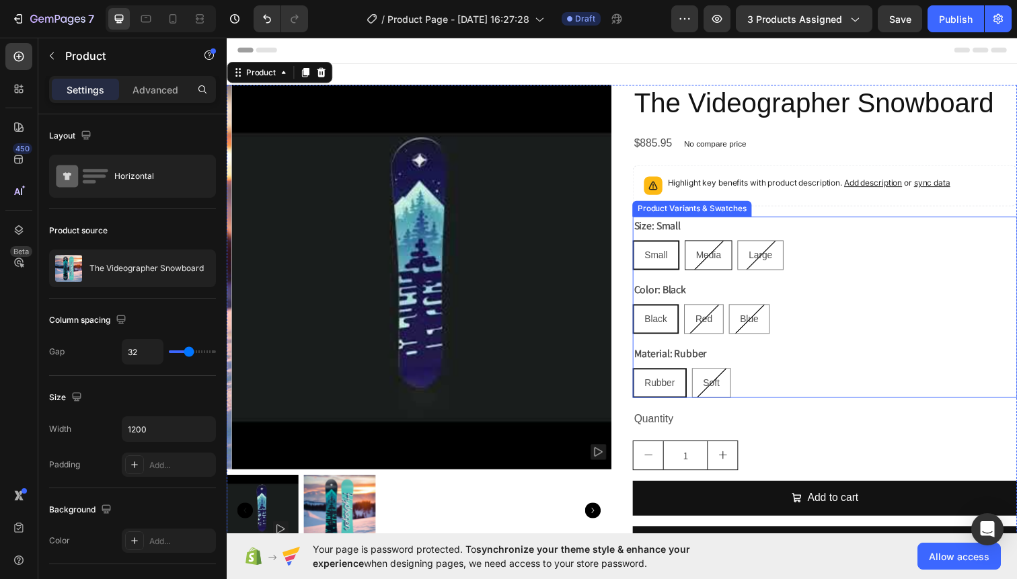
click at [712, 268] on div "Media" at bounding box center [718, 260] width 47 height 28
click at [694, 245] on input "Media Media Media" at bounding box center [694, 244] width 1 height 1
radio input "true"
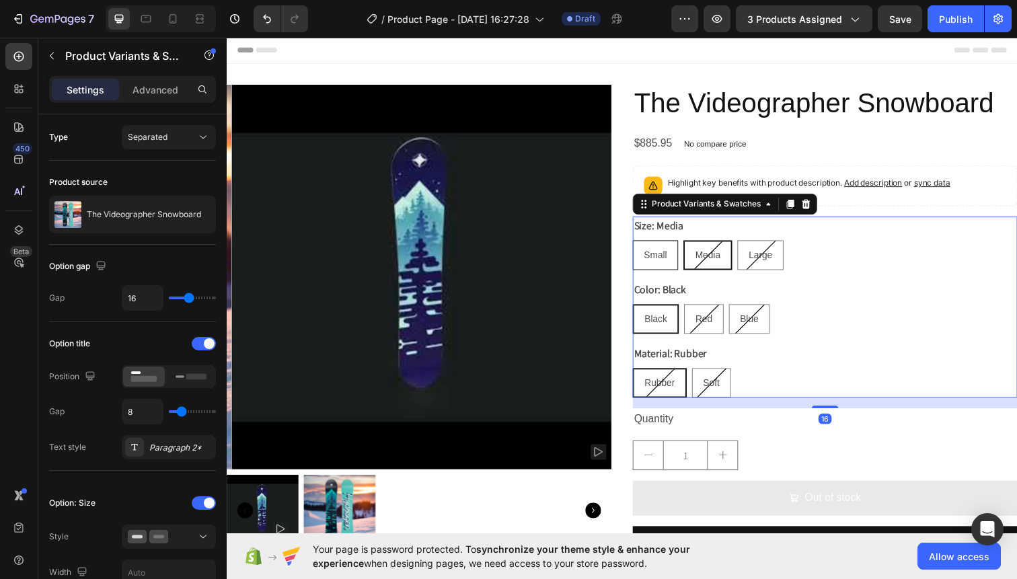
click at [661, 260] on span "Small" at bounding box center [665, 259] width 24 height 11
click at [641, 245] on input "Small Small Small" at bounding box center [640, 244] width 1 height 1
radio input "true"
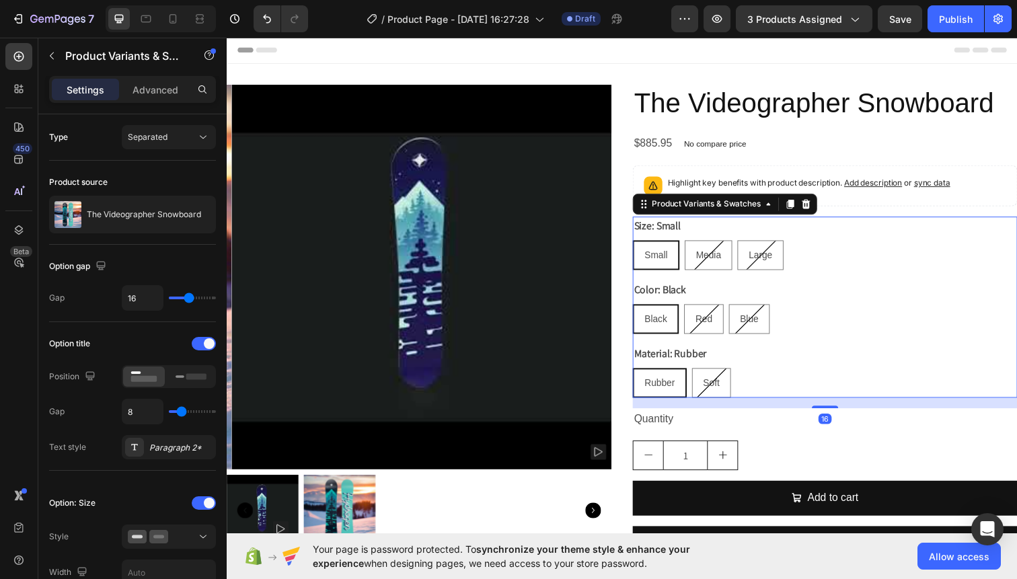
click at [874, 309] on div "Color: Black Black Black Black Red Red Red Blue Blue Blue" at bounding box center [837, 313] width 393 height 54
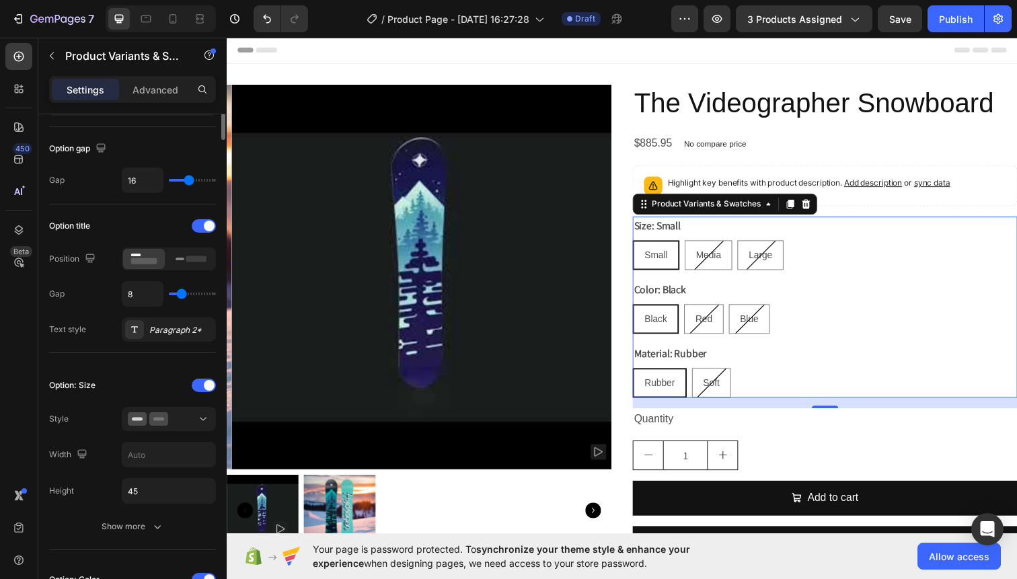
scroll to position [241, 0]
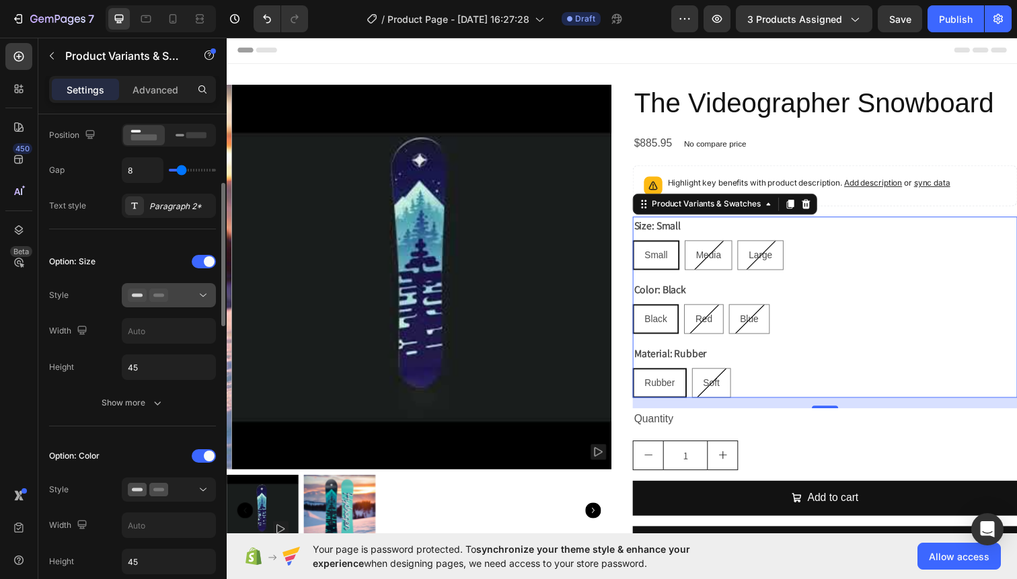
click at [180, 289] on div at bounding box center [169, 295] width 82 height 13
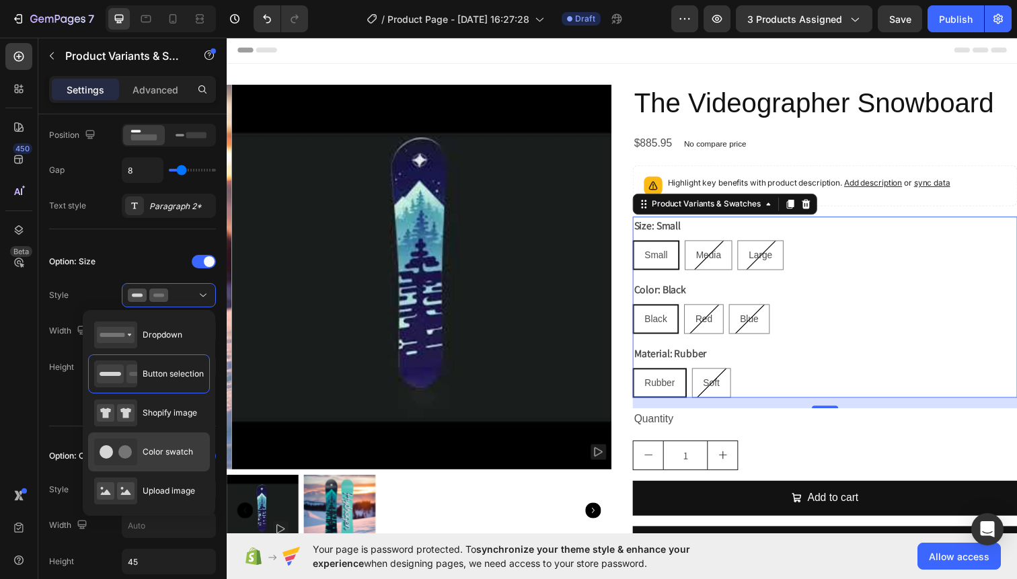
click at [151, 442] on div "Color swatch" at bounding box center [143, 452] width 99 height 27
type input "45"
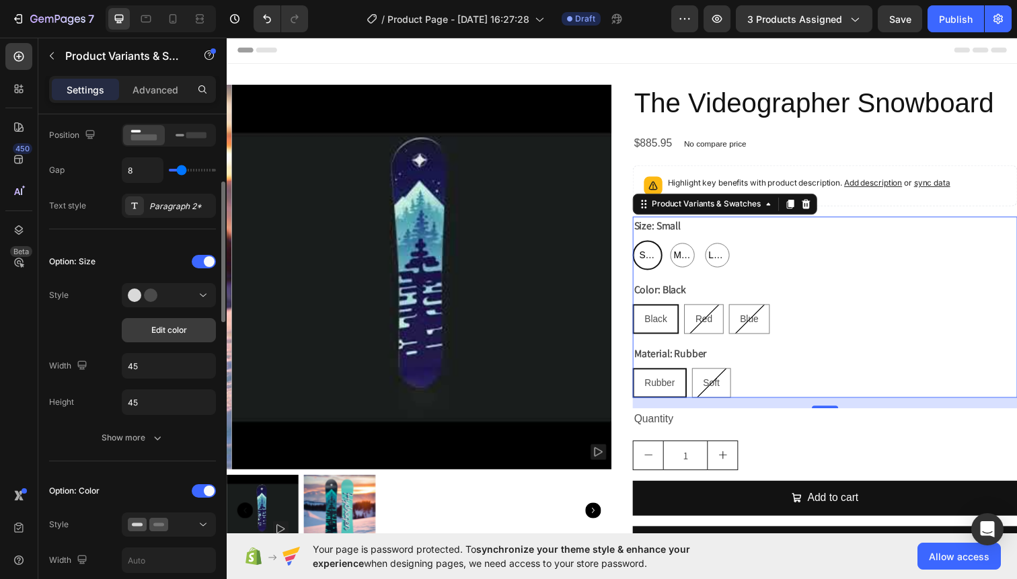
click at [162, 325] on span "Edit color" at bounding box center [169, 330] width 36 height 12
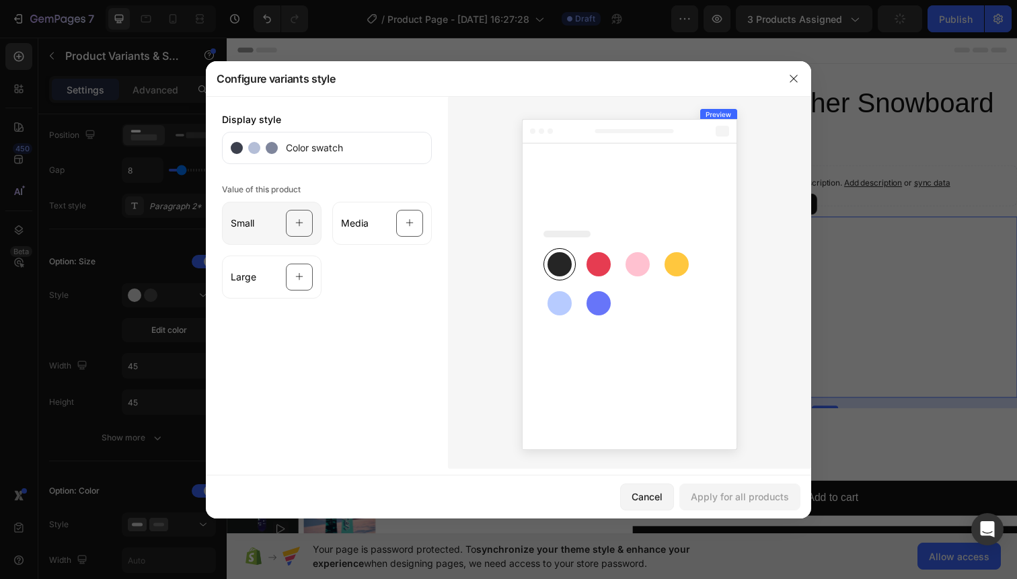
click at [266, 215] on div "Small" at bounding box center [272, 223] width 100 height 43
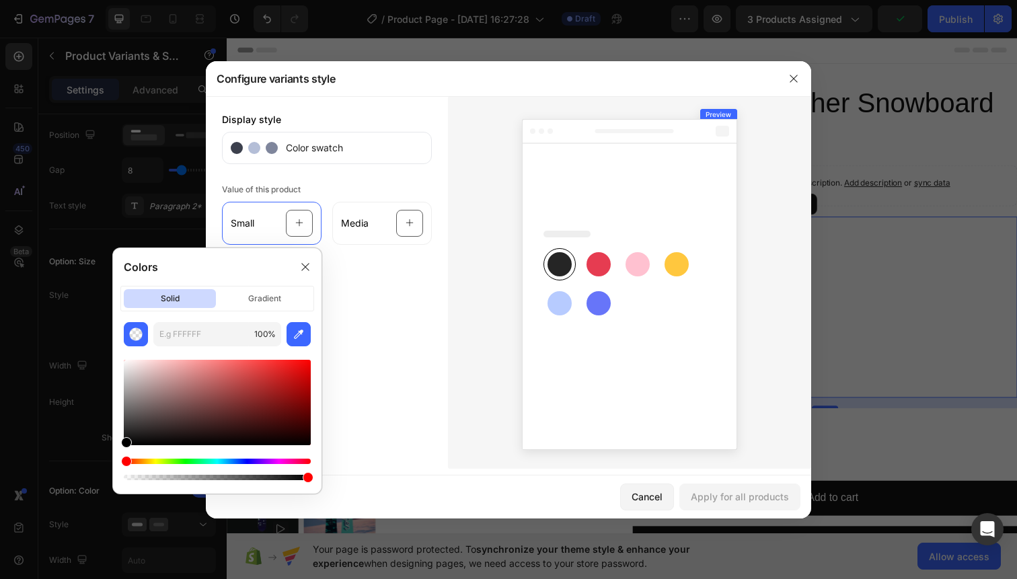
click at [327, 178] on div "Display style Color swatch Value of this product Small Media Large" at bounding box center [327, 282] width 242 height 373
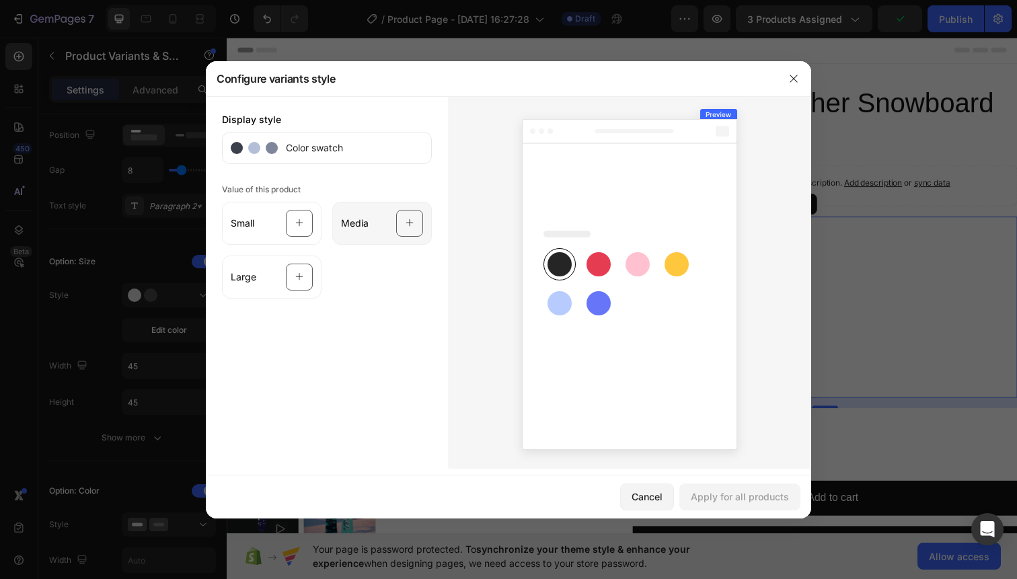
click at [359, 218] on span "Media" at bounding box center [355, 223] width 28 height 13
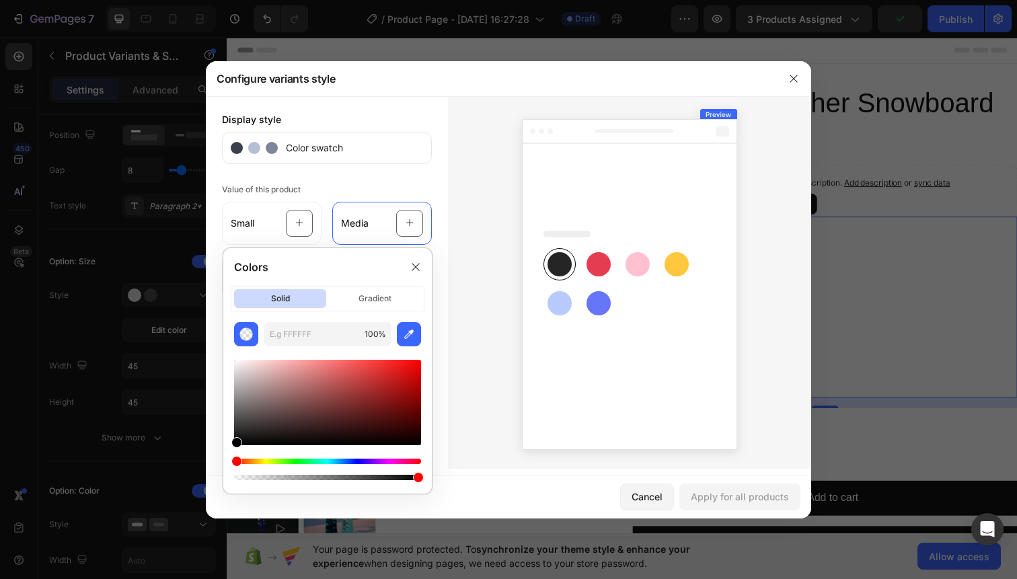
click at [381, 180] on div "Value of this product Small Media Large" at bounding box center [327, 239] width 210 height 118
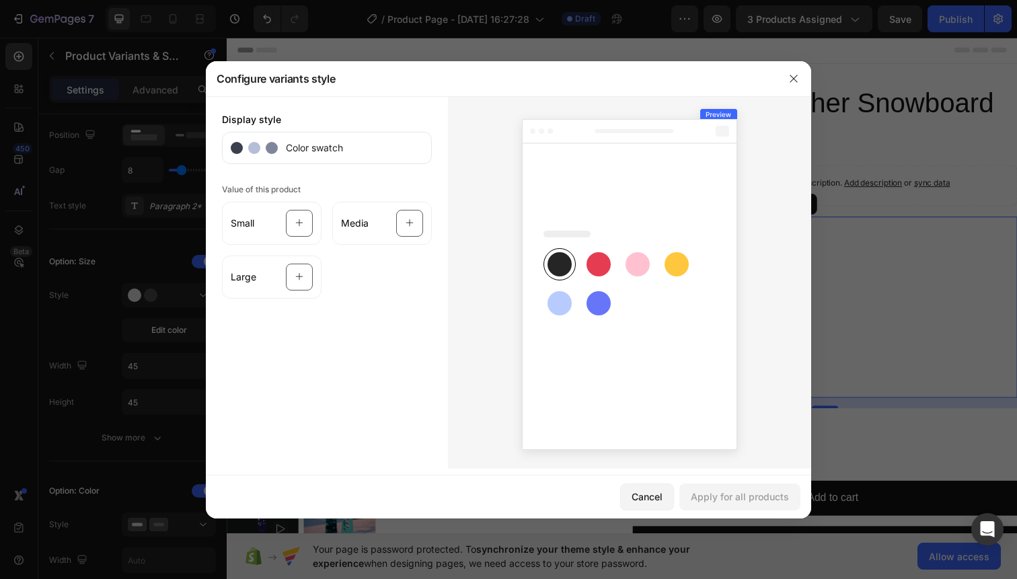
click at [242, 146] on circle at bounding box center [237, 148] width 12 height 12
click at [268, 147] on circle at bounding box center [272, 148] width 12 height 12
click at [595, 266] on rect at bounding box center [599, 264] width 24 height 24
click at [304, 228] on div at bounding box center [299, 223] width 27 height 27
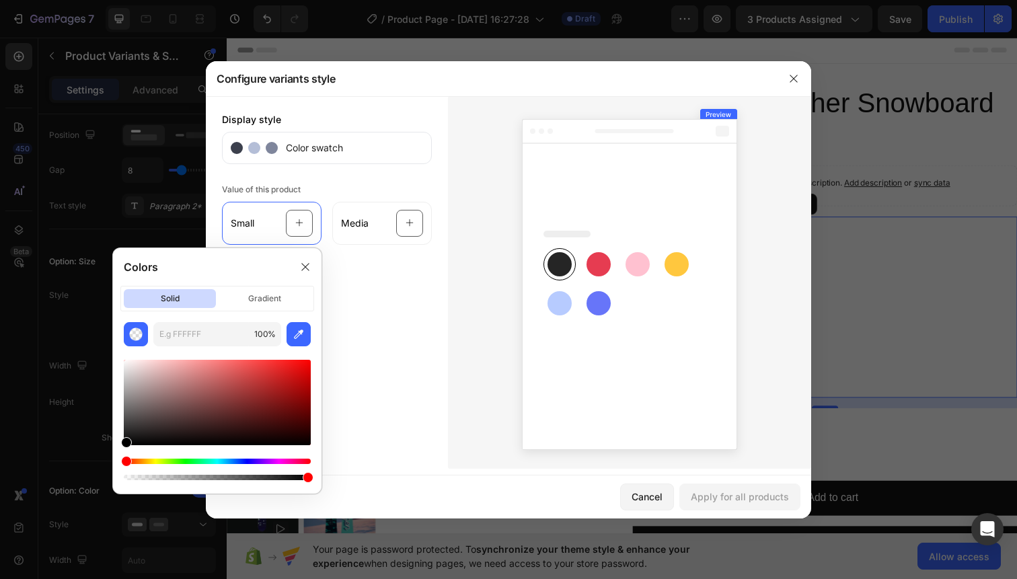
click at [248, 377] on div at bounding box center [217, 402] width 187 height 85
type input "C94444"
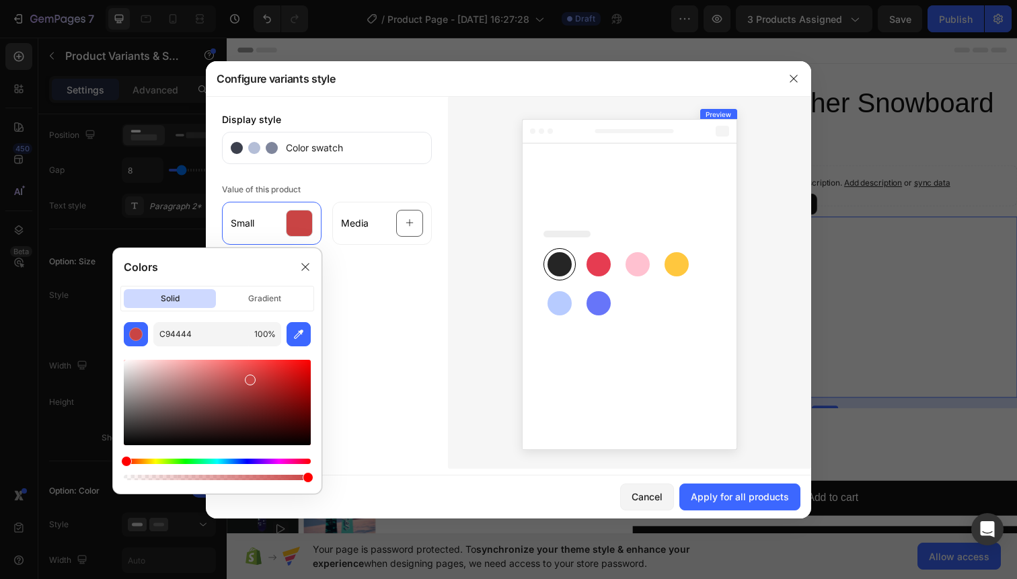
click at [426, 274] on div "Small Media Large" at bounding box center [327, 247] width 210 height 102
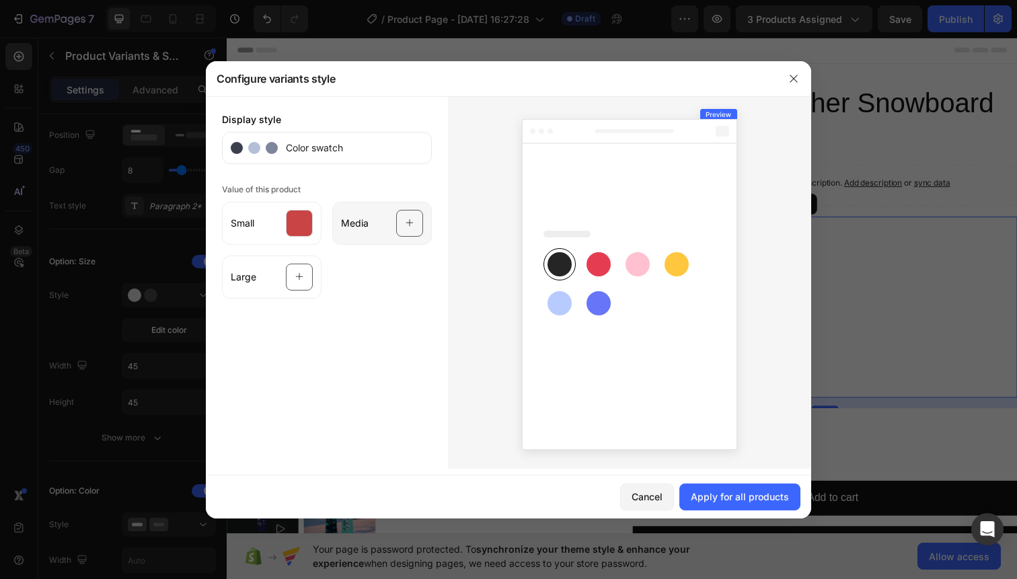
click at [416, 223] on div at bounding box center [409, 223] width 27 height 27
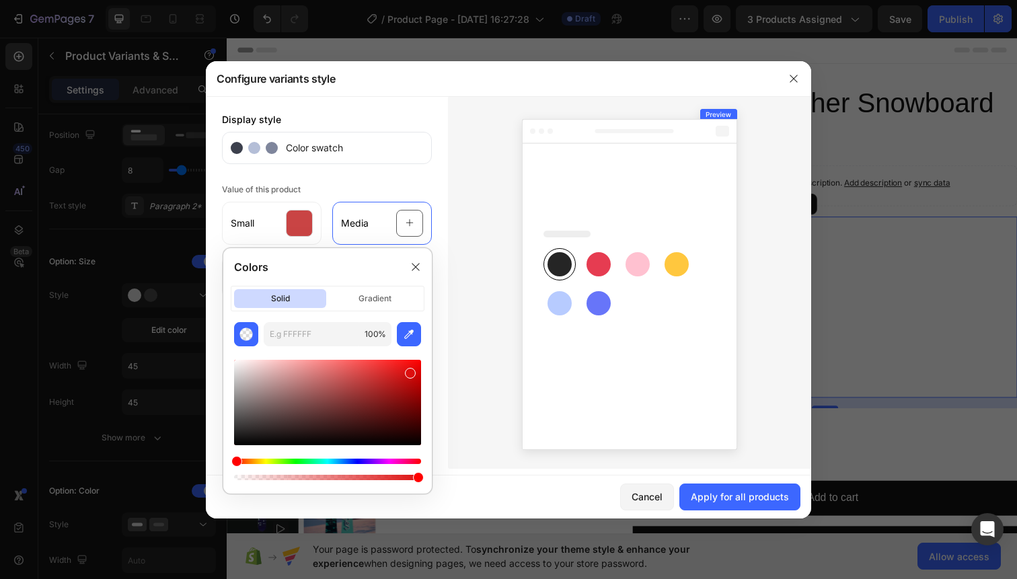
click at [410, 371] on div at bounding box center [327, 402] width 187 height 85
type input "DD0F0F"
click at [461, 225] on div at bounding box center [629, 282] width 363 height 373
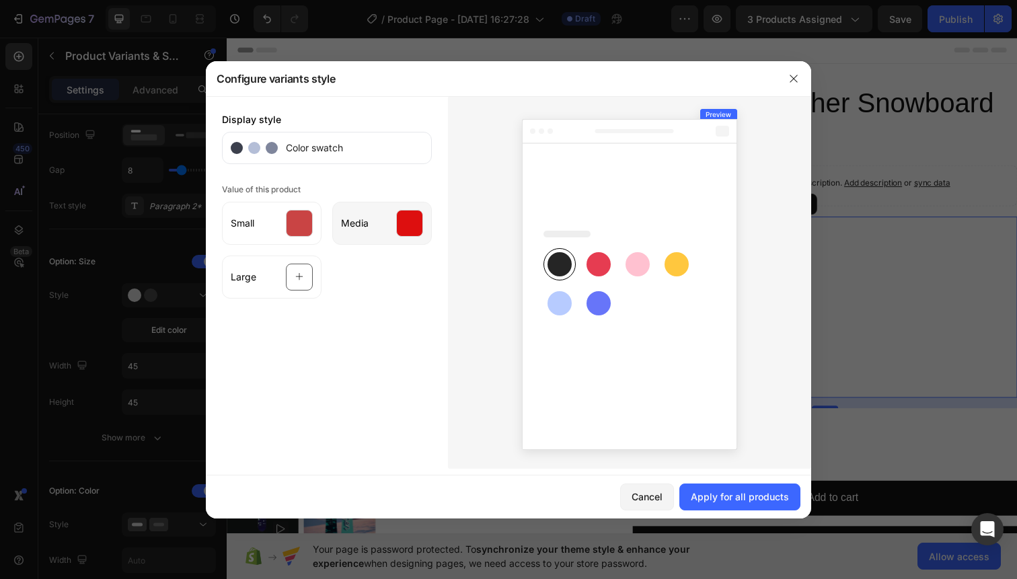
click at [414, 216] on div at bounding box center [409, 223] width 27 height 27
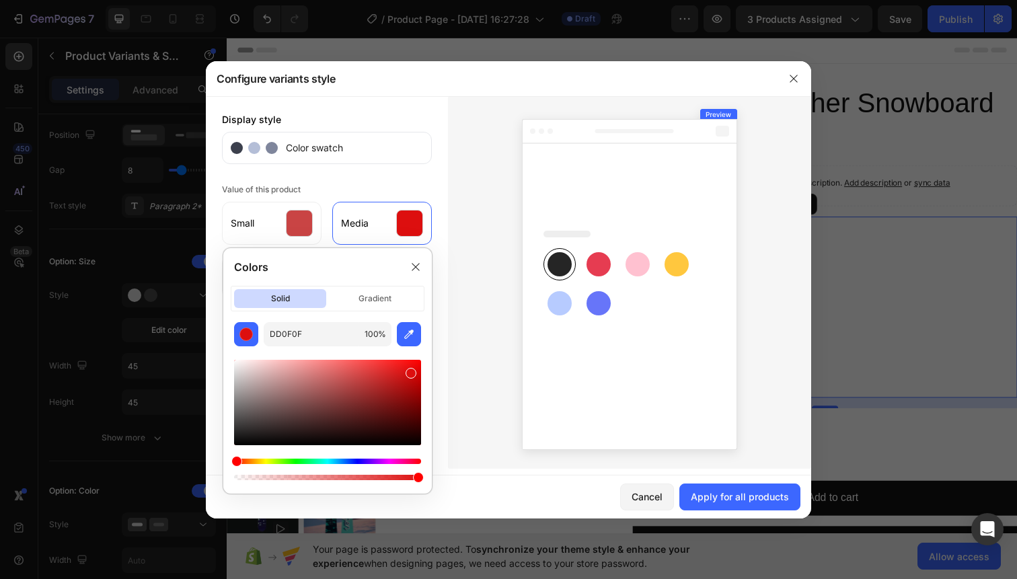
click at [311, 459] on div "Hue" at bounding box center [327, 461] width 187 height 5
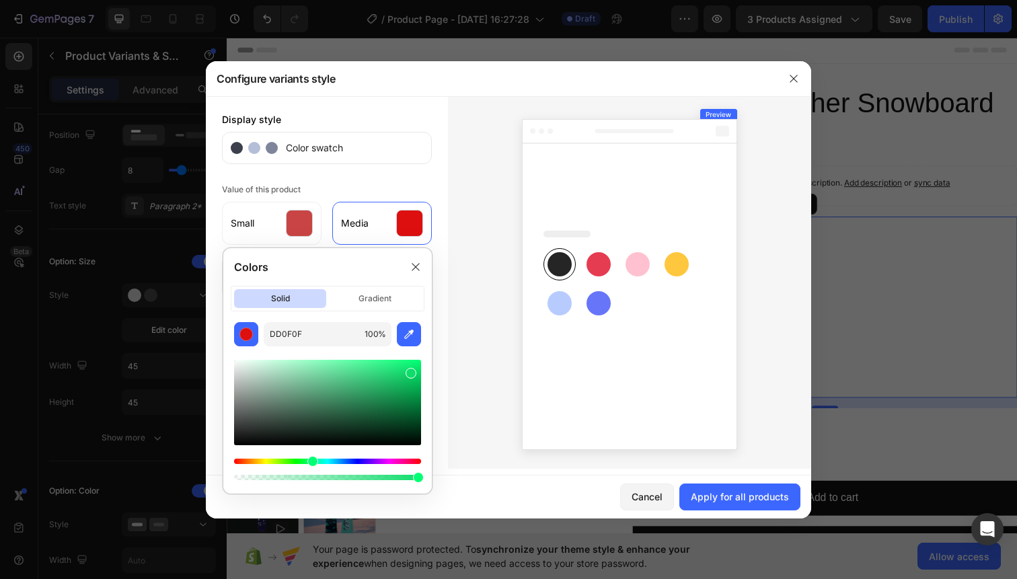
type input "0FDD6B"
click at [414, 264] on icon at bounding box center [415, 267] width 11 height 11
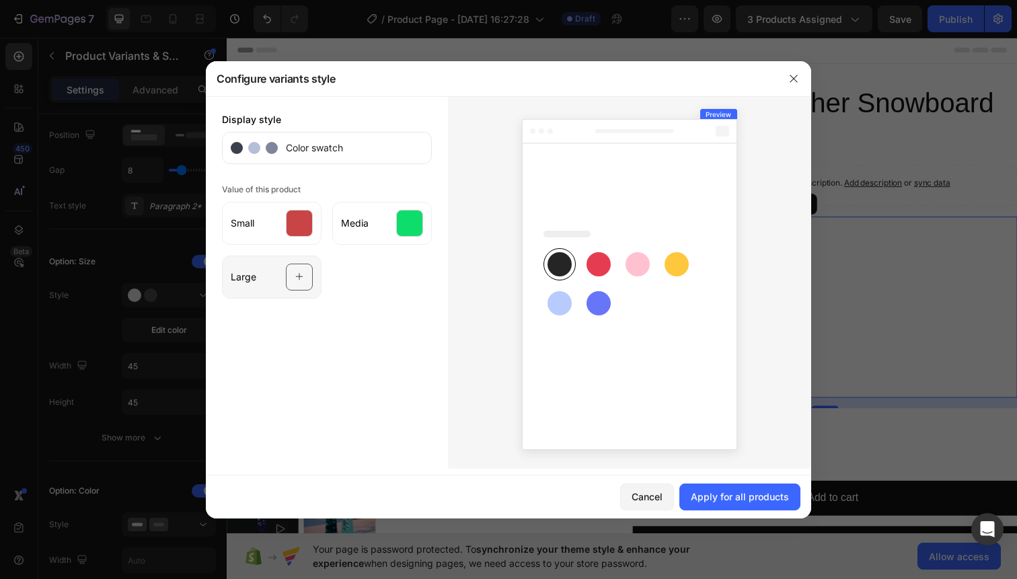
click at [303, 282] on div at bounding box center [299, 277] width 27 height 27
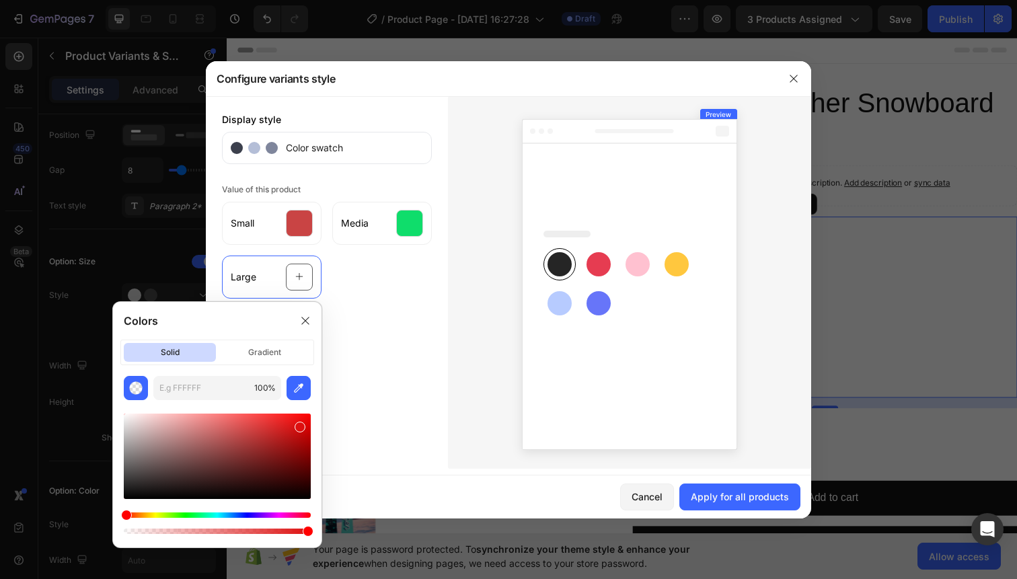
click at [152, 516] on div "Hue" at bounding box center [217, 515] width 187 height 5
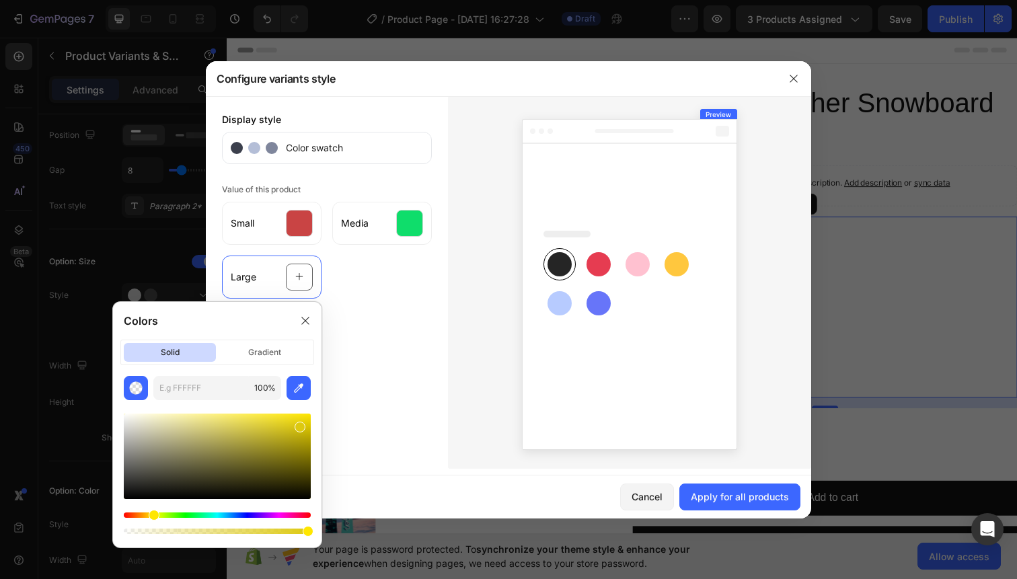
type input "DDC90F"
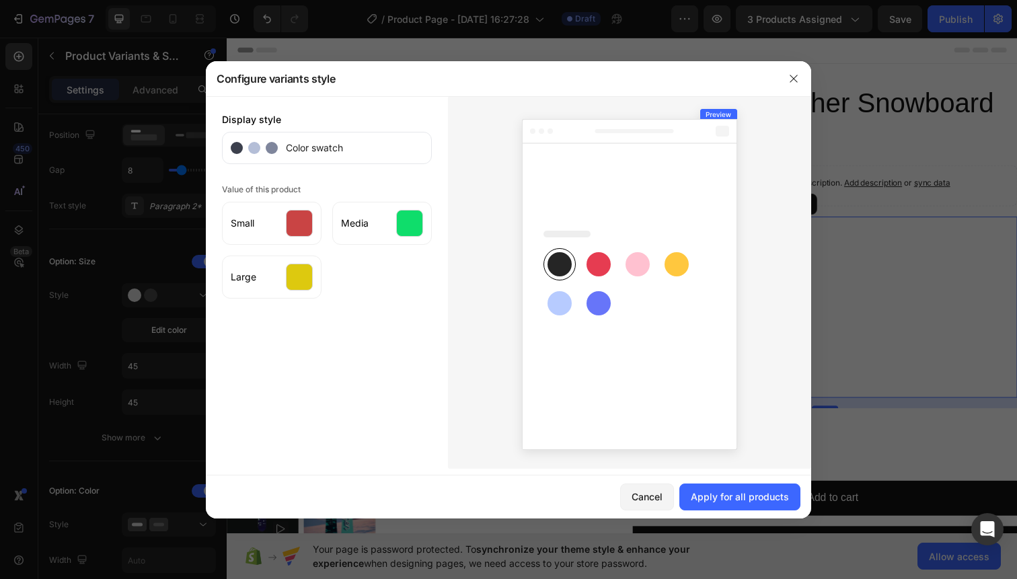
click at [714, 459] on icon at bounding box center [629, 282] width 237 height 363
click at [741, 496] on div "Apply for all products" at bounding box center [740, 497] width 98 height 14
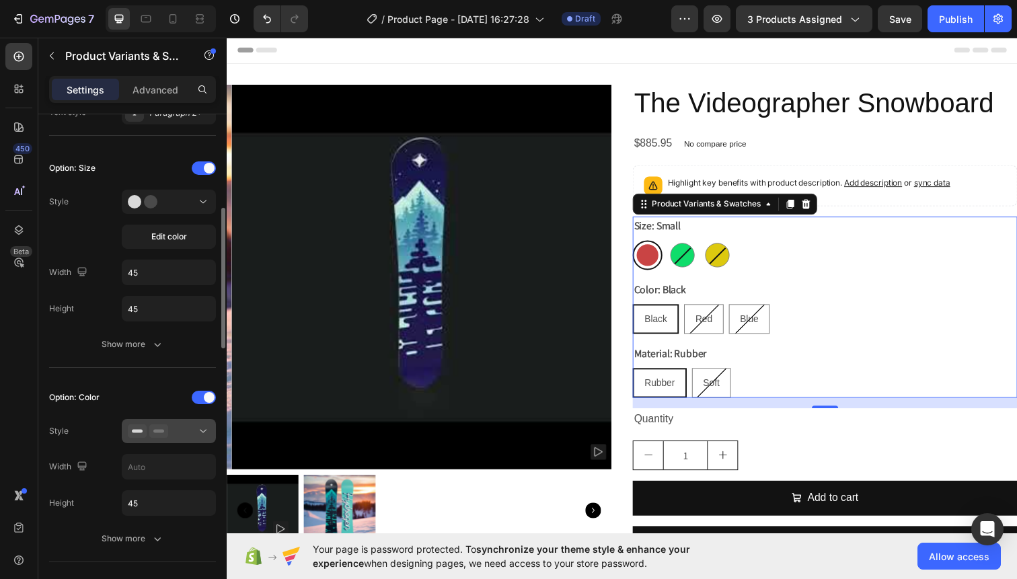
scroll to position [357, 0]
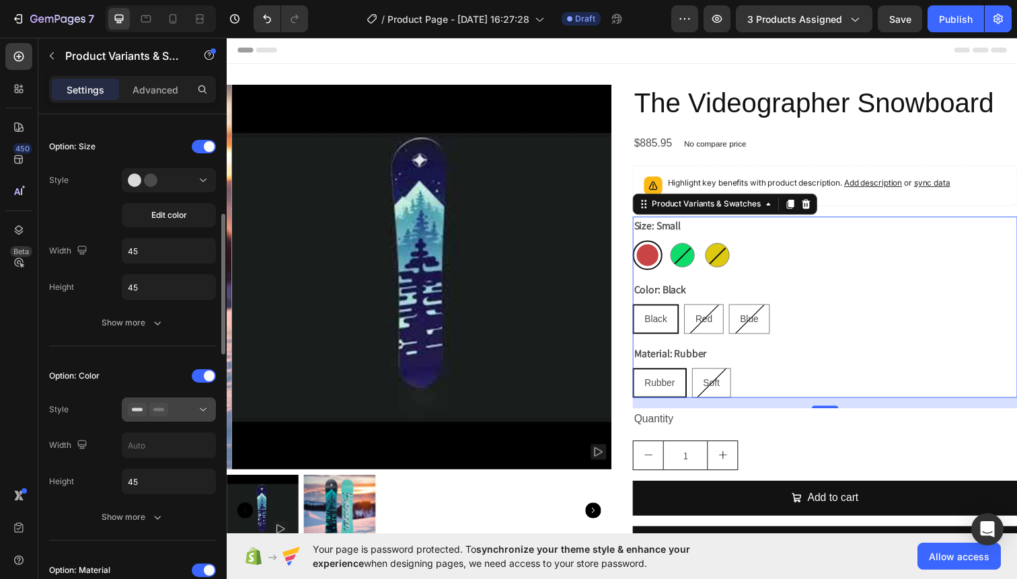
click at [174, 417] on button at bounding box center [169, 410] width 94 height 24
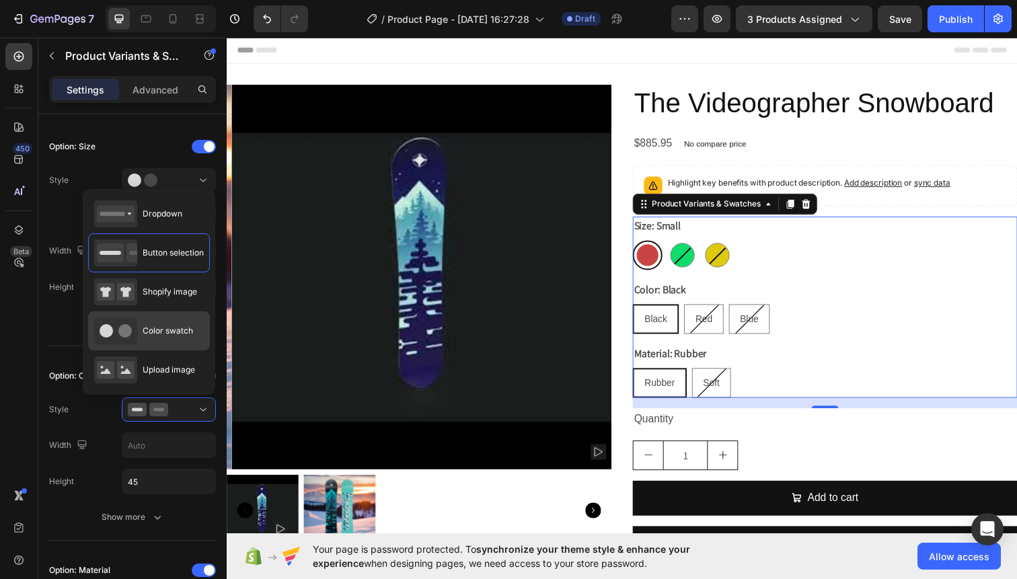
click at [174, 336] on span "Color swatch" at bounding box center [168, 331] width 50 height 12
type input "45"
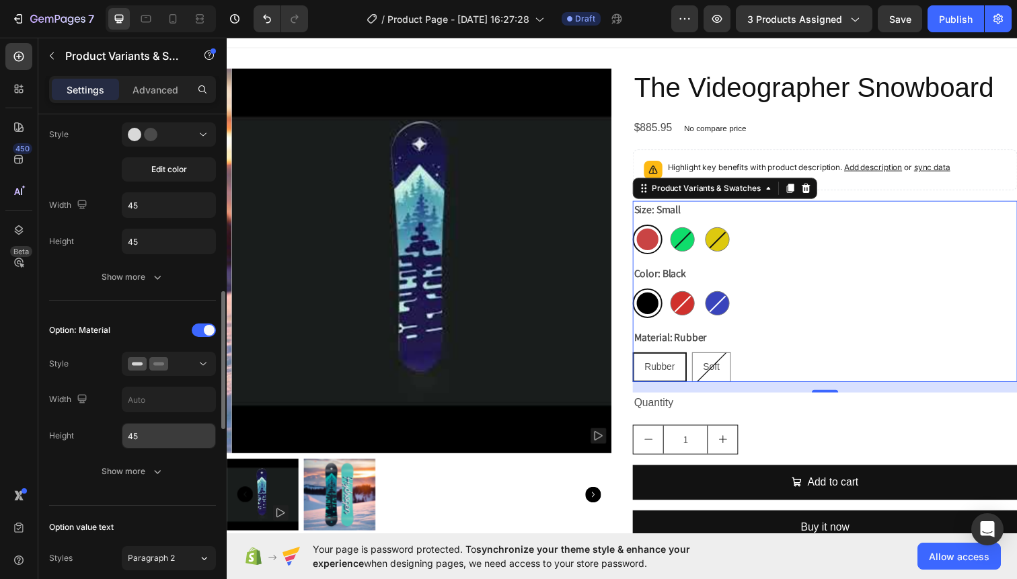
scroll to position [653, 0]
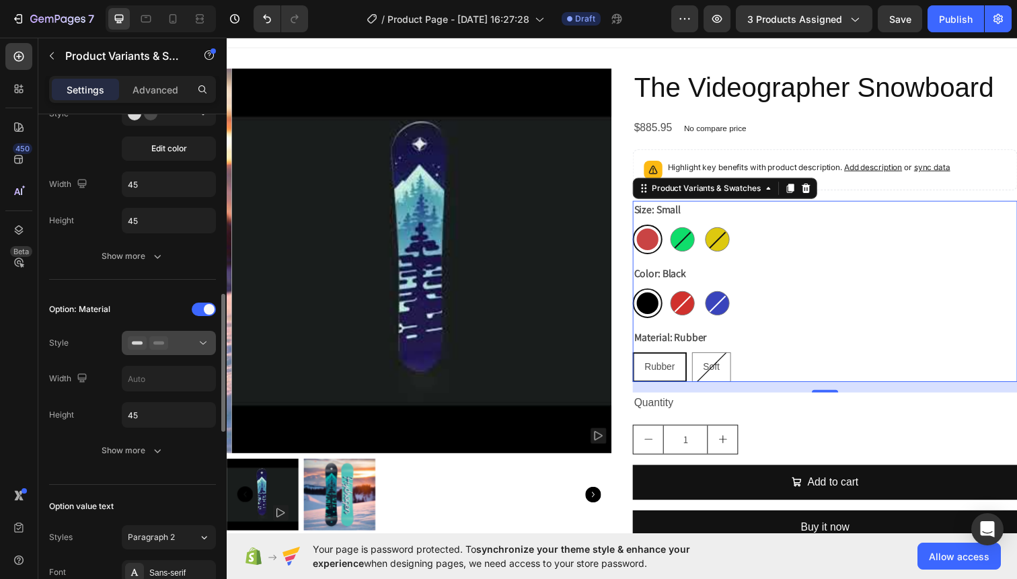
click at [167, 344] on icon at bounding box center [158, 342] width 19 height 13
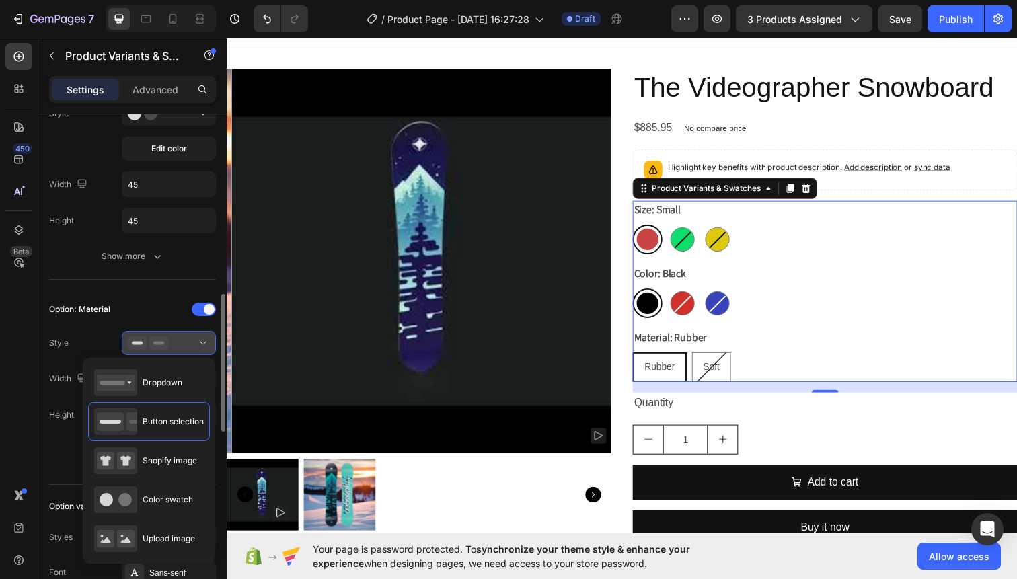
click at [171, 342] on div at bounding box center [169, 342] width 82 height 13
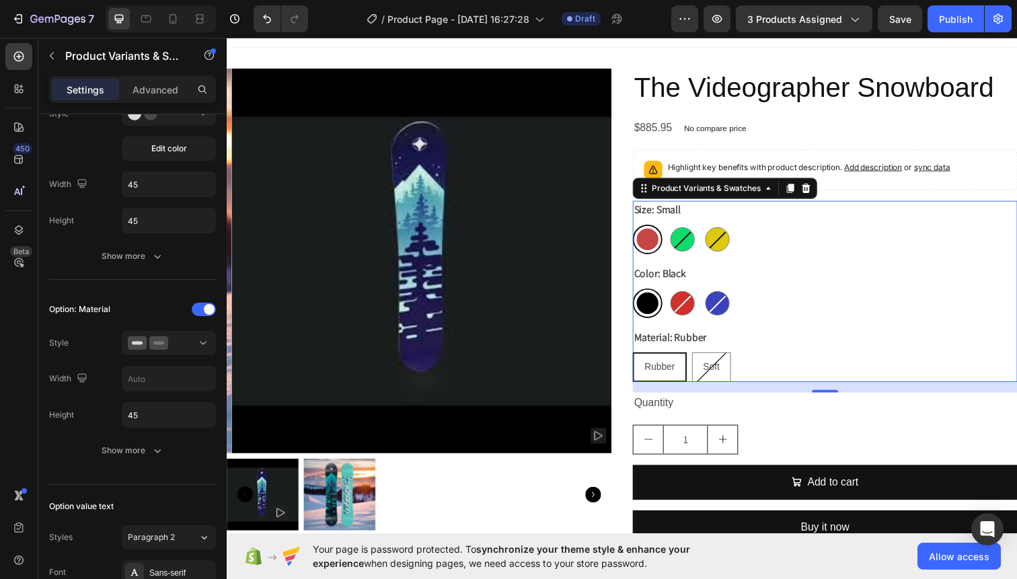
click at [917, 248] on div "Small Small Media Media Large Large" at bounding box center [837, 244] width 393 height 30
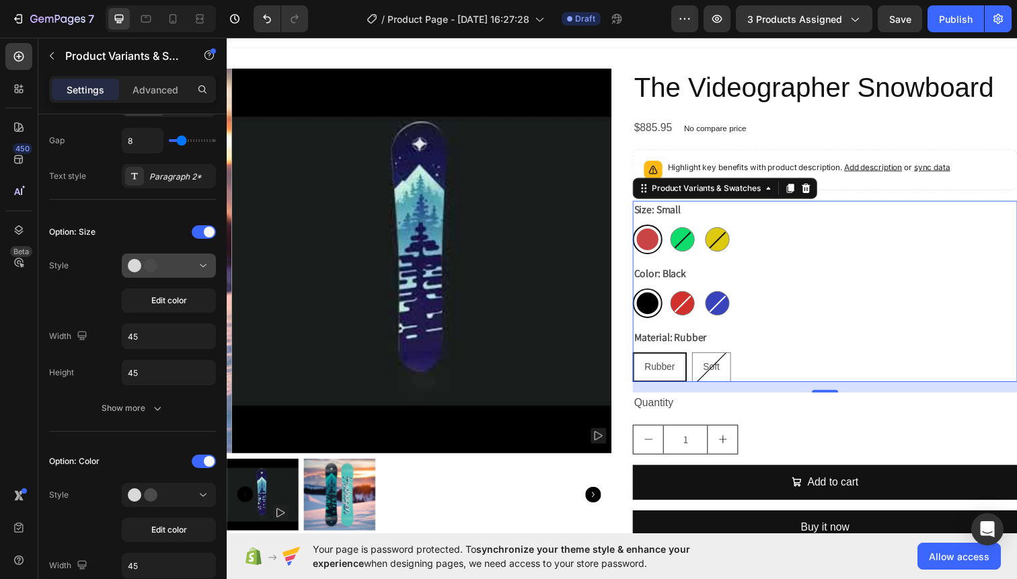
scroll to position [0, 0]
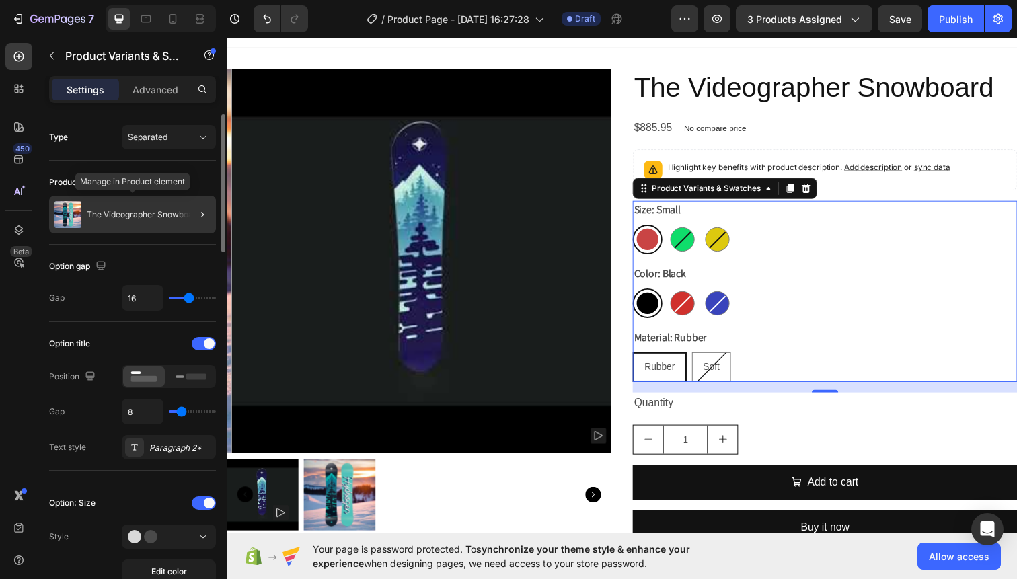
click at [166, 219] on div "The Videographer Snowboard" at bounding box center [132, 215] width 167 height 38
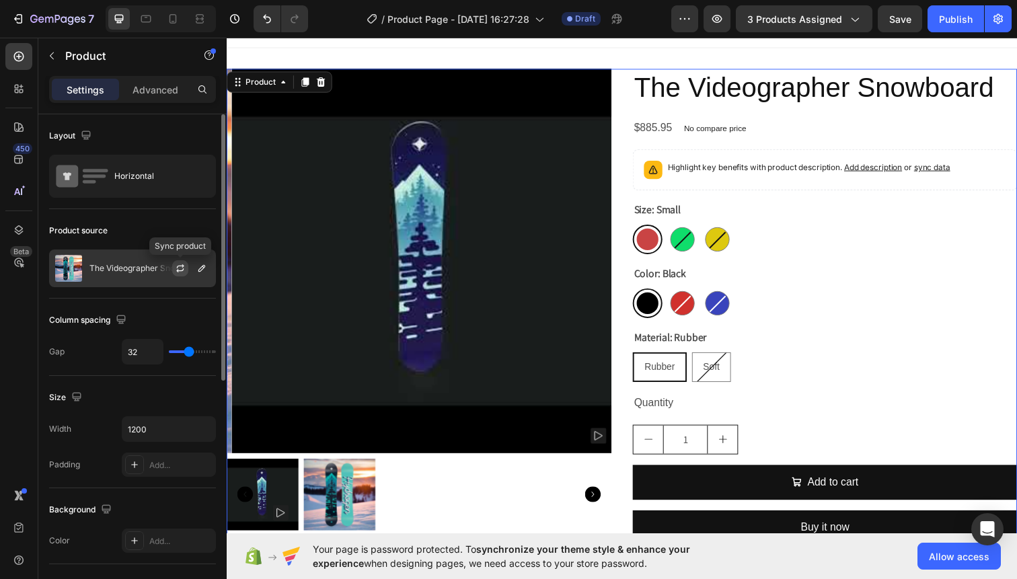
click at [177, 268] on icon "button" at bounding box center [180, 266] width 7 height 4
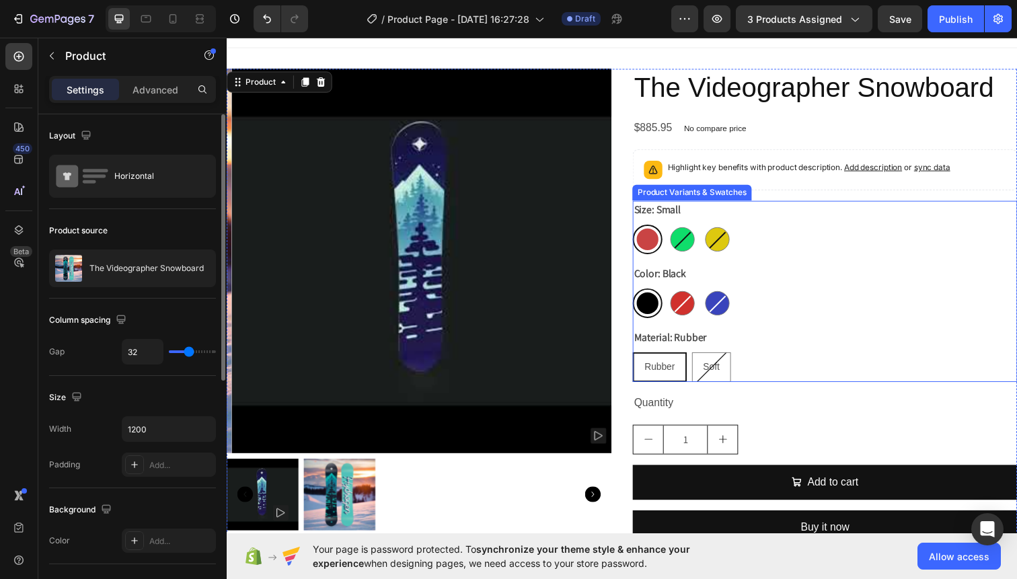
click at [700, 259] on div "Size: Small Small Small Media Media Large Large Color: Black Black Black Red Re…" at bounding box center [837, 297] width 393 height 185
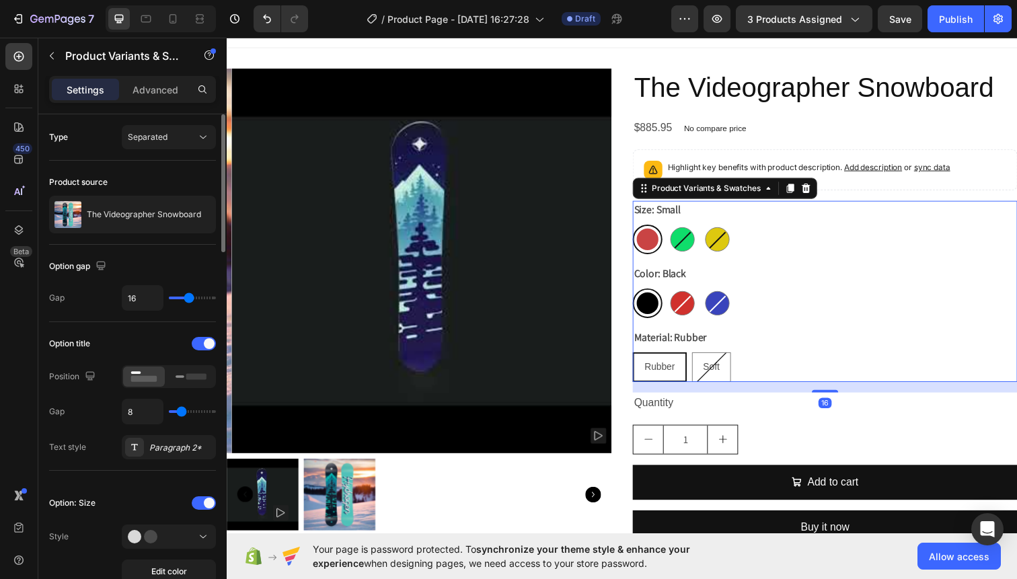
click at [669, 373] on span "Rubber" at bounding box center [668, 374] width 31 height 11
click at [641, 359] on input "Rubber Rubber Rubber" at bounding box center [640, 359] width 1 height 1
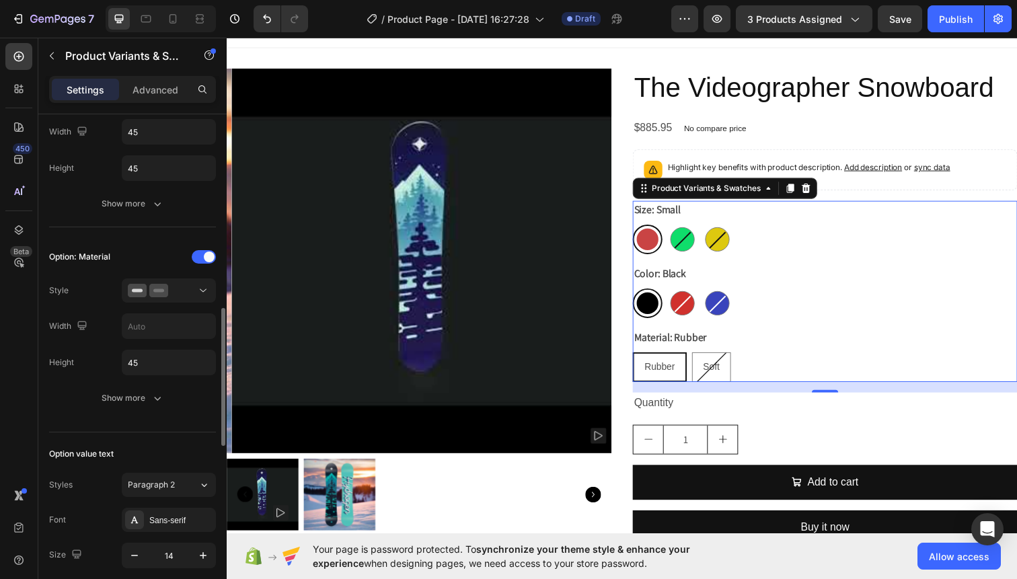
scroll to position [732, 0]
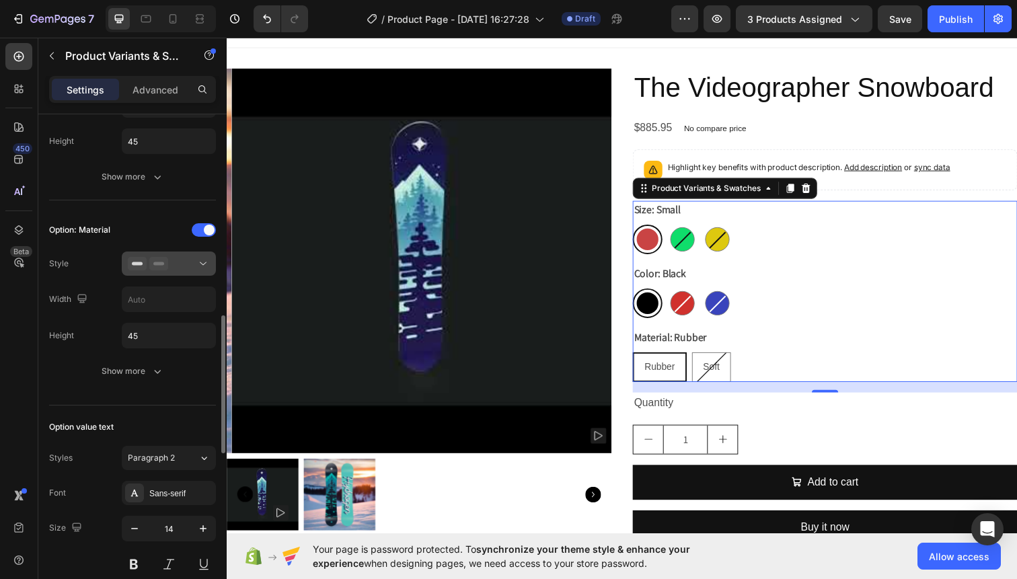
click at [171, 264] on div at bounding box center [169, 263] width 82 height 13
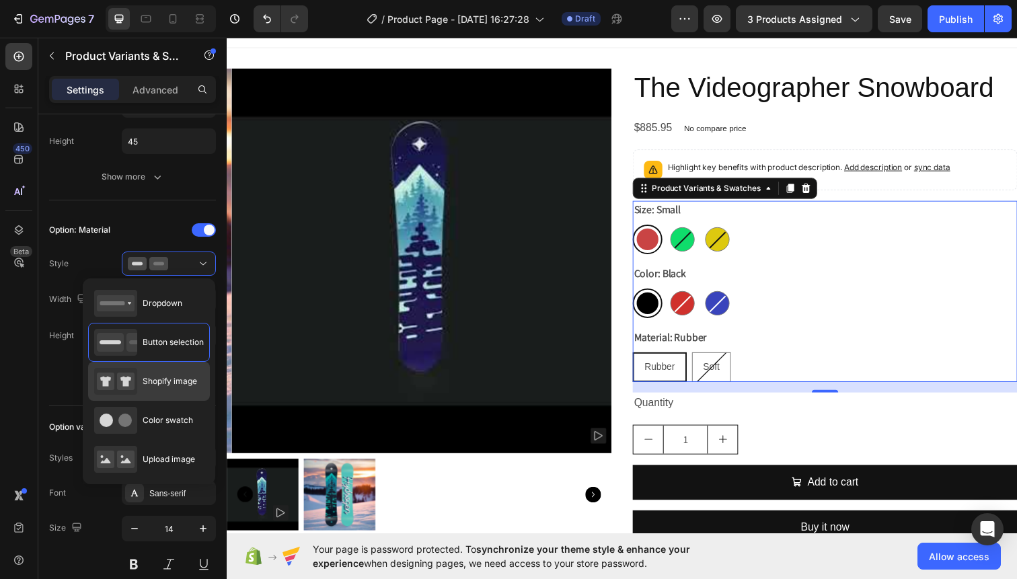
click at [175, 387] on div "Shopify image" at bounding box center [145, 381] width 103 height 27
type input "64"
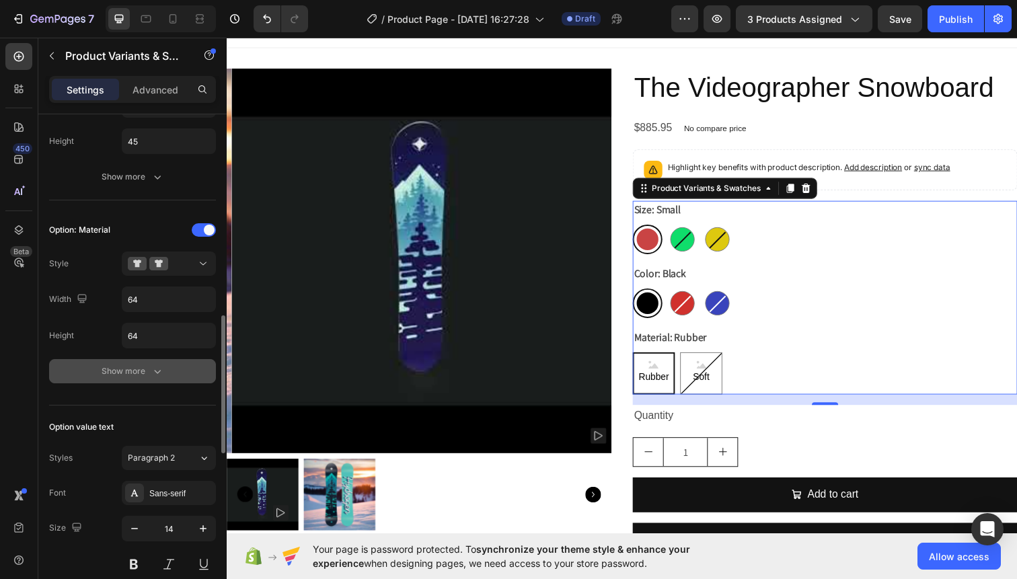
click at [159, 375] on icon "button" at bounding box center [157, 371] width 13 height 13
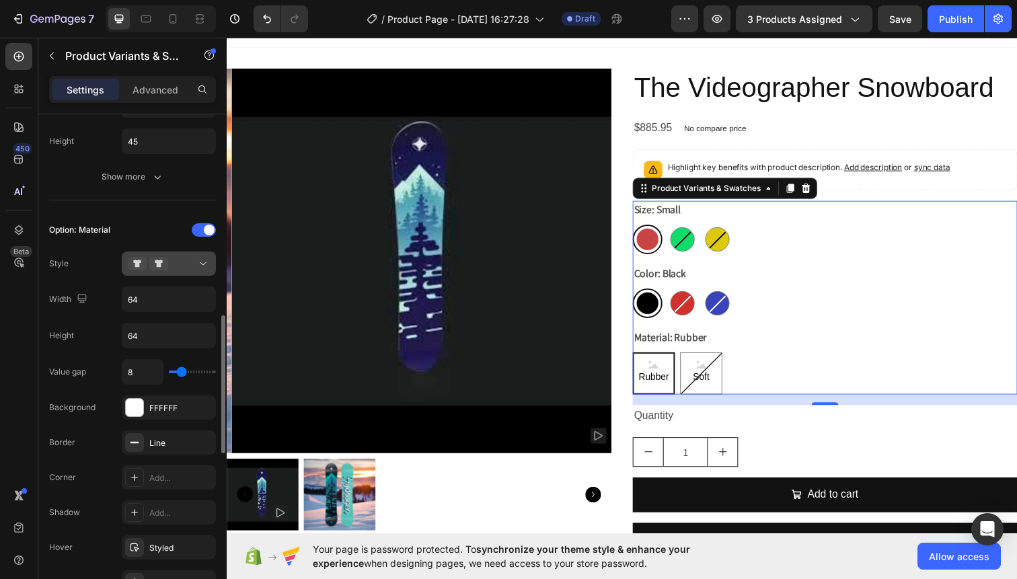
click at [190, 264] on div at bounding box center [169, 263] width 82 height 13
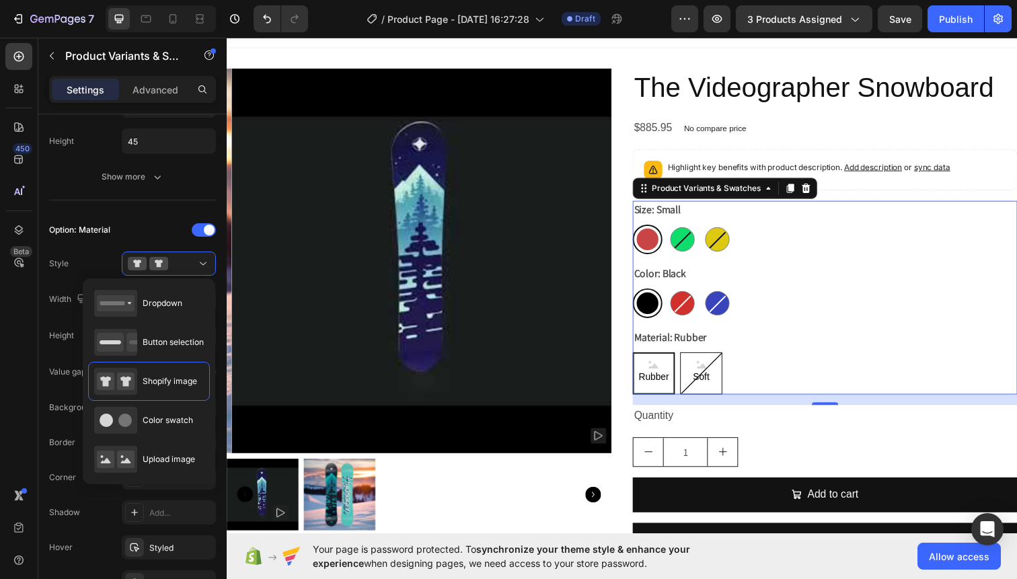
click at [702, 379] on span "Soft" at bounding box center [711, 384] width 22 height 17
click at [690, 359] on input "Soft Soft Soft" at bounding box center [689, 359] width 1 height 1
radio input "true"
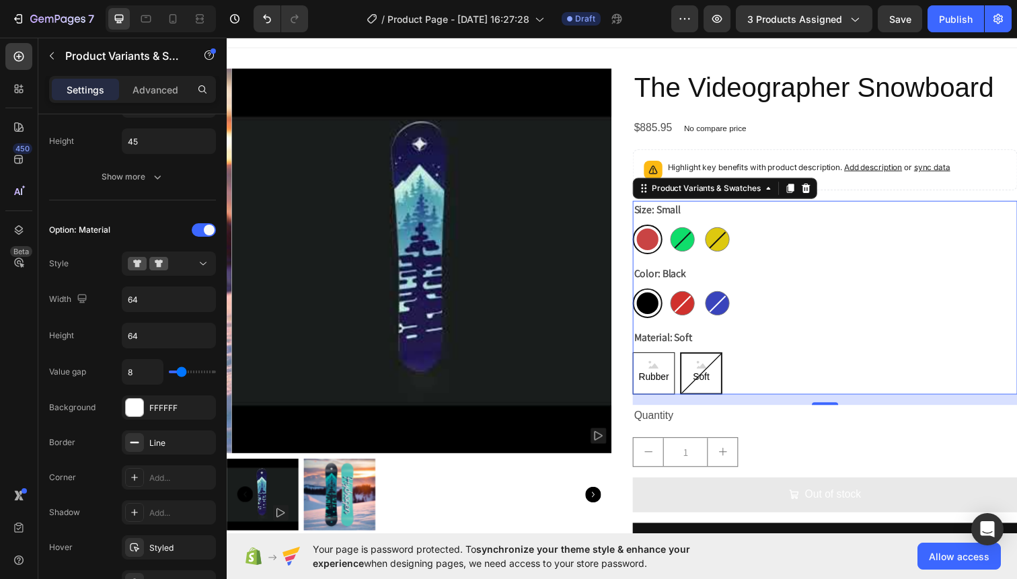
click at [648, 382] on span "Rubber" at bounding box center [662, 384] width 36 height 17
click at [641, 359] on input "Rubber Rubber Rubber" at bounding box center [640, 359] width 1 height 1
radio input "true"
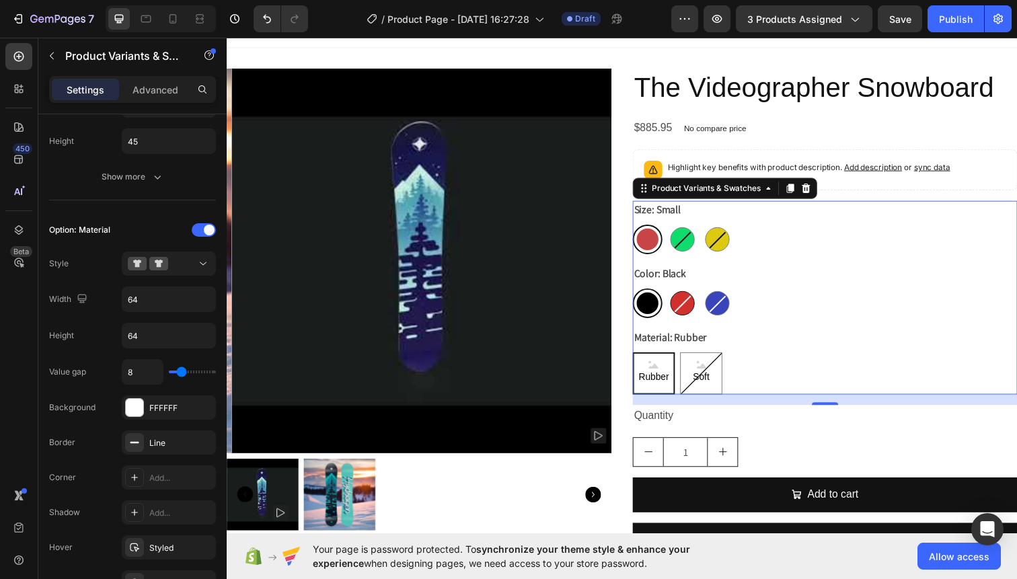
click at [691, 312] on div at bounding box center [691, 309] width 25 height 25
click at [677, 294] on input "Red Red" at bounding box center [676, 293] width 1 height 1
radio input "true"
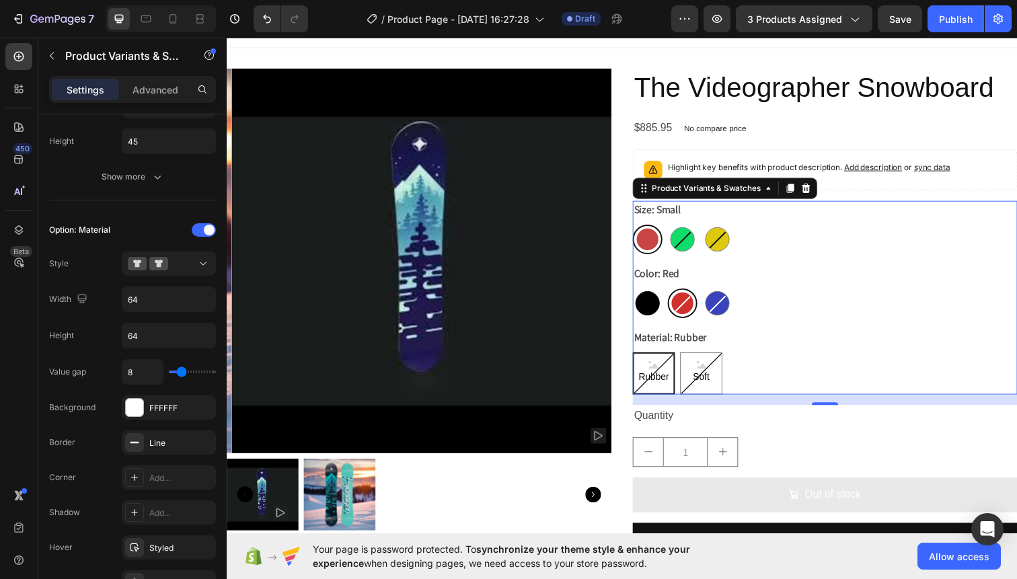
click at [657, 309] on div at bounding box center [656, 309] width 25 height 25
click at [641, 294] on input "Black Black" at bounding box center [640, 293] width 1 height 1
radio input "true"
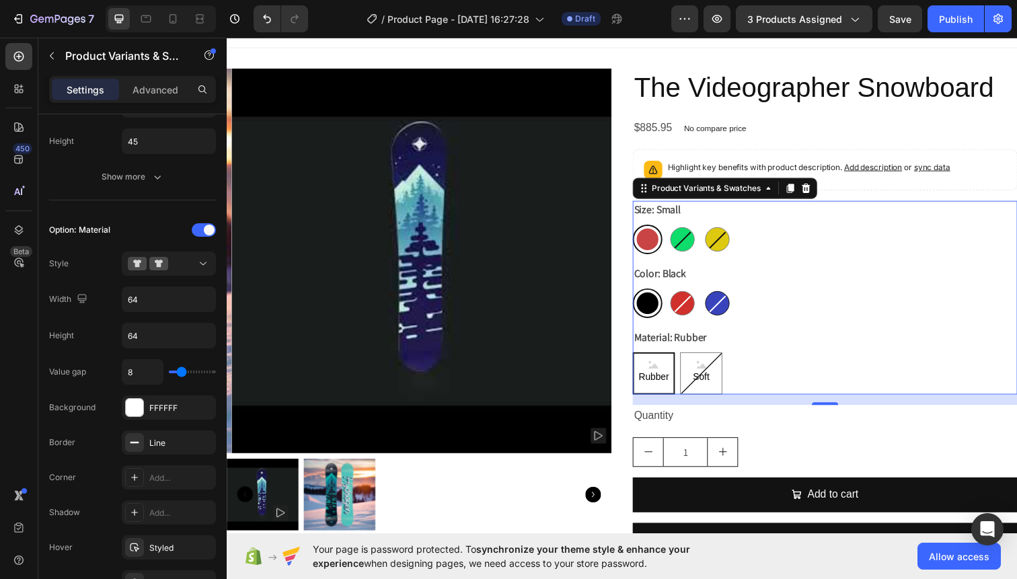
click at [715, 304] on div at bounding box center [727, 309] width 25 height 25
click at [712, 294] on input "Blue Blue" at bounding box center [712, 293] width 1 height 1
radio input "true"
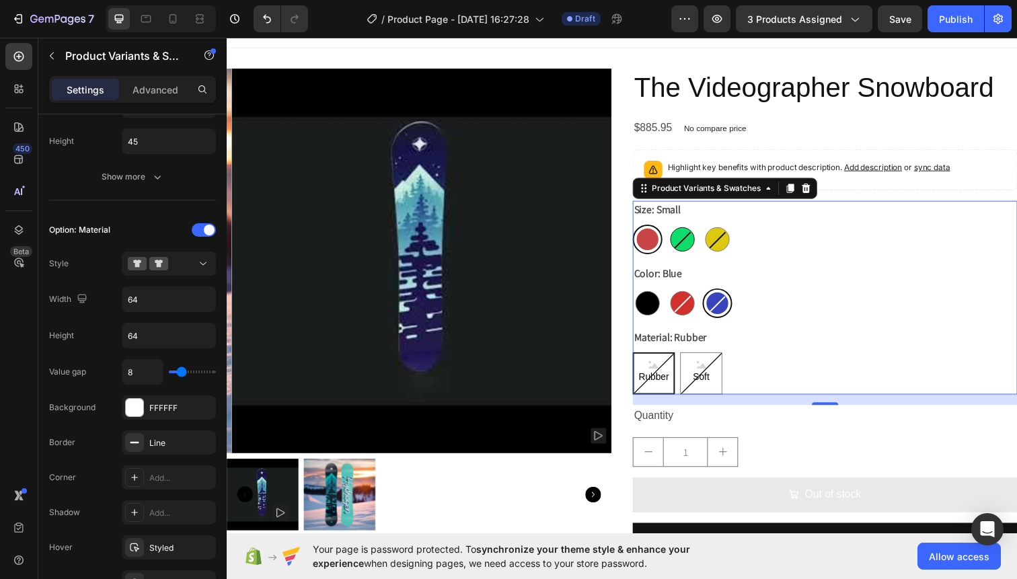
click at [685, 244] on div at bounding box center [691, 243] width 25 height 25
click at [677, 229] on input "Media Media" at bounding box center [676, 228] width 1 height 1
radio input "true"
drag, startPoint x: 730, startPoint y: 237, endPoint x: 688, endPoint y: 226, distance: 43.1
click at [730, 237] on div at bounding box center [727, 243] width 25 height 25
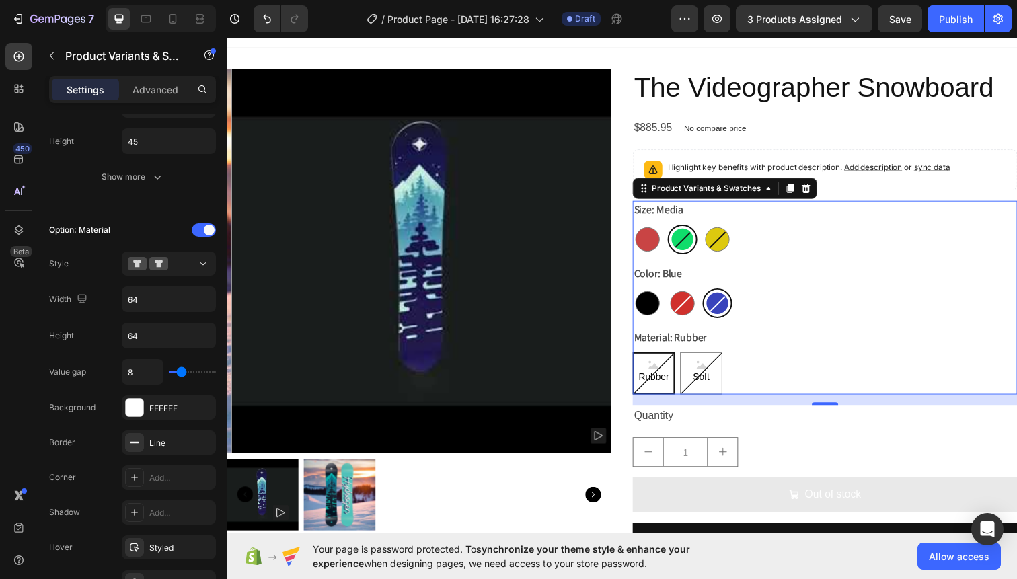
click at [712, 229] on input "Large Large" at bounding box center [712, 228] width 1 height 1
radio input "true"
click at [646, 238] on div at bounding box center [656, 243] width 25 height 25
click at [641, 229] on input "Small Small" at bounding box center [640, 228] width 1 height 1
radio input "true"
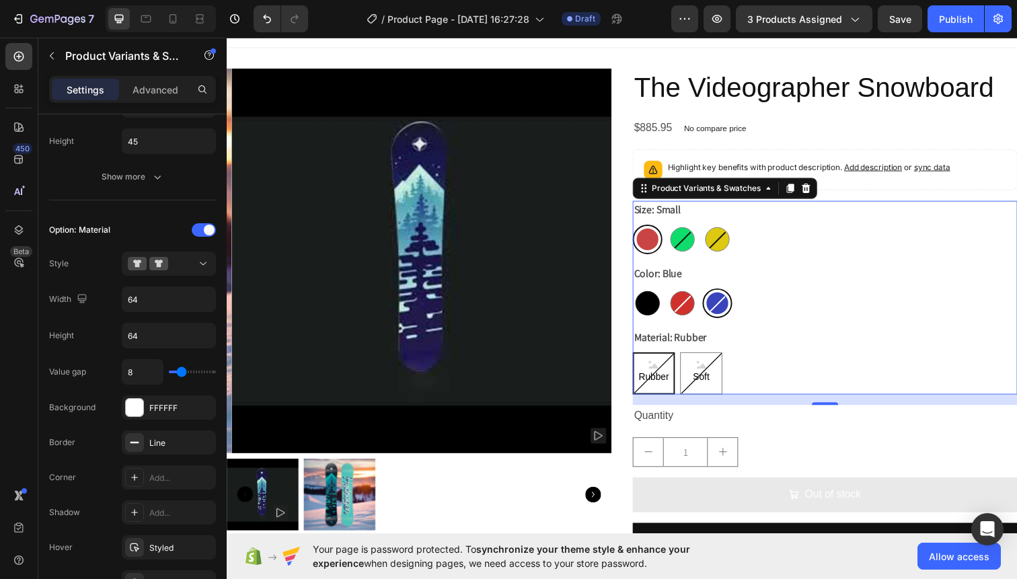
click at [656, 303] on div at bounding box center [656, 309] width 25 height 25
click at [641, 294] on input "Black Black" at bounding box center [640, 293] width 1 height 1
radio input "true"
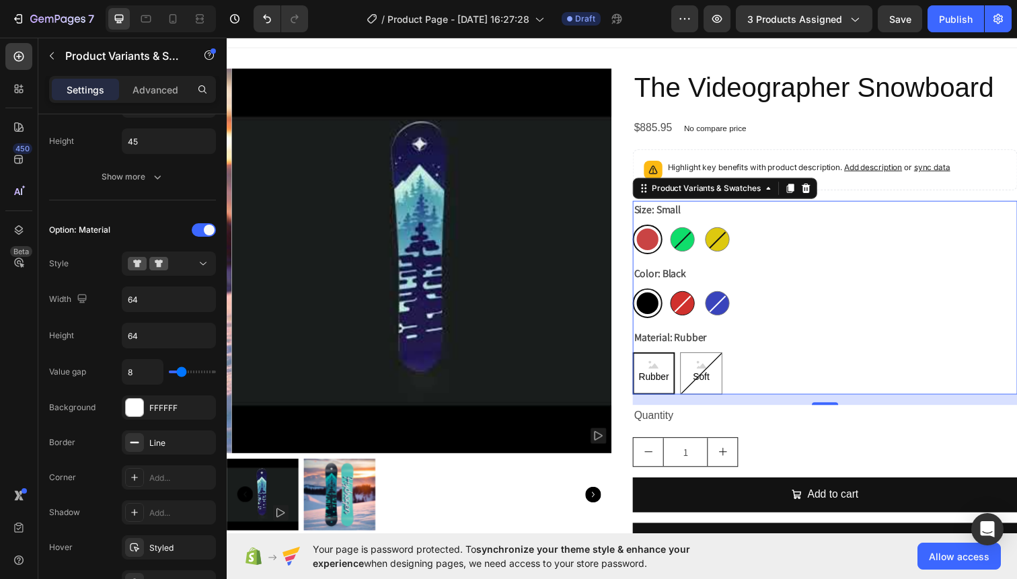
click at [687, 302] on div at bounding box center [691, 309] width 25 height 25
click at [677, 294] on input "Red Red" at bounding box center [676, 293] width 1 height 1
radio input "true"
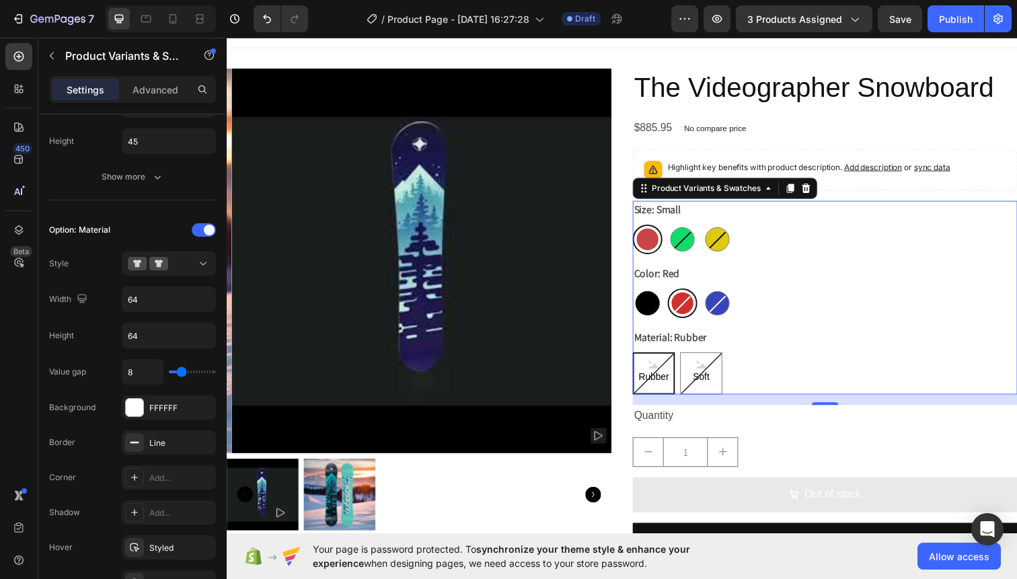
click at [651, 309] on div at bounding box center [656, 309] width 25 height 25
click at [641, 294] on input "Black Black" at bounding box center [640, 293] width 1 height 1
radio input "true"
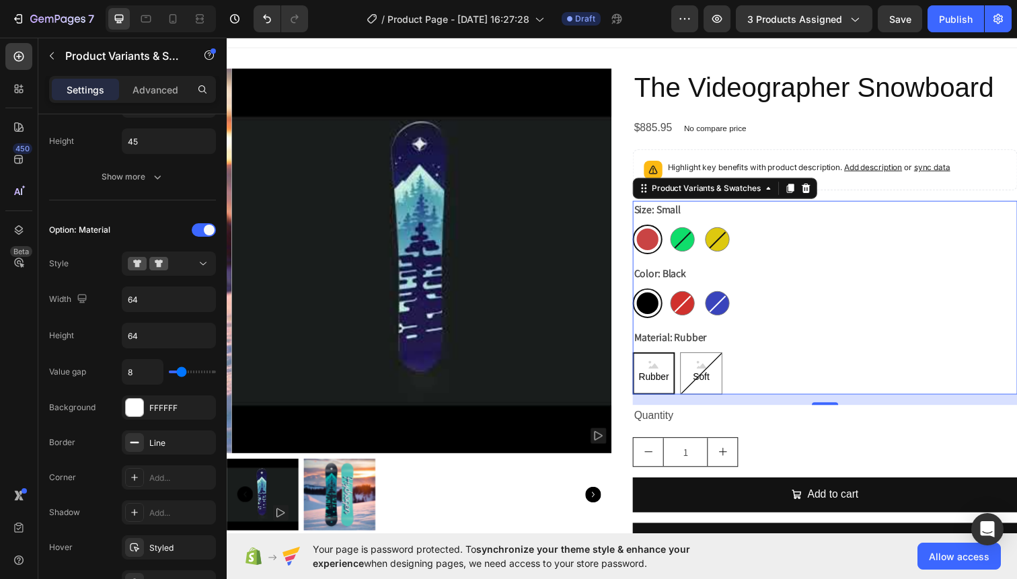
click at [679, 313] on div at bounding box center [691, 309] width 25 height 25
click at [676, 294] on input "Red Red" at bounding box center [676, 293] width 1 height 1
radio input "true"
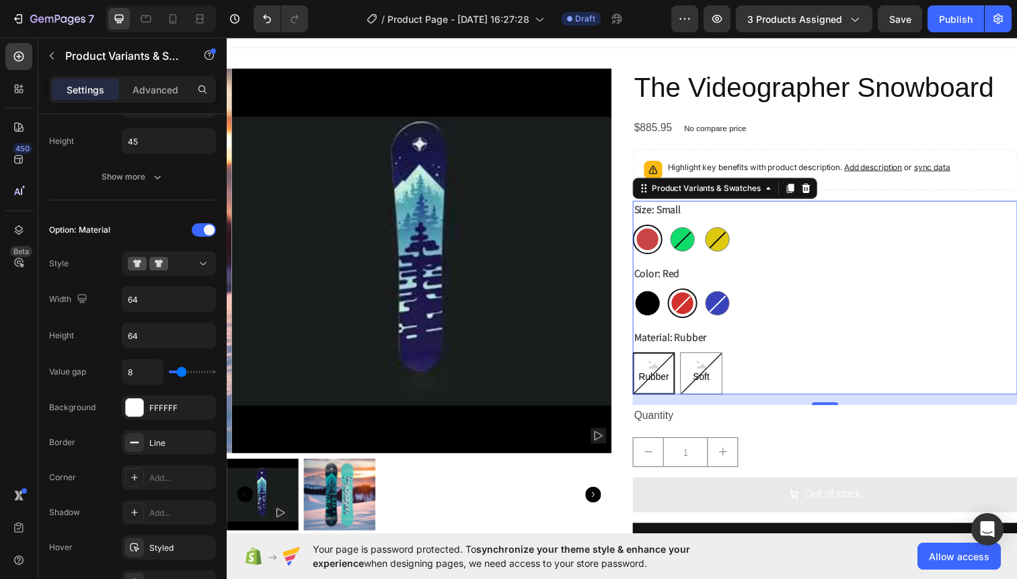
click at [655, 300] on div at bounding box center [656, 309] width 25 height 25
click at [641, 294] on input "Black Black" at bounding box center [640, 293] width 1 height 1
radio input "true"
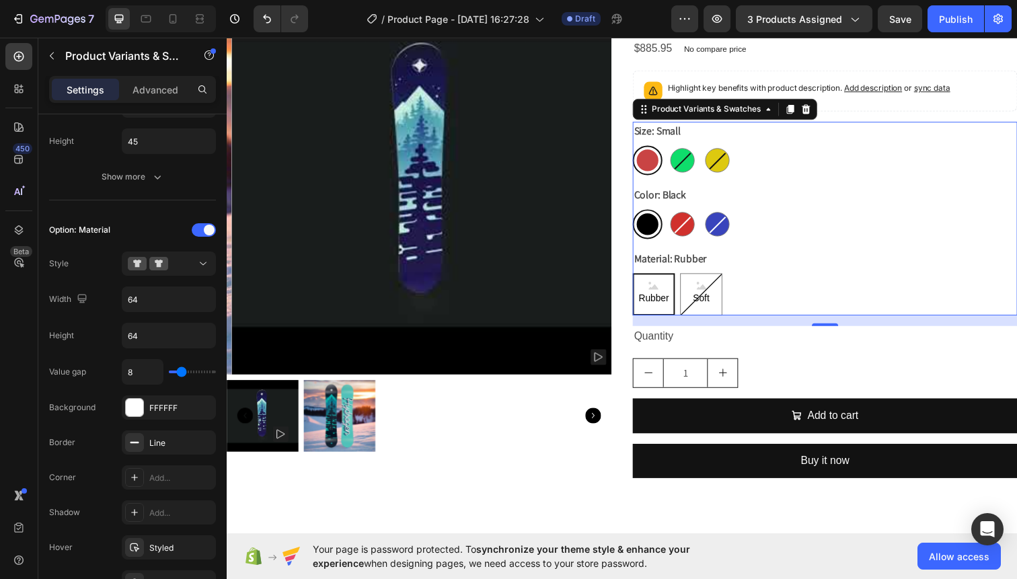
scroll to position [124, 0]
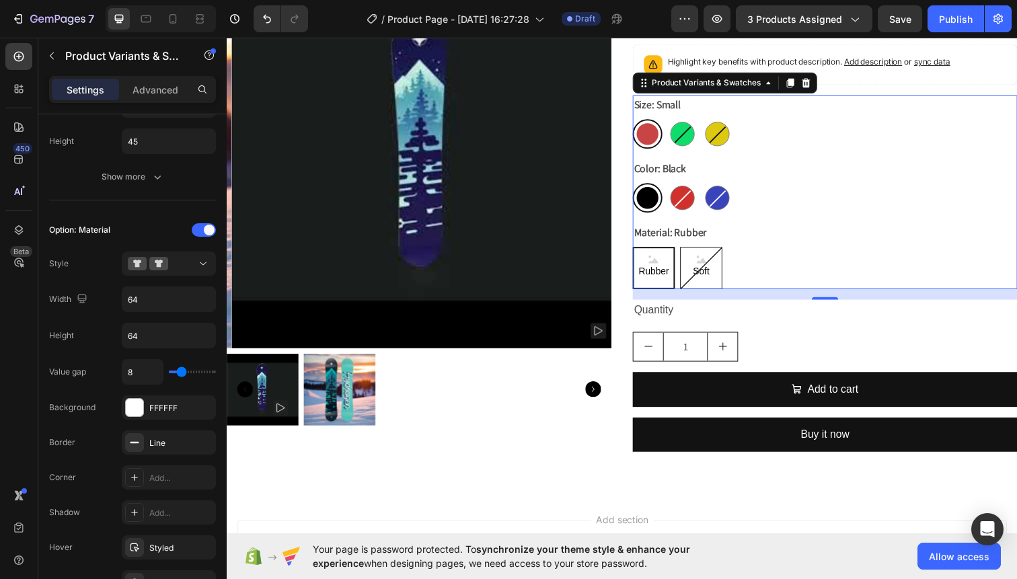
click at [700, 270] on span "Soft" at bounding box center [711, 276] width 22 height 17
click at [690, 252] on input "Soft Soft Soft" at bounding box center [689, 251] width 1 height 1
radio input "true"
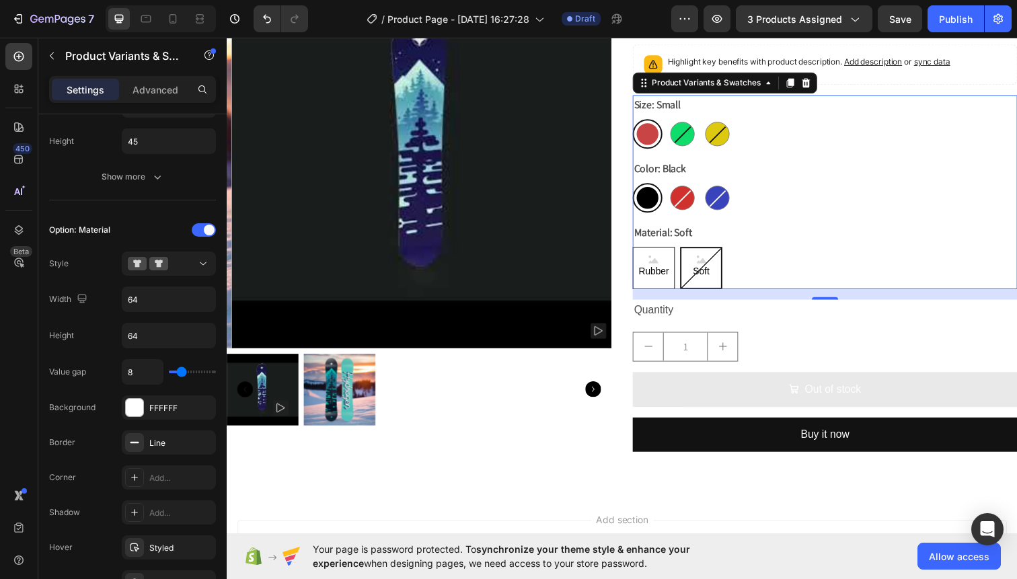
click at [652, 276] on span "Rubber" at bounding box center [662, 276] width 36 height 17
click at [641, 252] on input "Rubber Rubber Rubber" at bounding box center [640, 251] width 1 height 1
radio input "true"
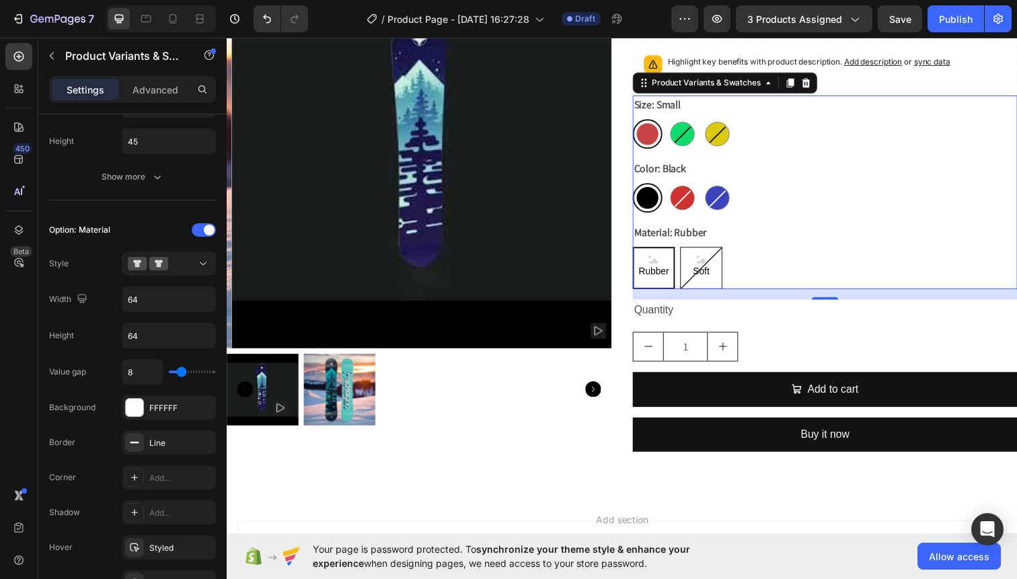
click at [716, 270] on div "Soft" at bounding box center [711, 273] width 43 height 43
click at [690, 252] on input "Soft Soft Soft" at bounding box center [689, 251] width 1 height 1
radio input "true"
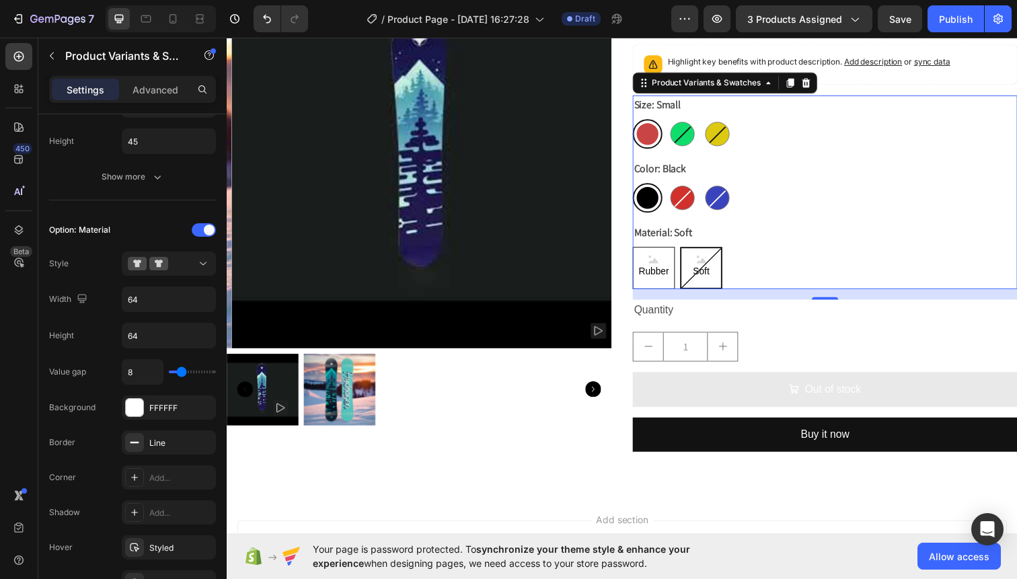
click at [663, 280] on span "Rubber" at bounding box center [662, 276] width 36 height 17
click at [641, 252] on input "Rubber Rubber Rubber" at bounding box center [640, 251] width 1 height 1
radio input "true"
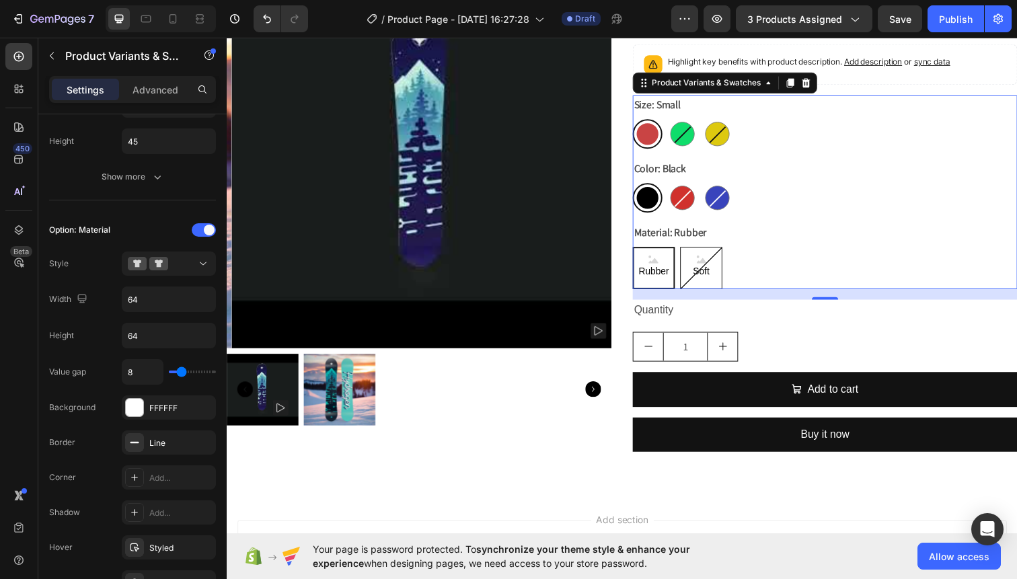
click at [706, 272] on span "Soft" at bounding box center [711, 276] width 22 height 17
click at [690, 252] on input "Soft Soft Soft" at bounding box center [689, 251] width 1 height 1
radio input "true"
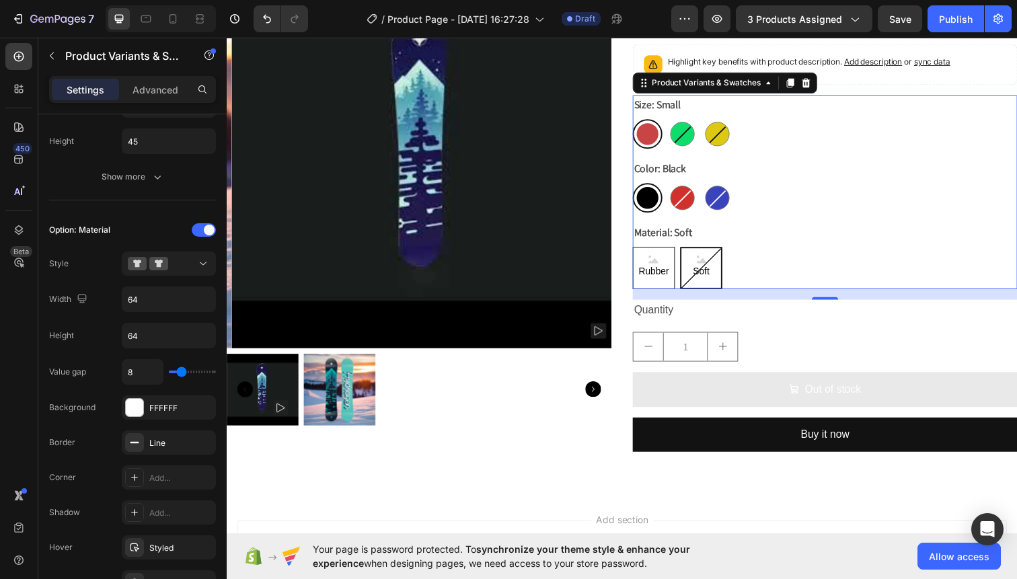
click at [663, 278] on span "Rubber" at bounding box center [662, 276] width 36 height 17
click at [641, 252] on input "Rubber Rubber Rubber" at bounding box center [640, 251] width 1 height 1
radio input "true"
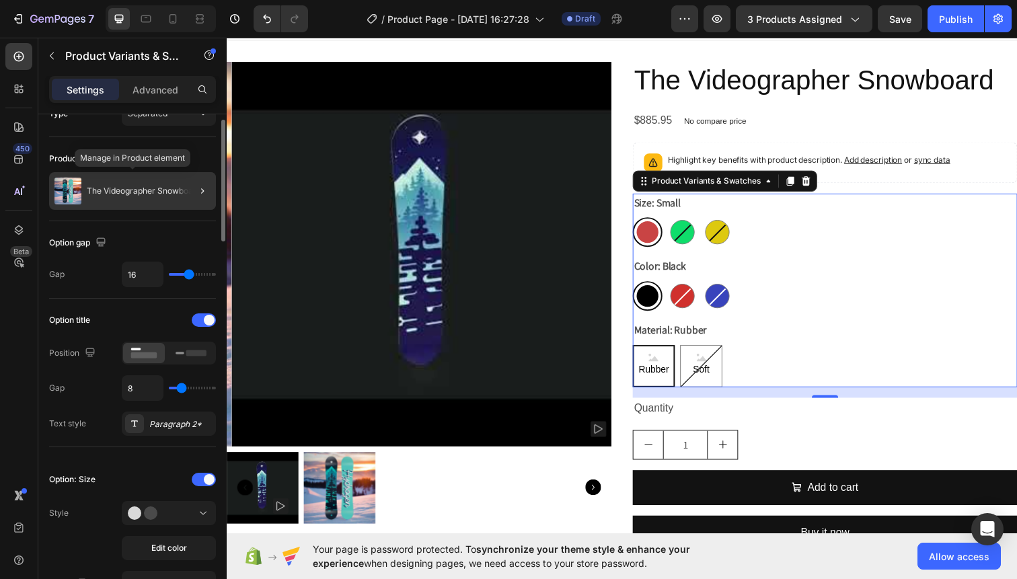
scroll to position [0, 0]
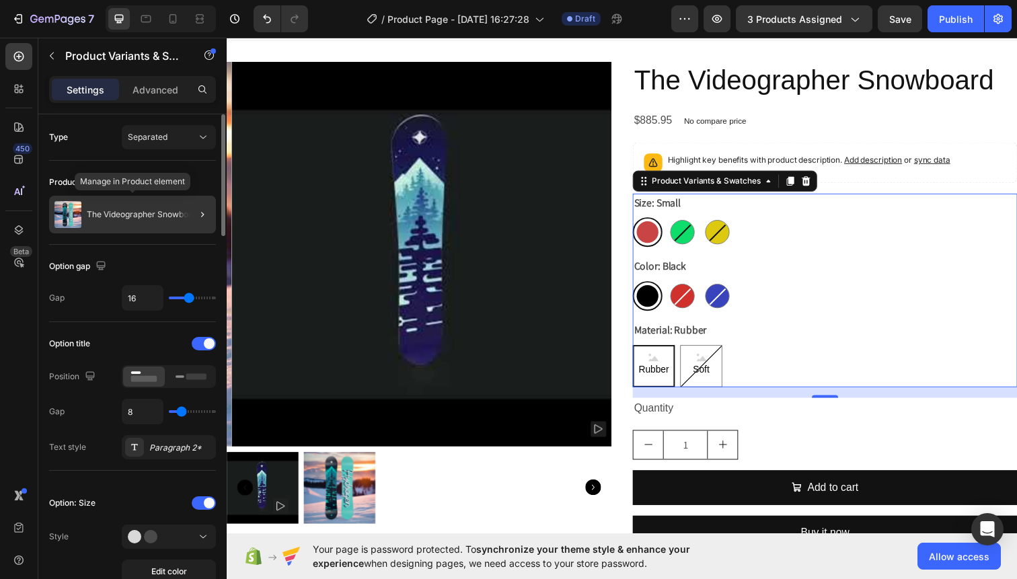
click at [170, 211] on p "The Videographer Snowboard" at bounding box center [144, 214] width 114 height 9
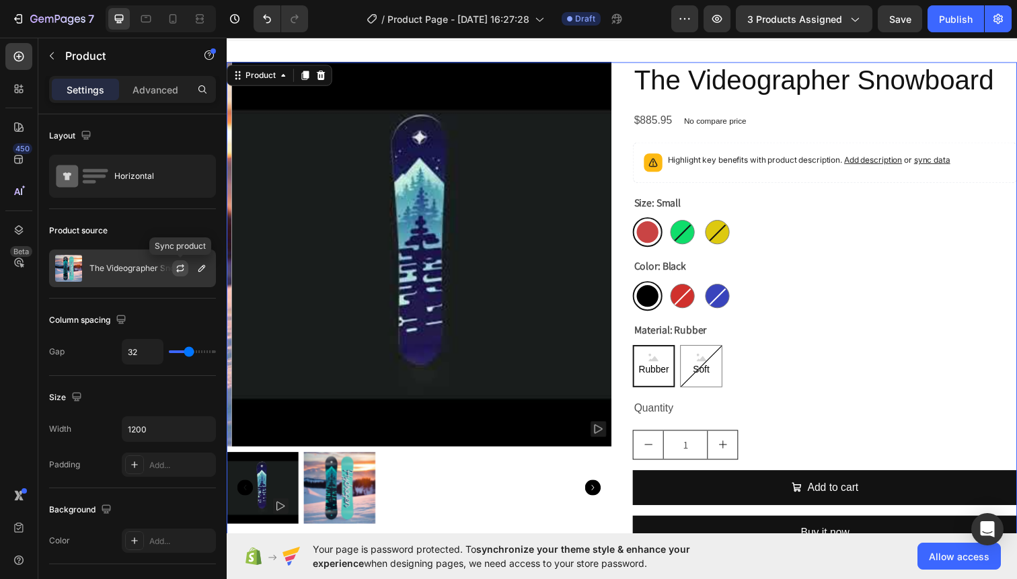
click at [178, 272] on icon "button" at bounding box center [179, 270] width 7 height 4
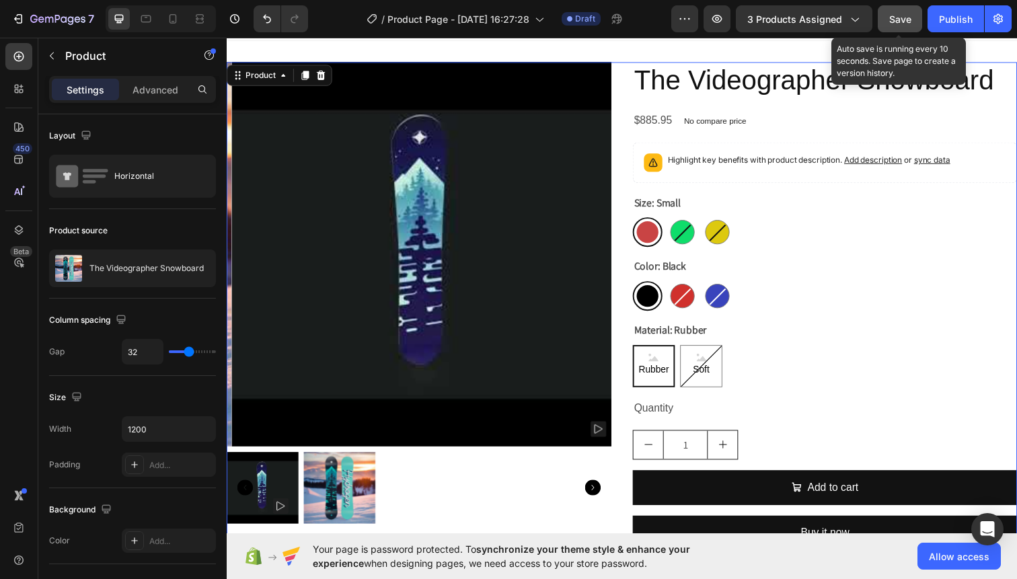
click at [908, 15] on span "Save" at bounding box center [900, 18] width 22 height 11
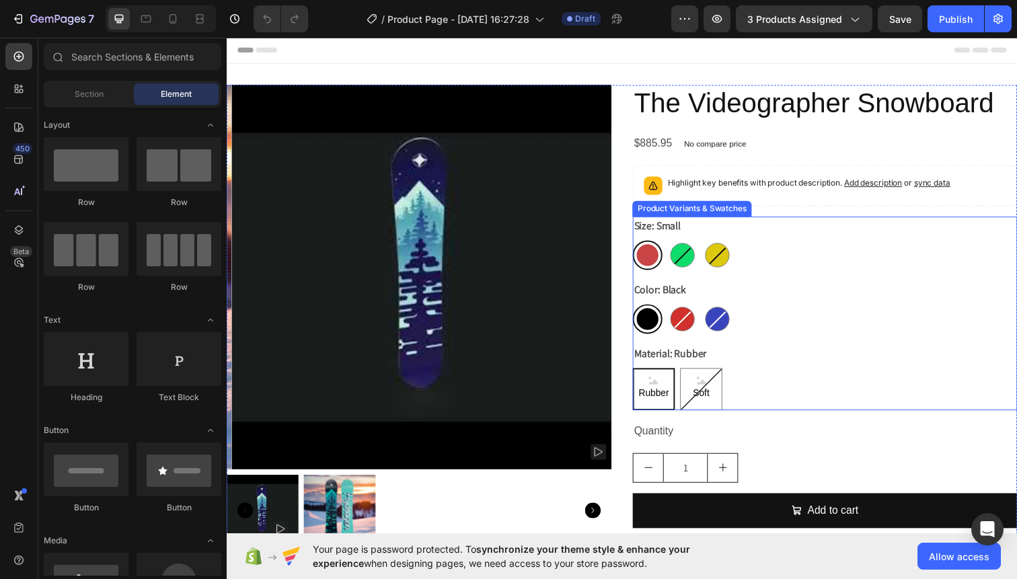
click at [649, 325] on div at bounding box center [656, 325] width 22 height 22
click at [641, 310] on input "Black Black" at bounding box center [640, 309] width 1 height 1
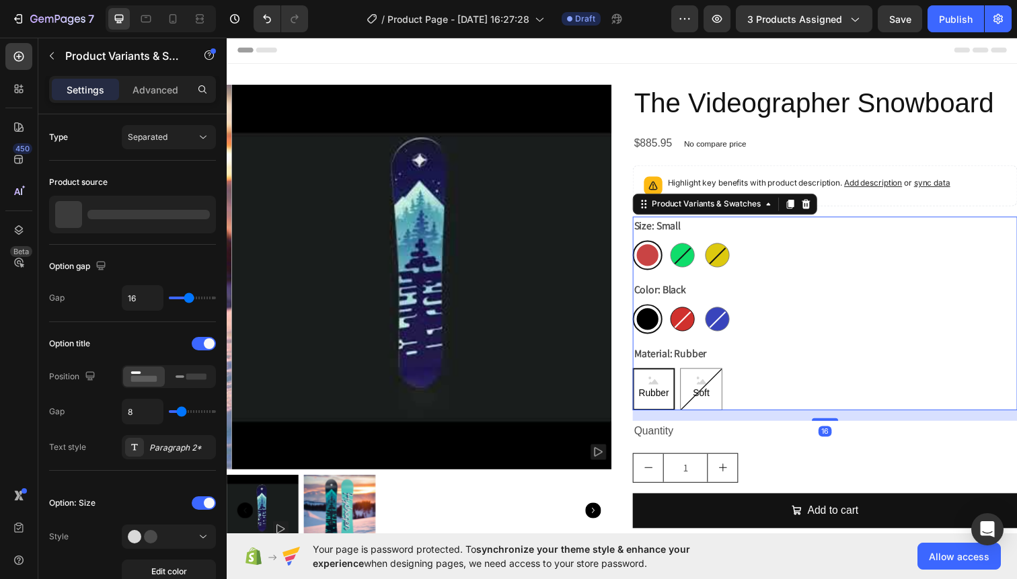
click at [685, 316] on div at bounding box center [691, 325] width 25 height 25
click at [677, 310] on input "Red Red" at bounding box center [676, 309] width 1 height 1
radio input "true"
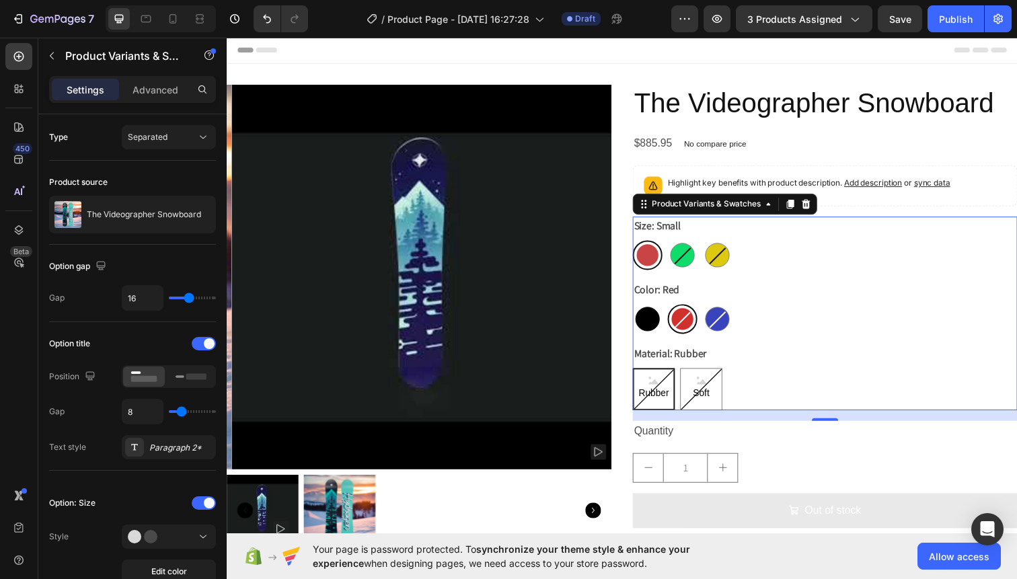
click at [651, 323] on div at bounding box center [656, 325] width 25 height 25
click at [641, 310] on input "Black Black" at bounding box center [640, 309] width 1 height 1
radio input "true"
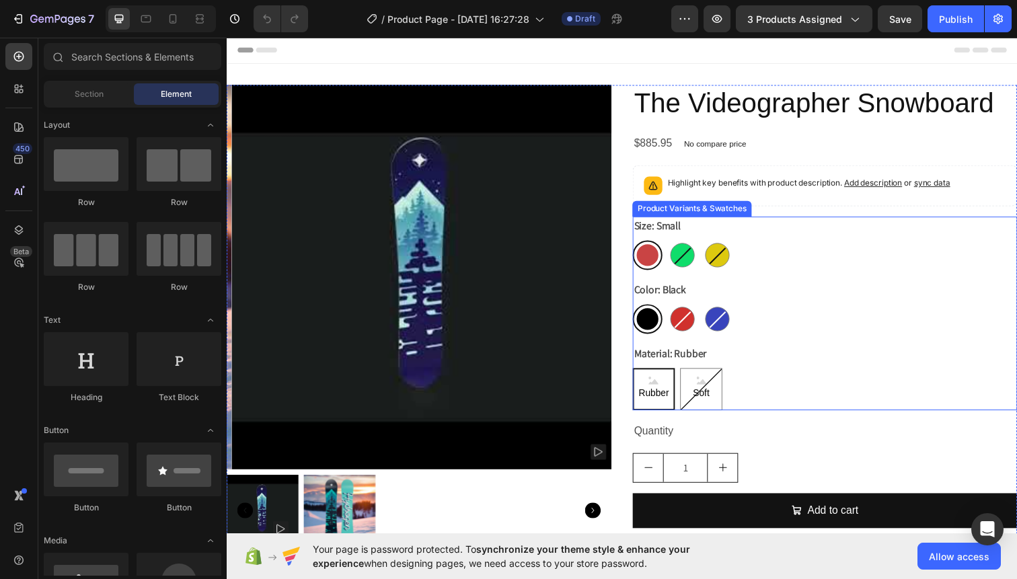
click at [657, 393] on span "Rubber" at bounding box center [662, 400] width 36 height 17
click at [641, 375] on input "Rubber Rubber Rubber" at bounding box center [640, 375] width 1 height 1
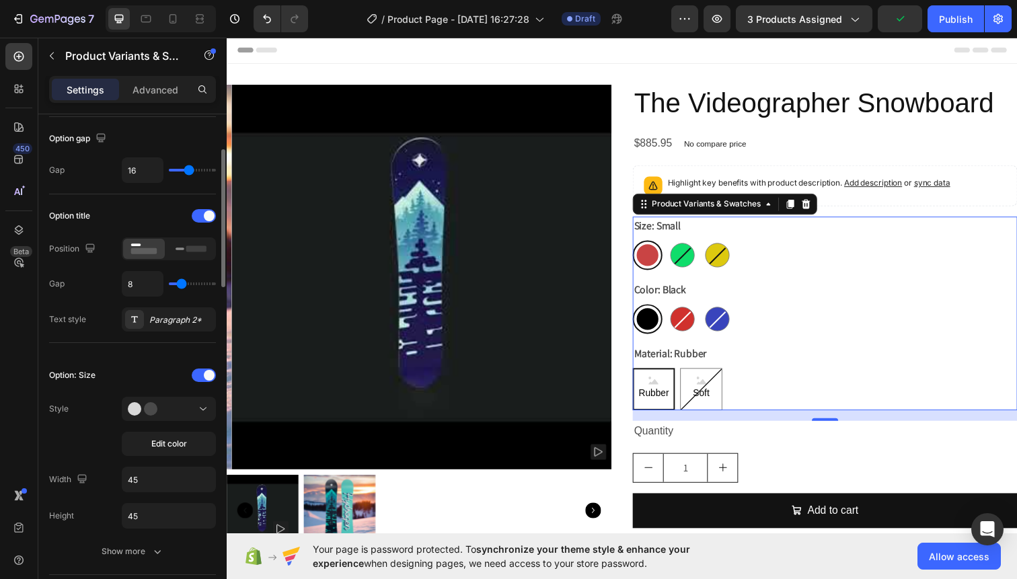
scroll to position [146, 0]
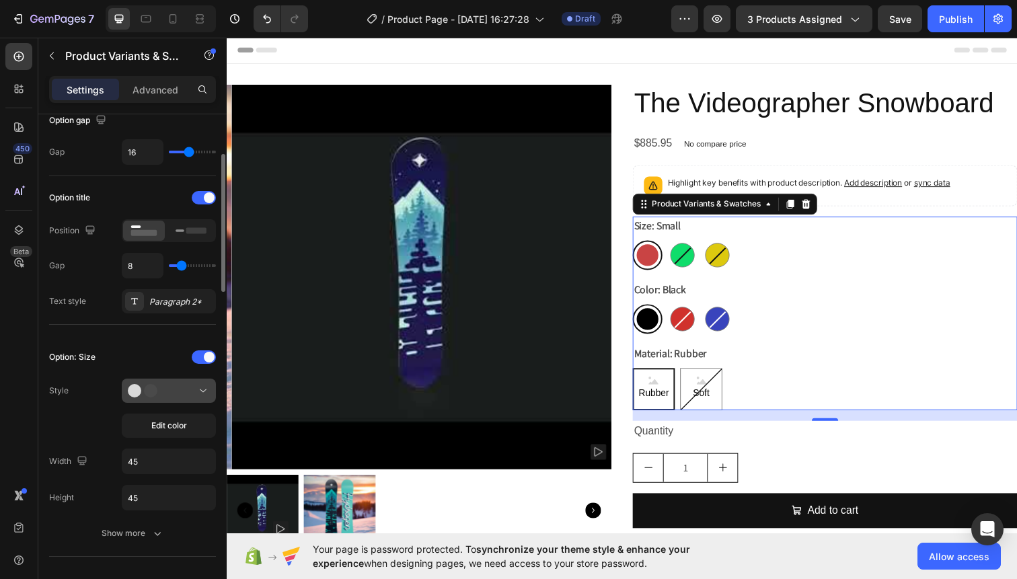
click at [163, 387] on icon at bounding box center [148, 390] width 40 height 13
click at [89, 400] on div "Style Edit color" at bounding box center [132, 408] width 167 height 59
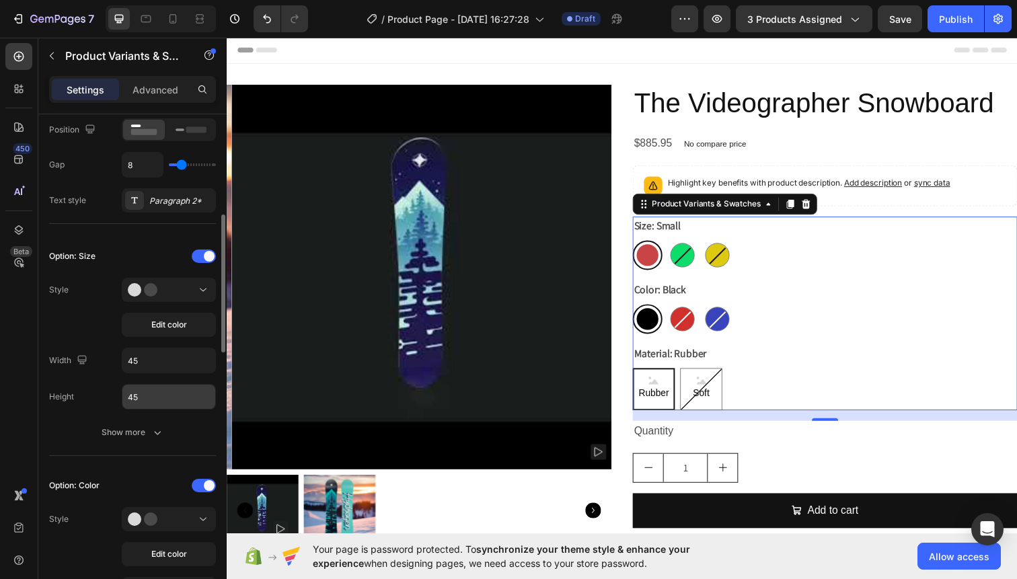
scroll to position [359, 0]
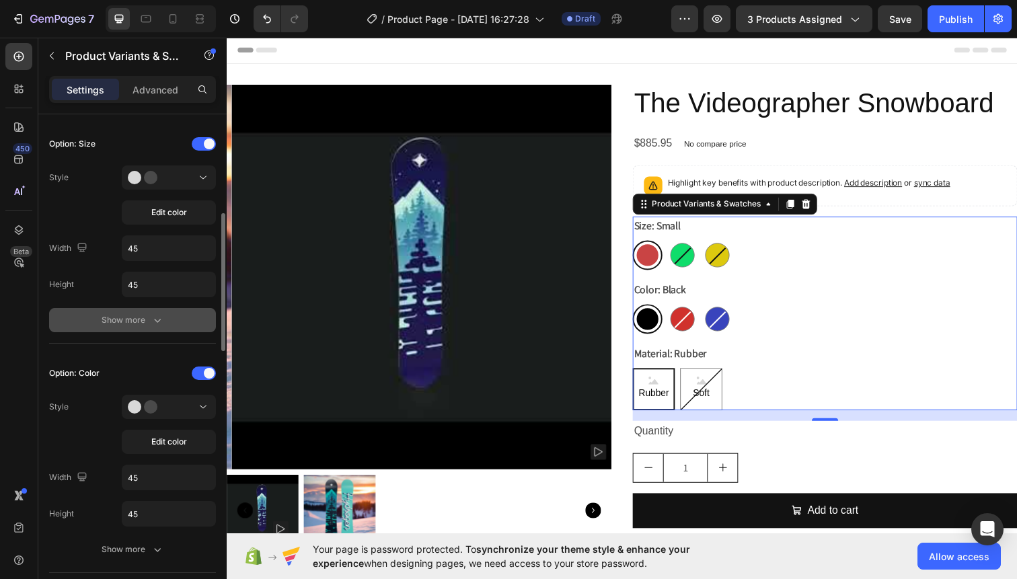
click at [164, 323] on button "Show more" at bounding box center [132, 320] width 167 height 24
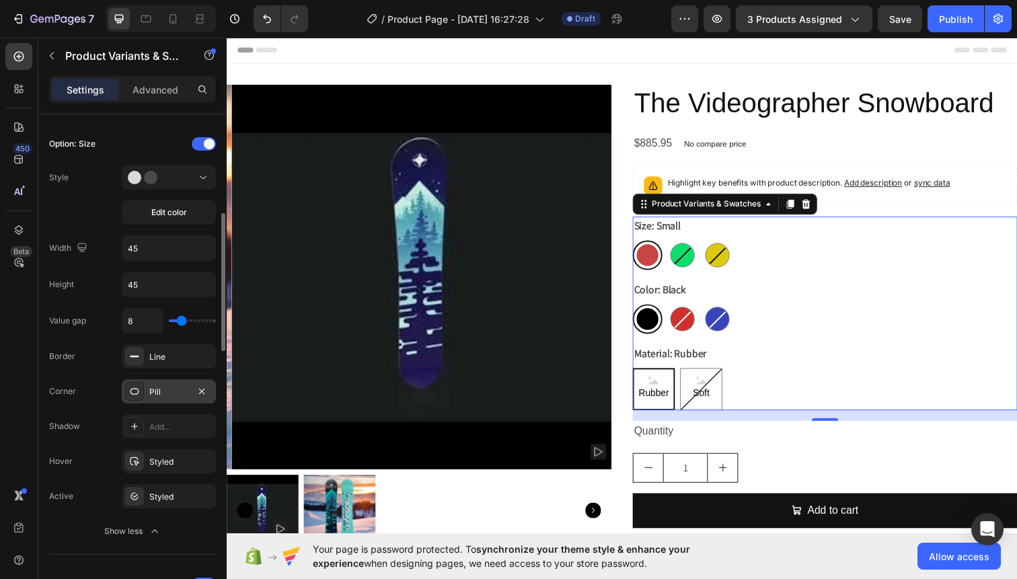
click at [172, 382] on div "Pill" at bounding box center [169, 391] width 94 height 24
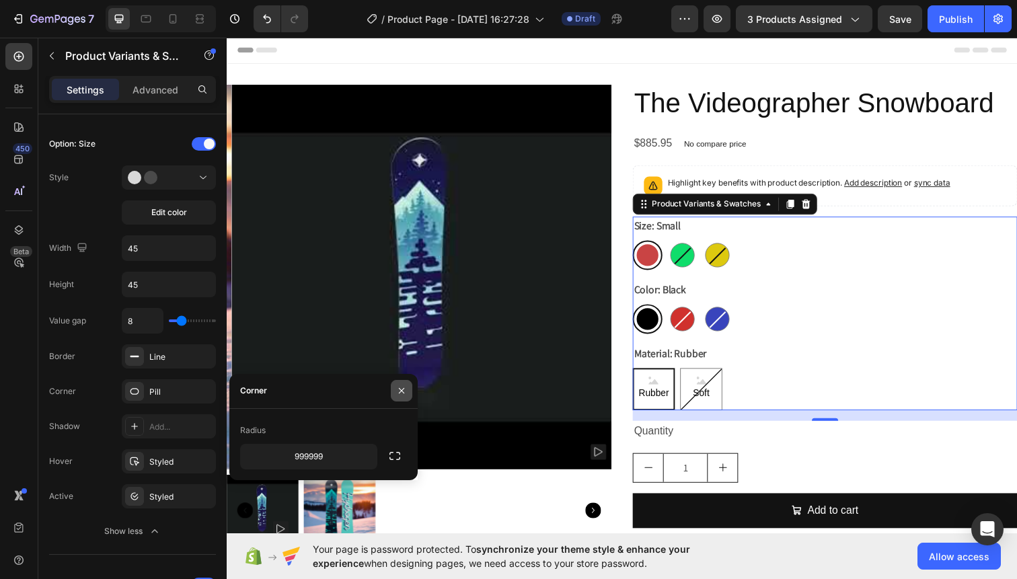
click at [402, 389] on icon "button" at bounding box center [401, 390] width 11 height 11
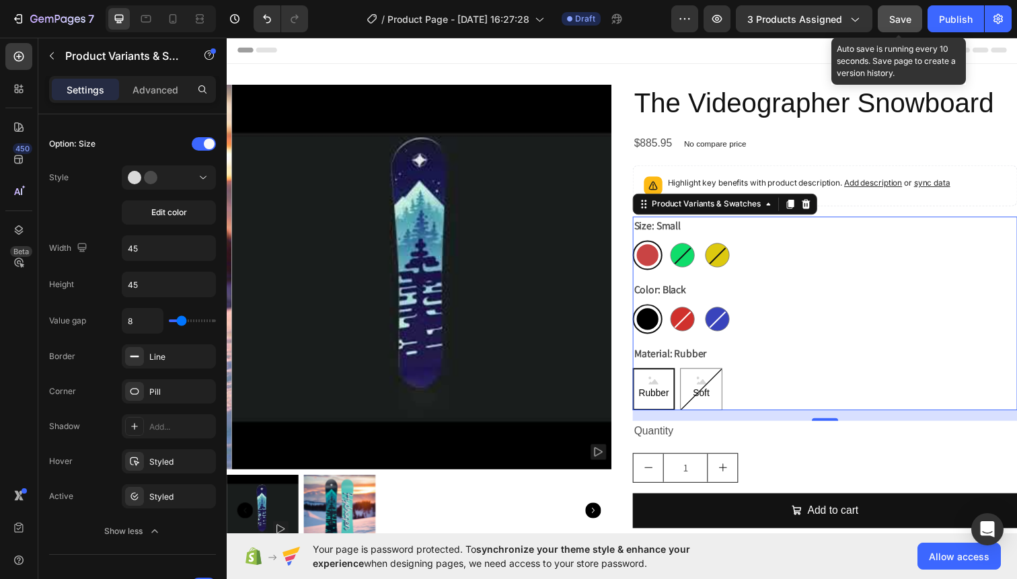
click at [902, 26] on button "Save" at bounding box center [900, 18] width 44 height 27
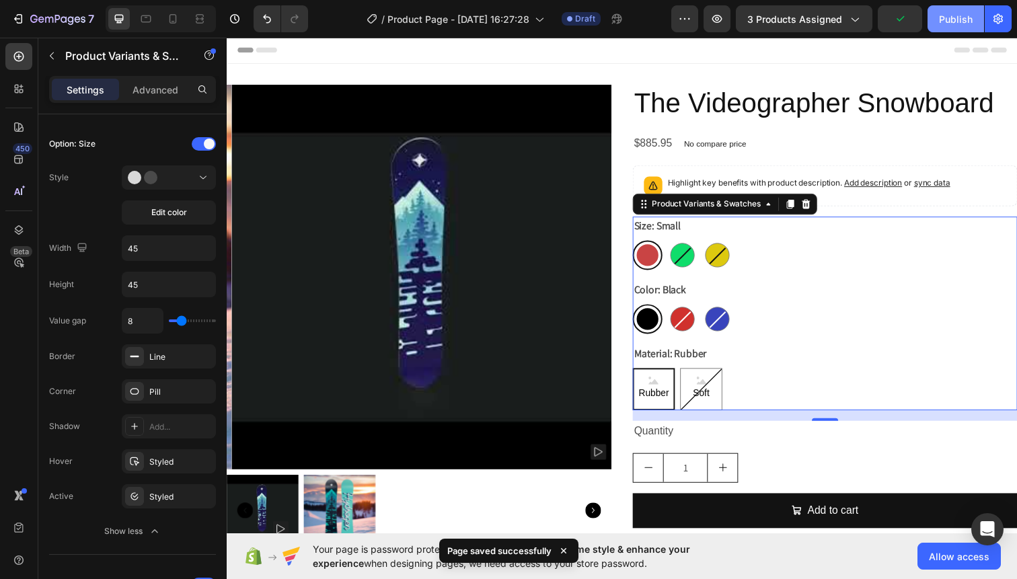
click at [981, 22] on button "Publish" at bounding box center [956, 18] width 57 height 27
click at [722, 23] on icon "button" at bounding box center [716, 18] width 13 height 13
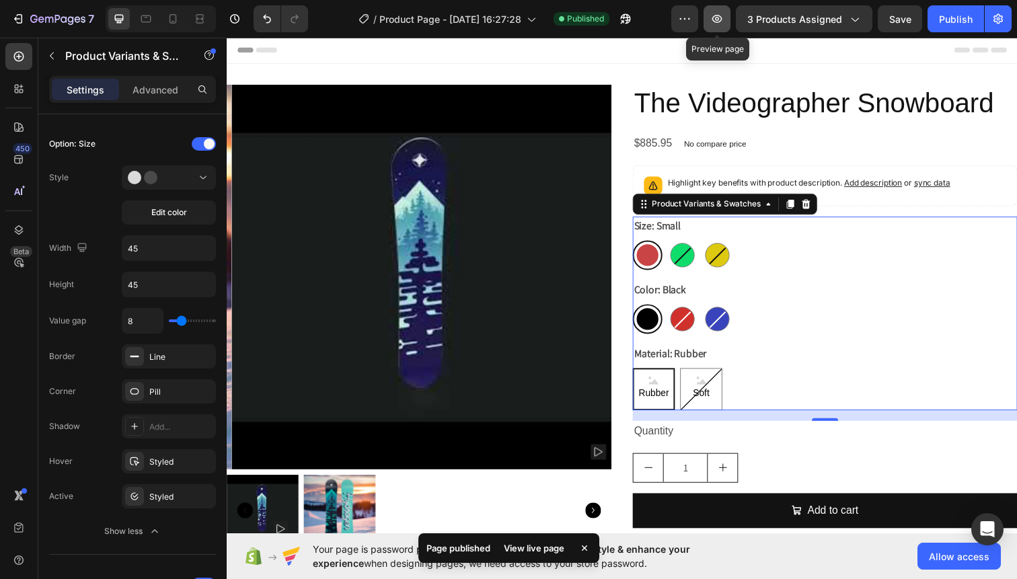
click at [722, 21] on icon "button" at bounding box center [717, 19] width 10 height 8
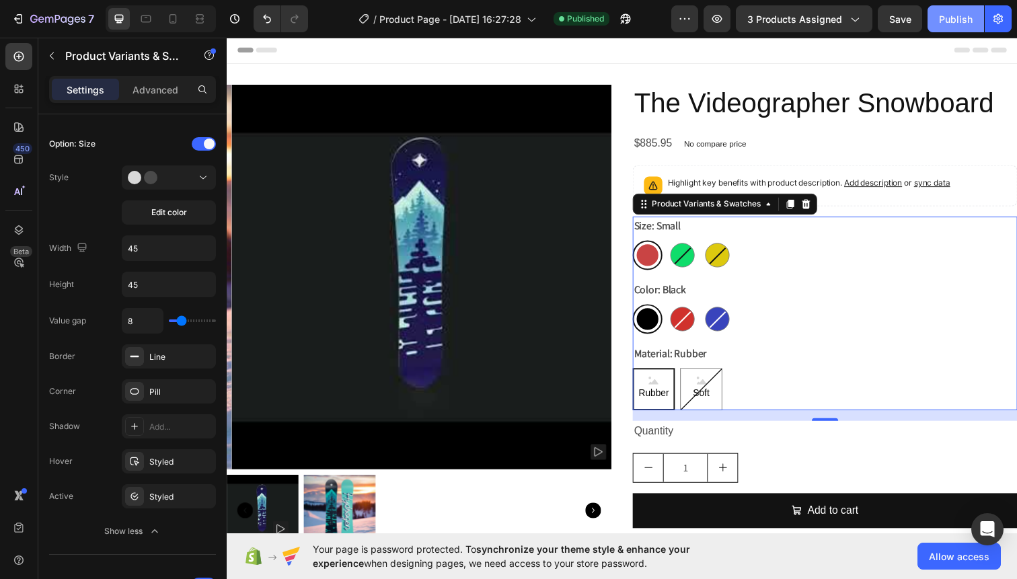
click at [964, 15] on div "Publish" at bounding box center [956, 19] width 34 height 14
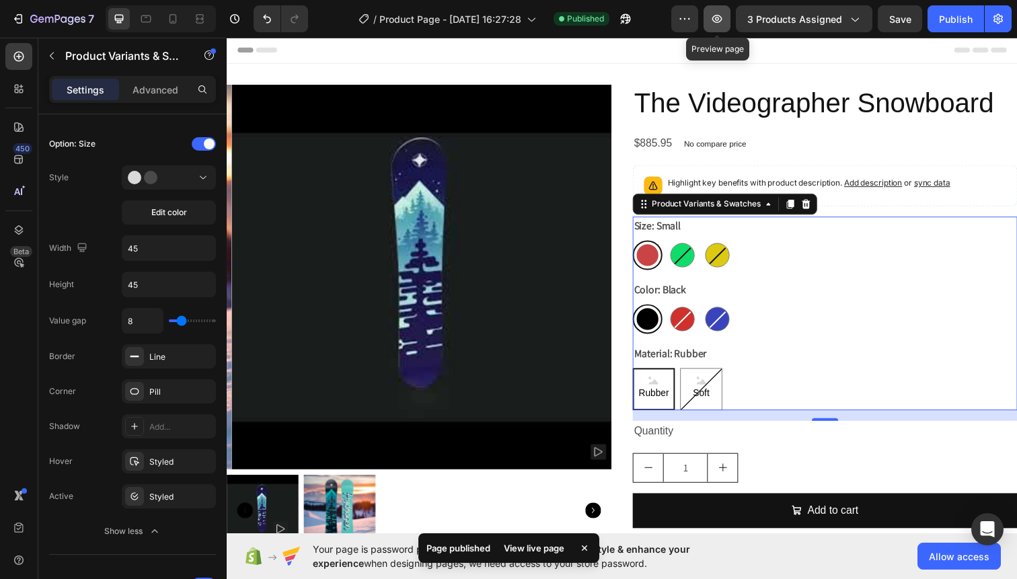
click at [719, 19] on icon "button" at bounding box center [716, 18] width 13 height 13
click at [995, 22] on icon "button" at bounding box center [998, 18] width 13 height 13
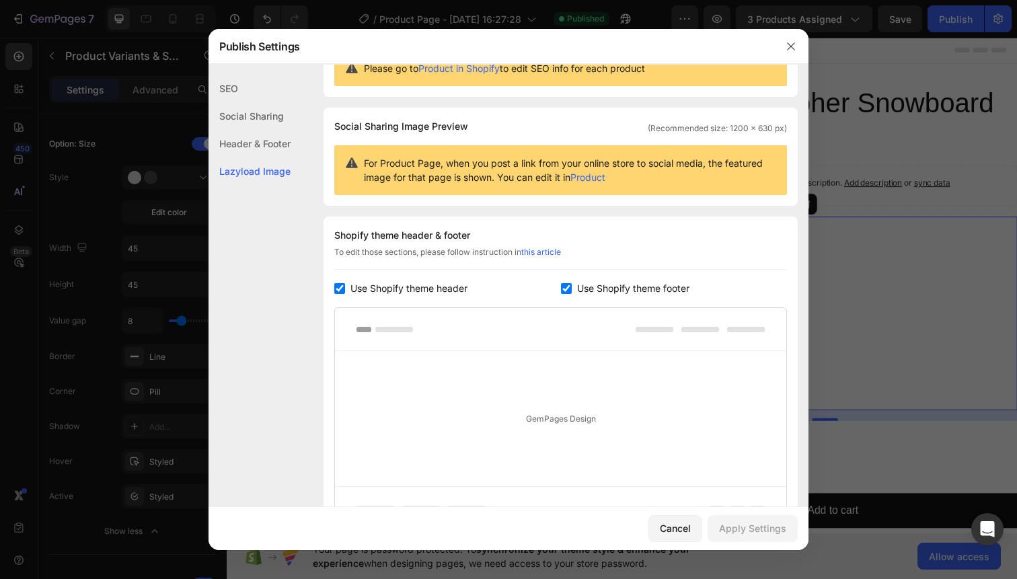
scroll to position [190, 0]
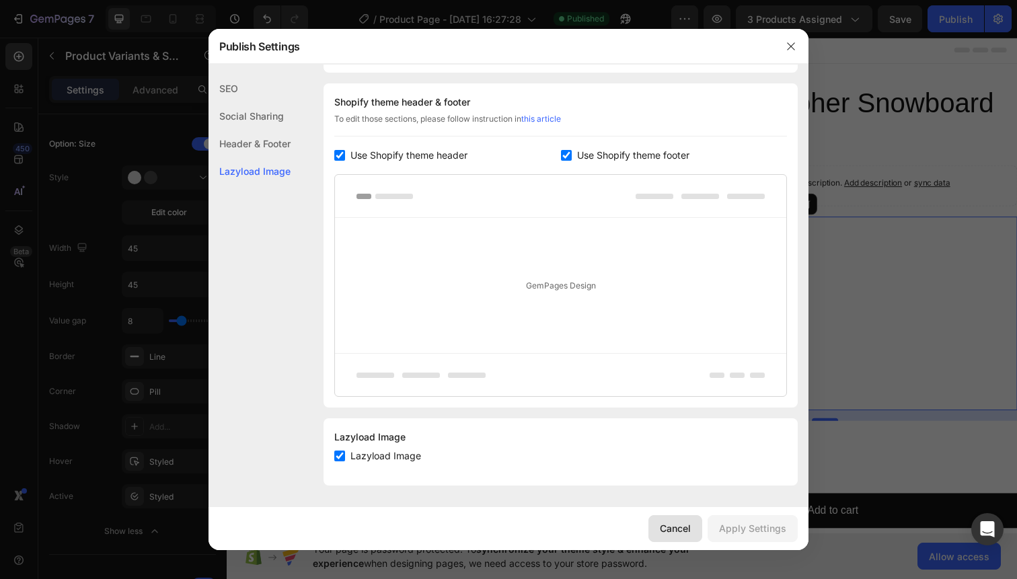
click at [686, 535] on button "Cancel" at bounding box center [675, 528] width 54 height 27
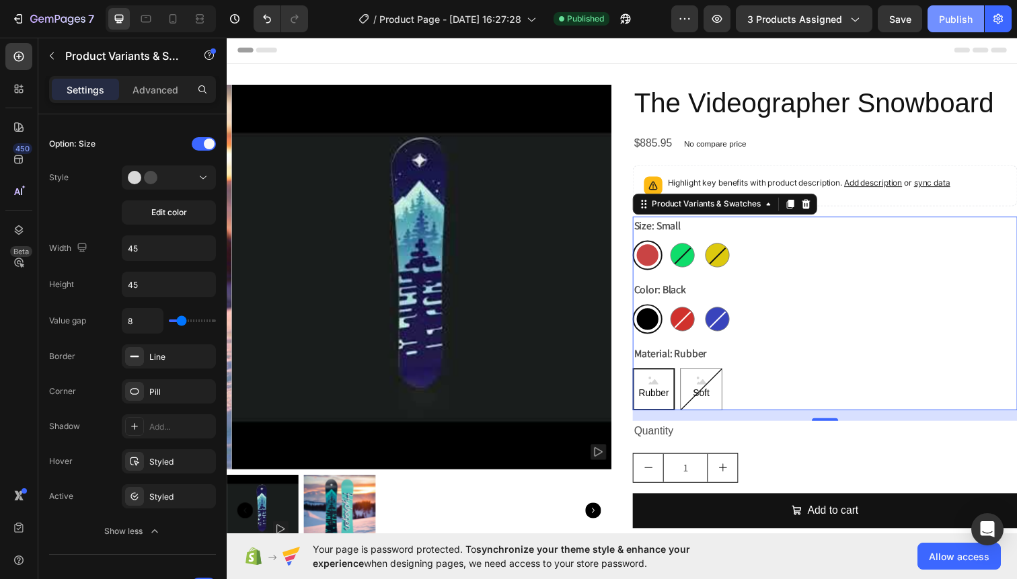
click at [938, 25] on button "Publish" at bounding box center [956, 18] width 57 height 27
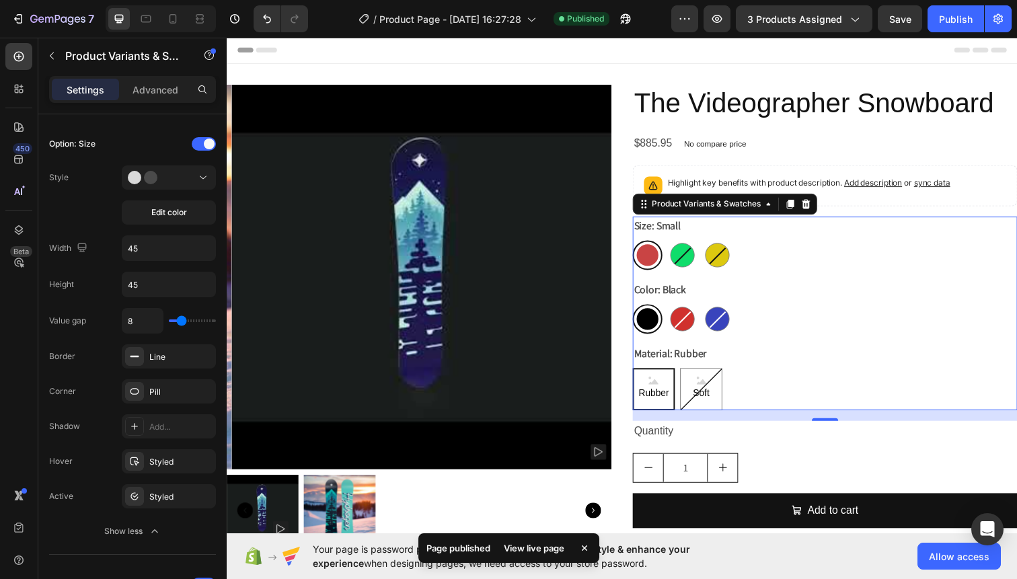
click at [539, 546] on div "View live page" at bounding box center [534, 548] width 77 height 19
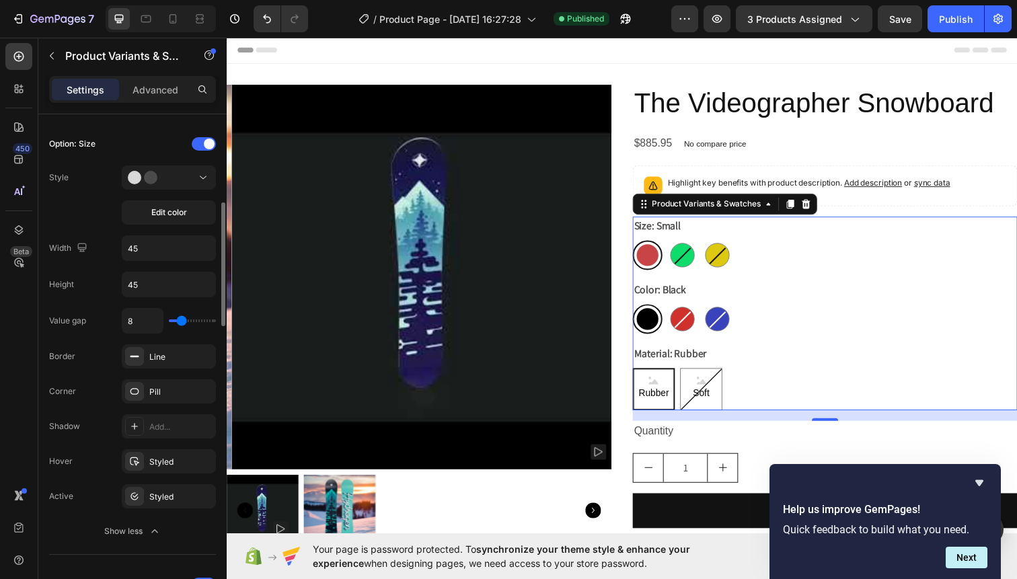
scroll to position [237, 0]
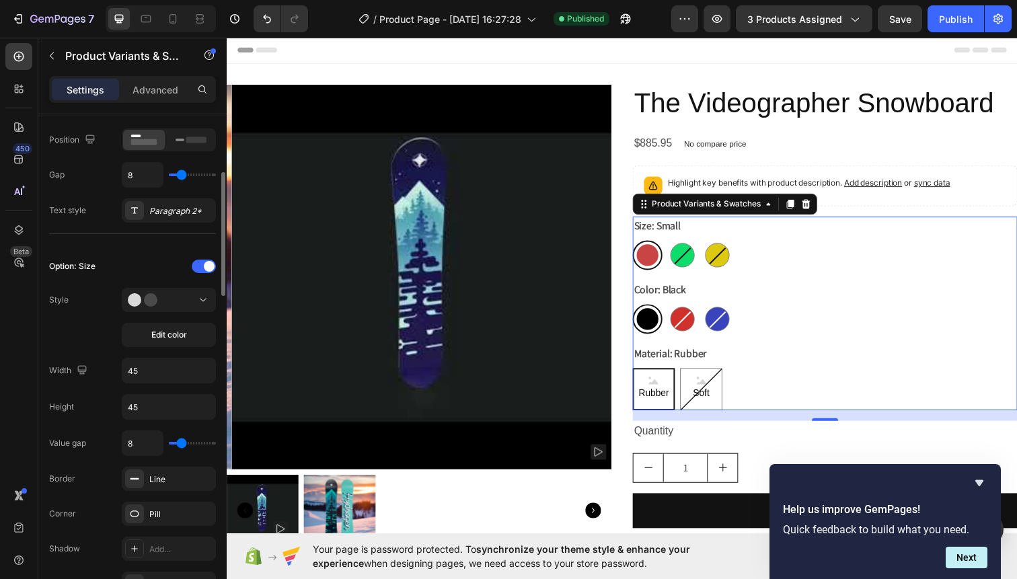
click at [117, 266] on div "Option: Size" at bounding box center [132, 267] width 167 height 22
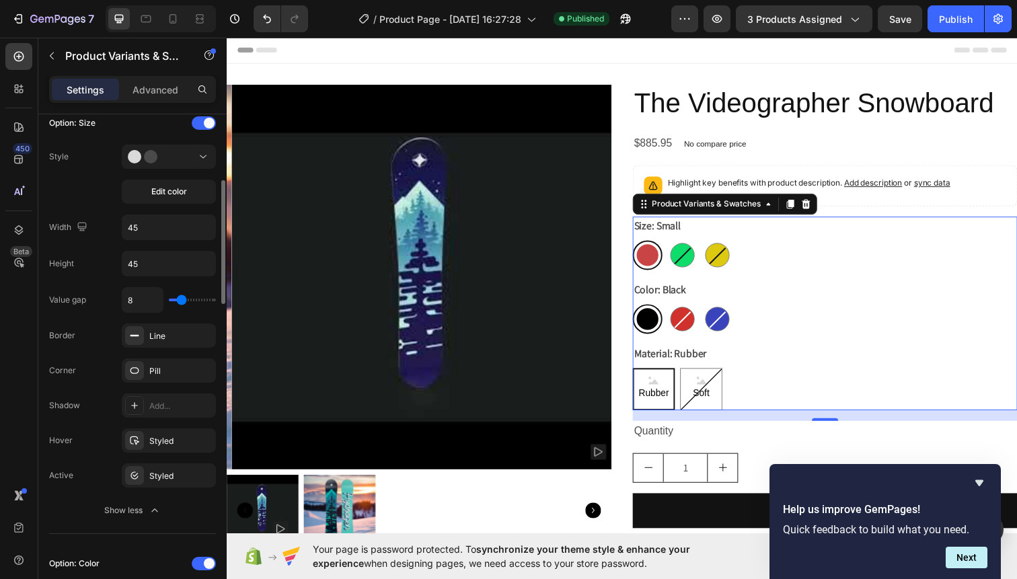
scroll to position [579, 0]
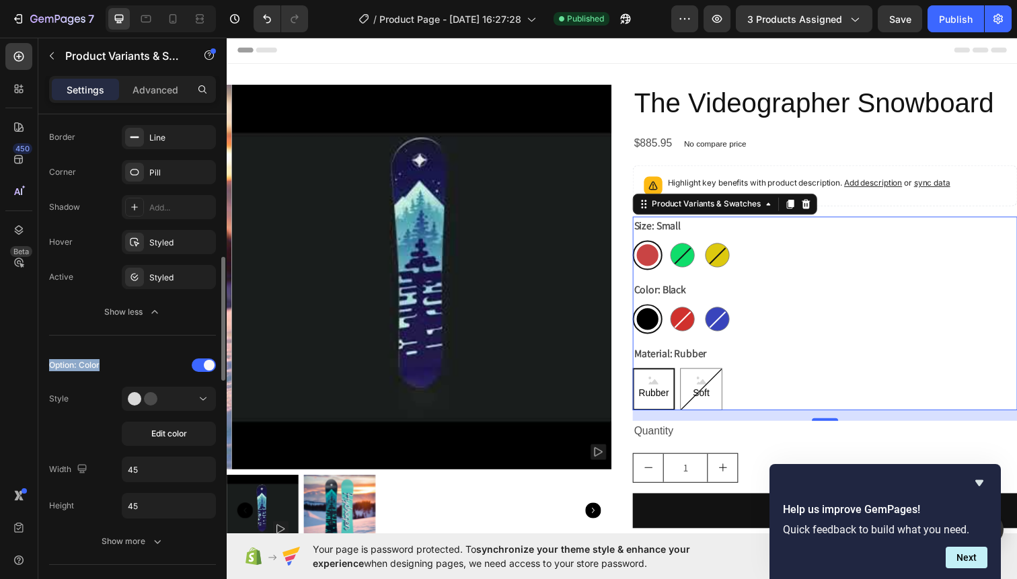
drag, startPoint x: 102, startPoint y: 368, endPoint x: 51, endPoint y: 364, distance: 51.3
click at [51, 364] on div "Option: Color" at bounding box center [132, 366] width 167 height 22
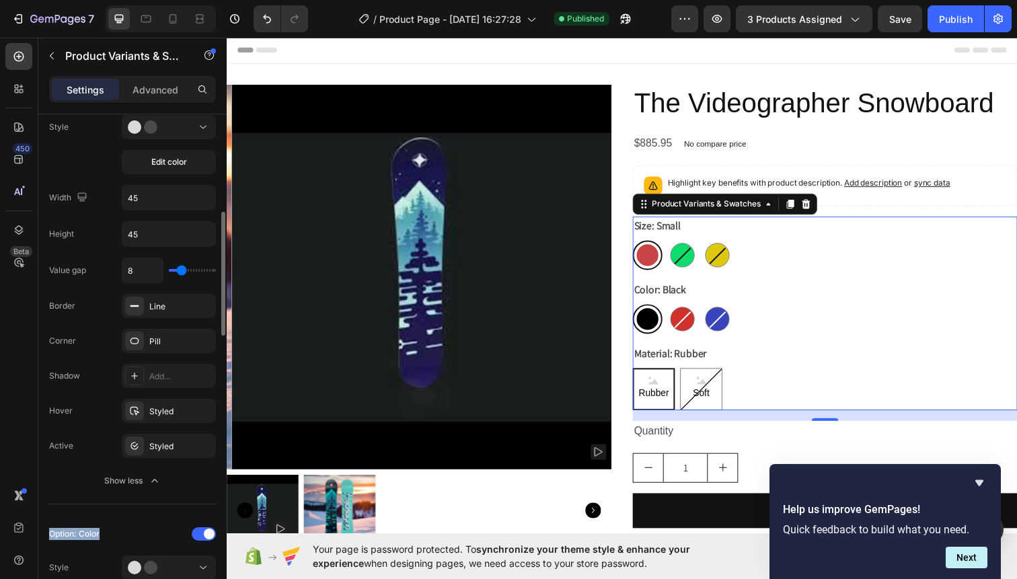
scroll to position [387, 0]
